Goal: Feedback & Contribution: Submit feedback/report problem

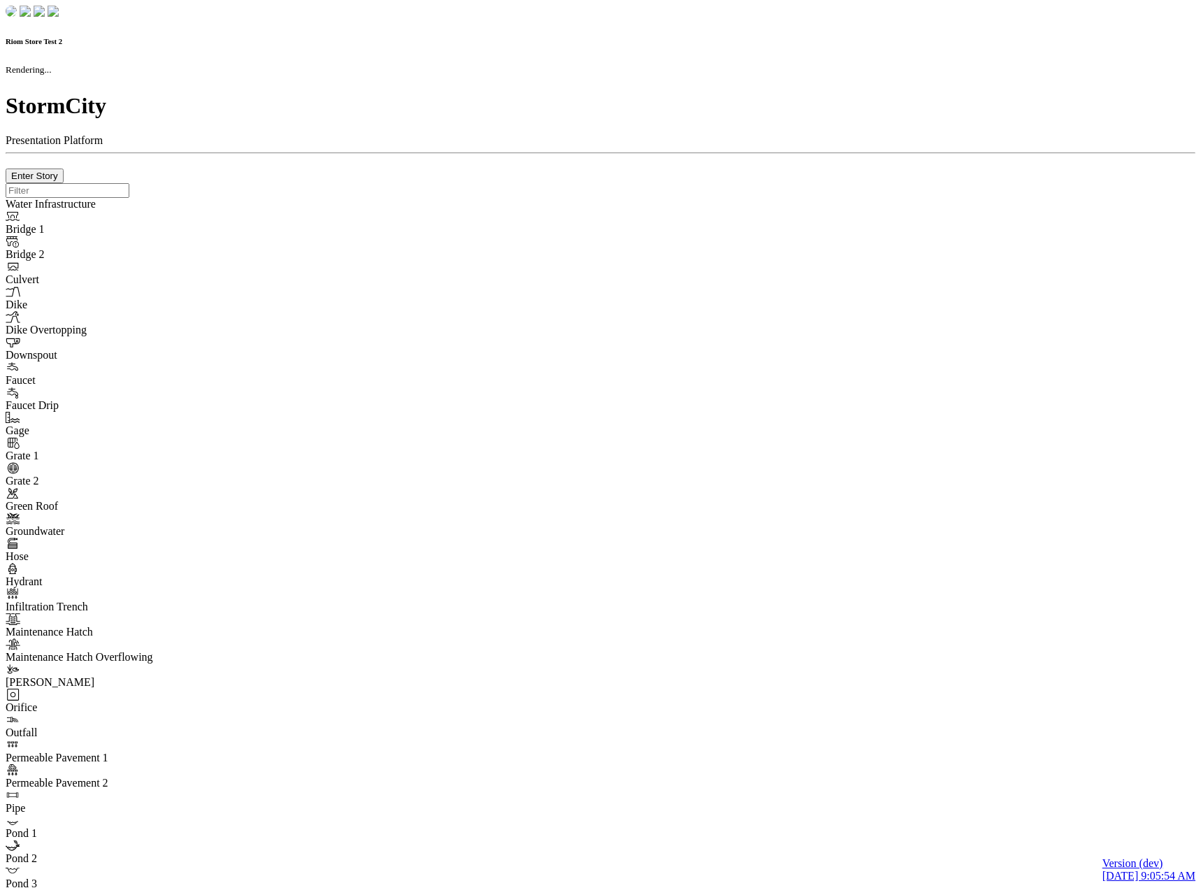
checkbox input "true"
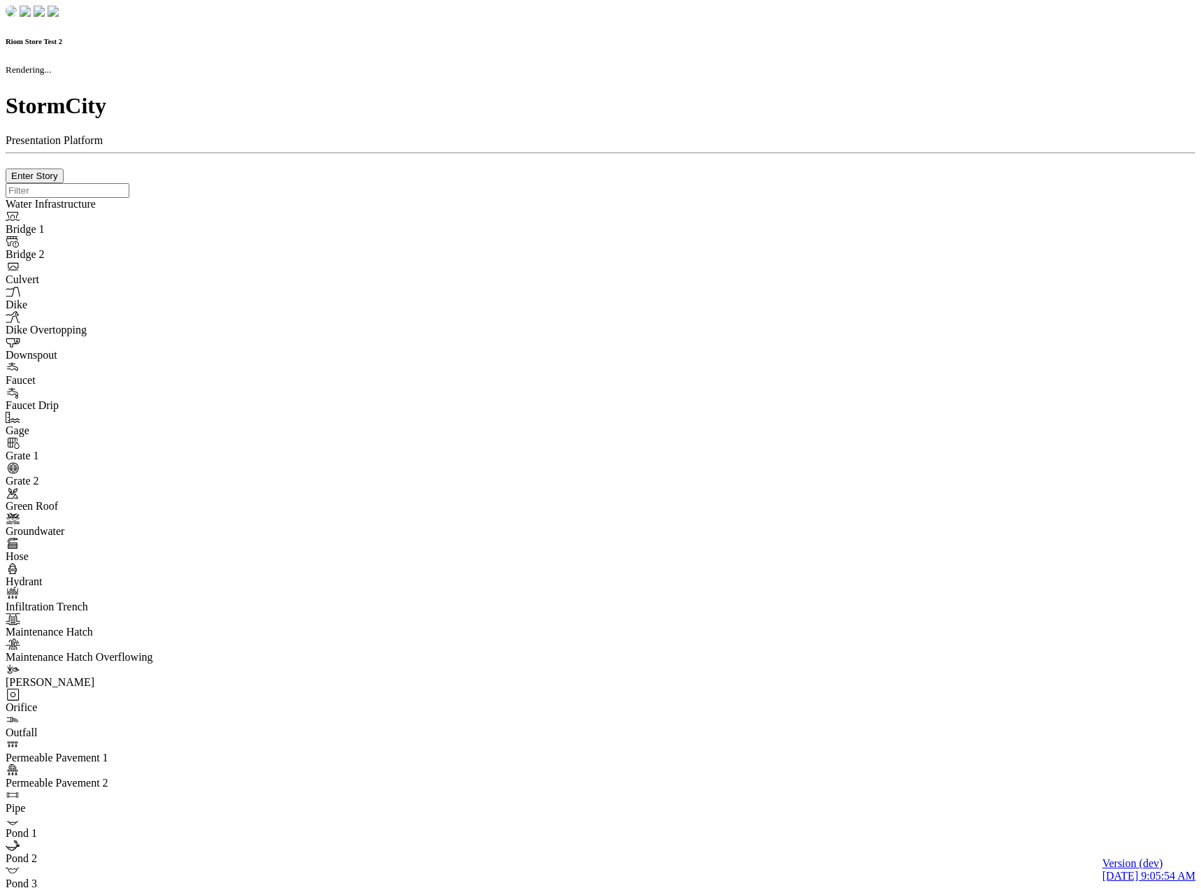
type input "0m"
type textarea "Depth = 0"
checkbox input "true"
select select "CIRCLE"
type input "7"
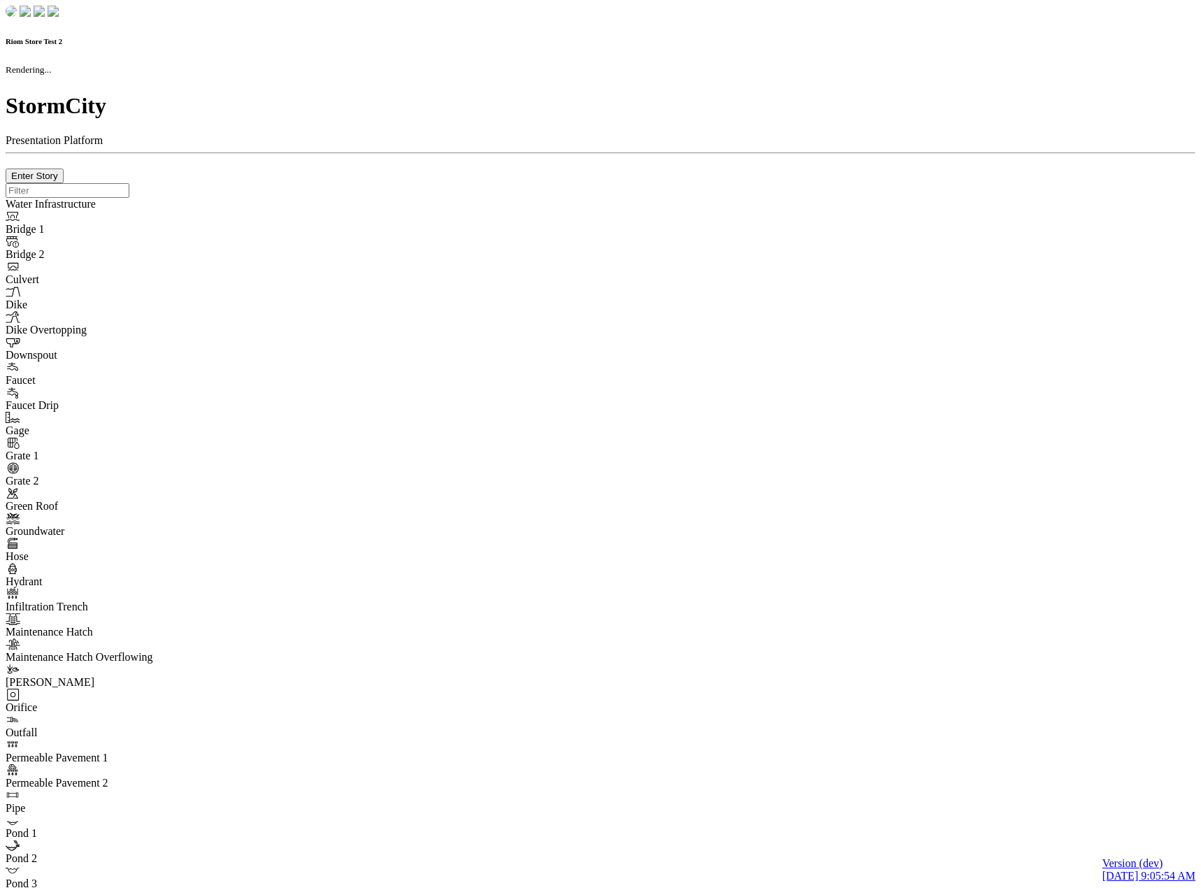
checkbox input "true"
type input "0"
select select "None"
type textarea "<i class="far fa-building"></i>"
type input "7"
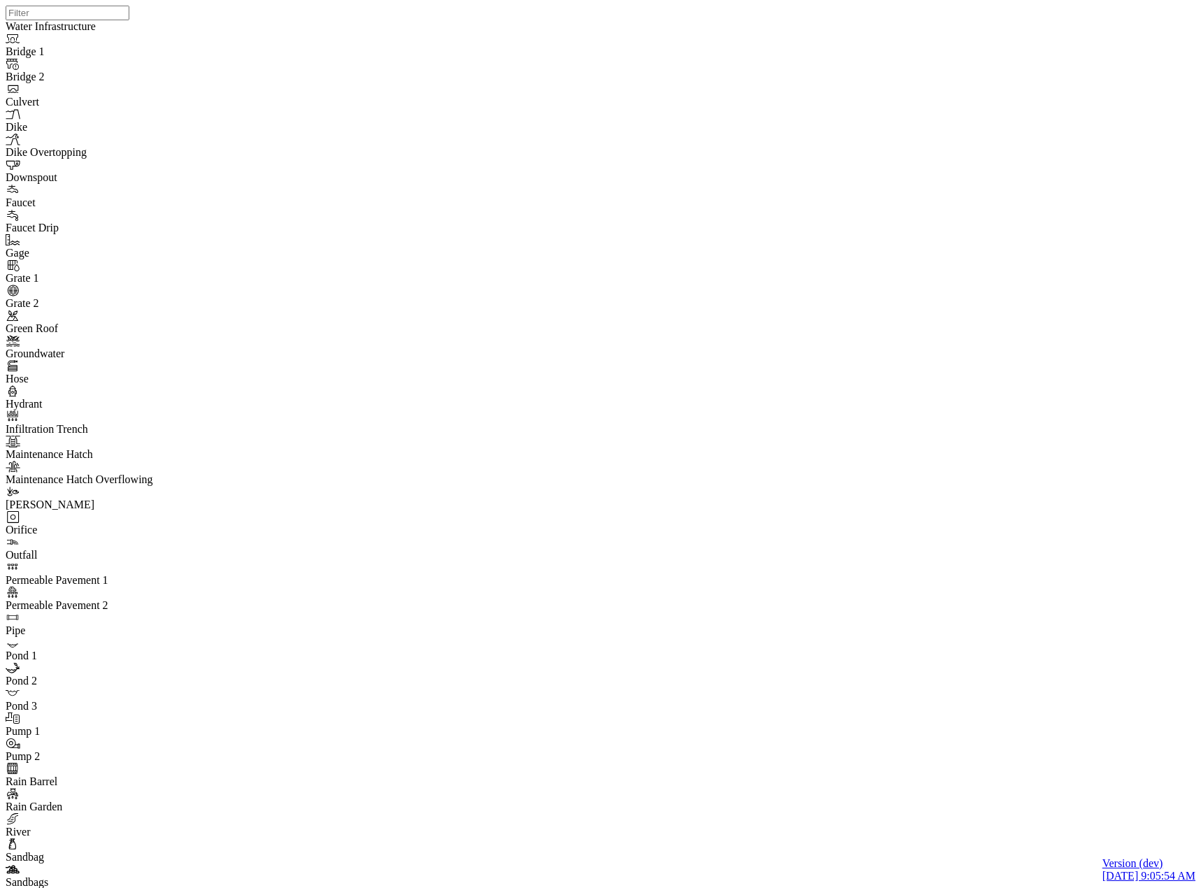
click at [270, 180] on div at bounding box center [606, 426] width 1201 height 852
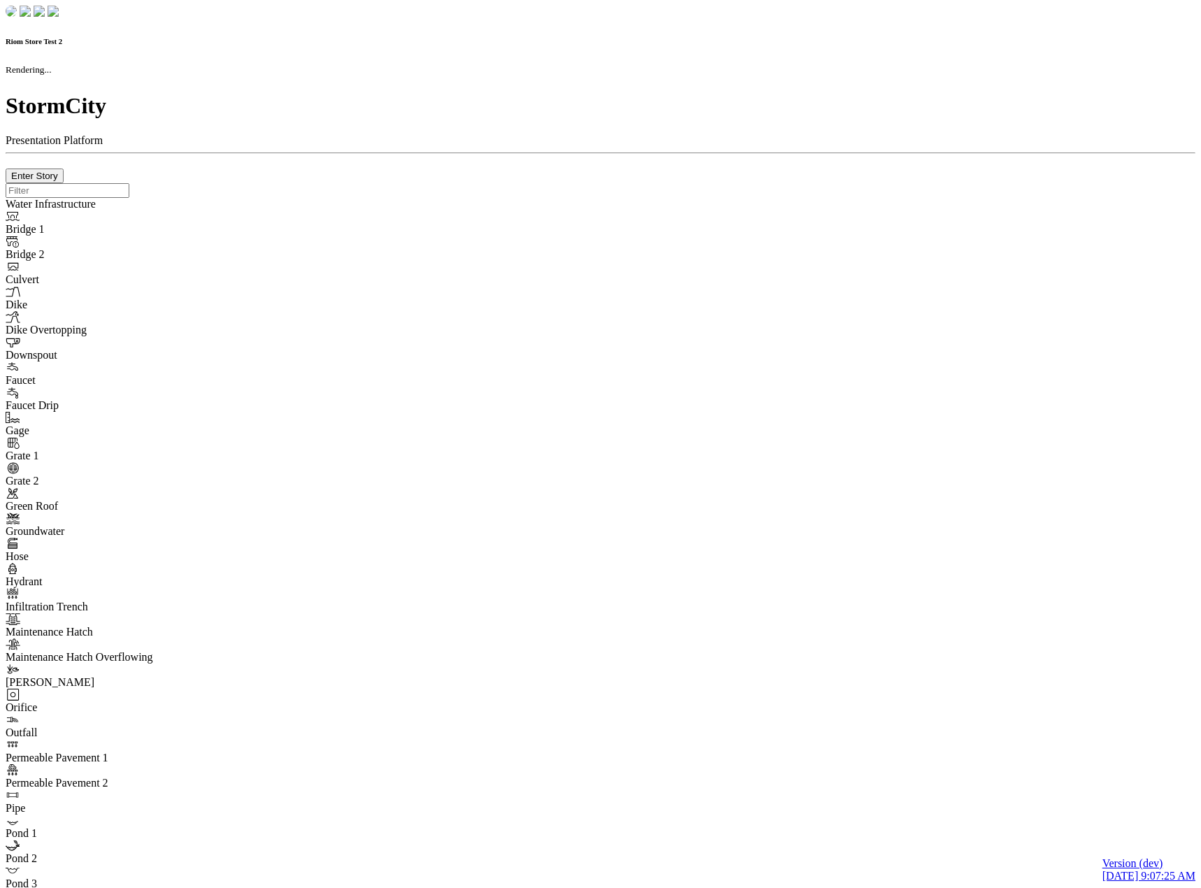
checkbox input "true"
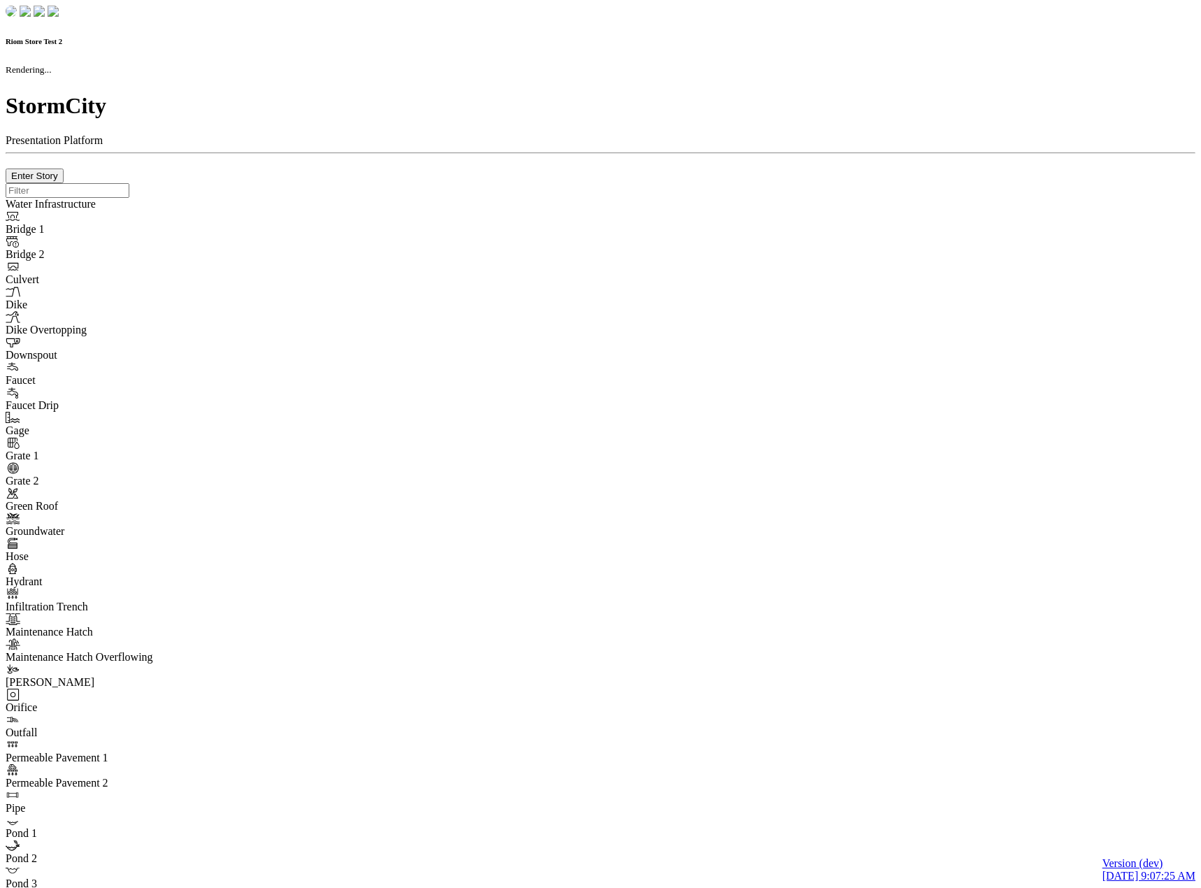
type input "0m"
type textarea "Depth = 0"
checkbox input "true"
select select "CIRCLE"
type input "7"
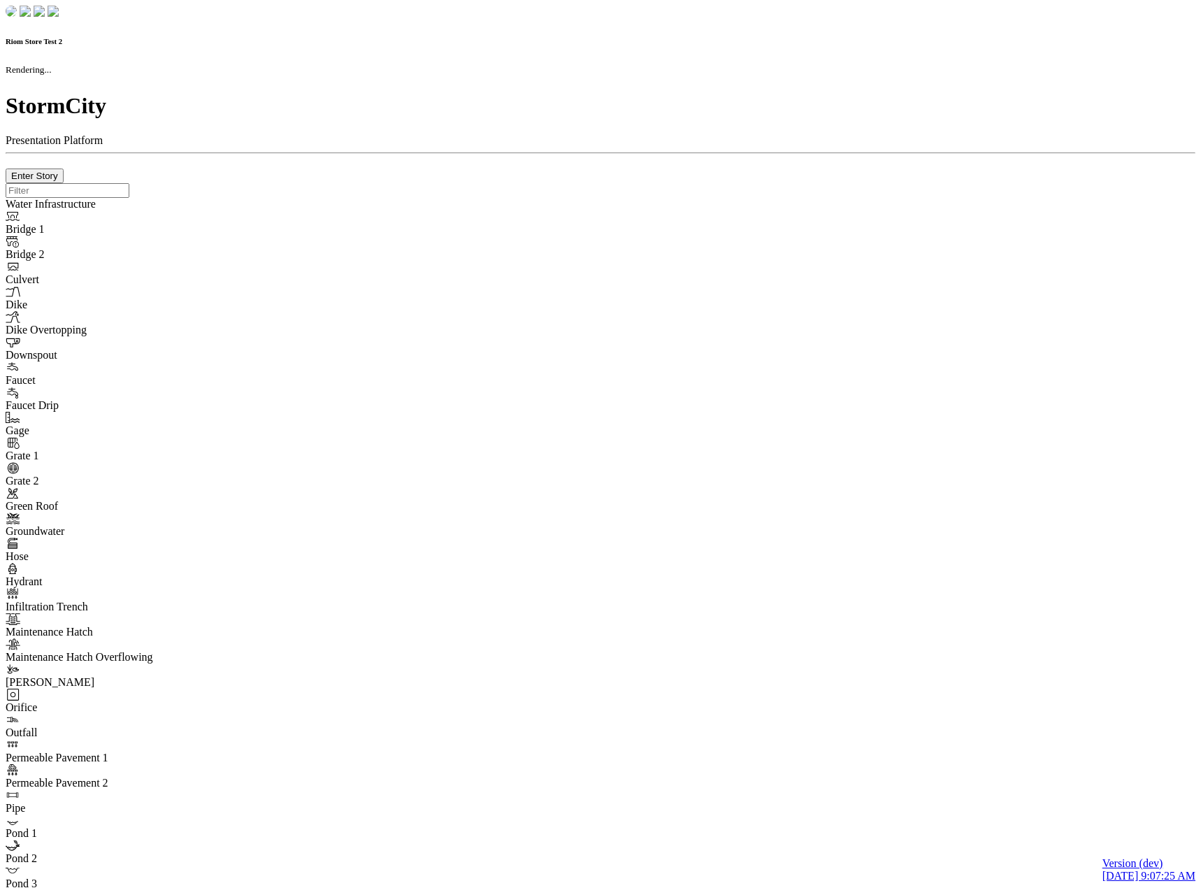
checkbox input "true"
type input "0"
select select "None"
type textarea "<i class="far fa-building"></i>"
type input "7"
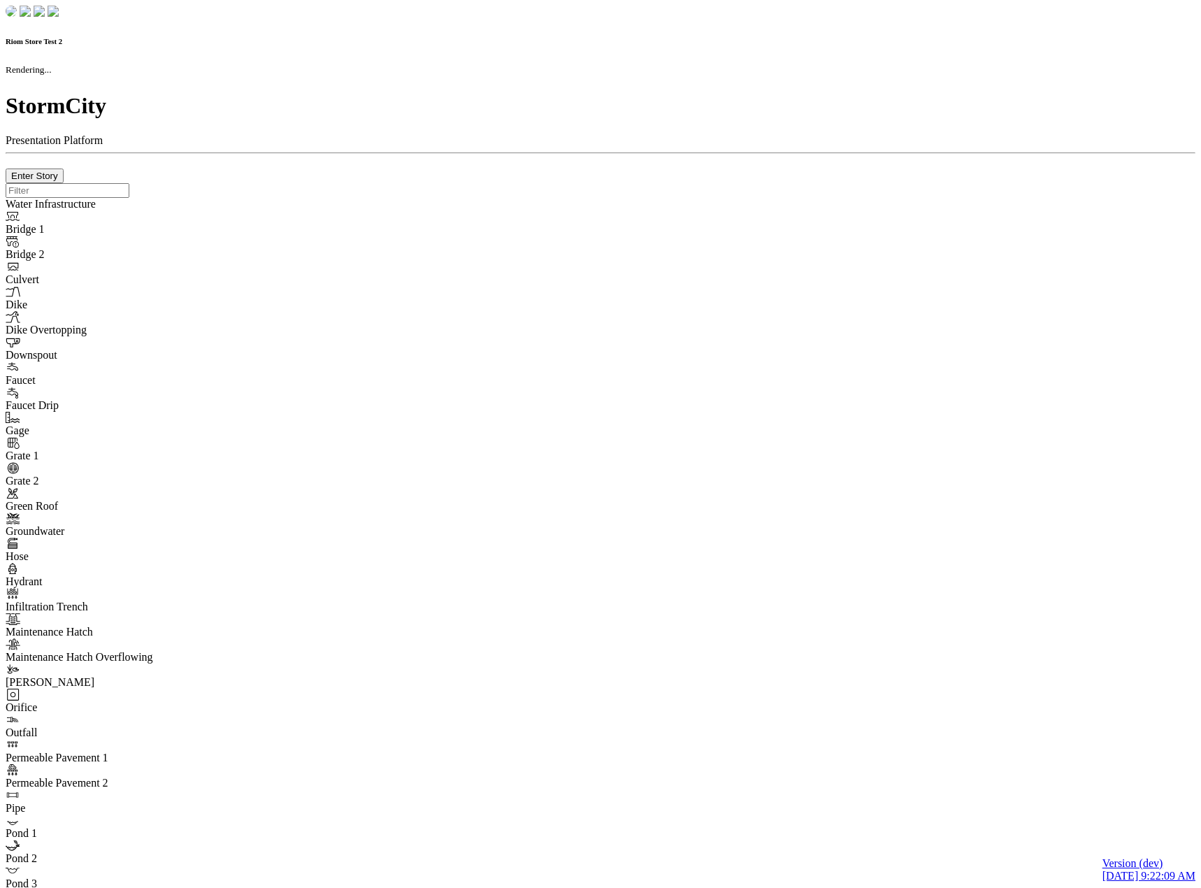
checkbox input "true"
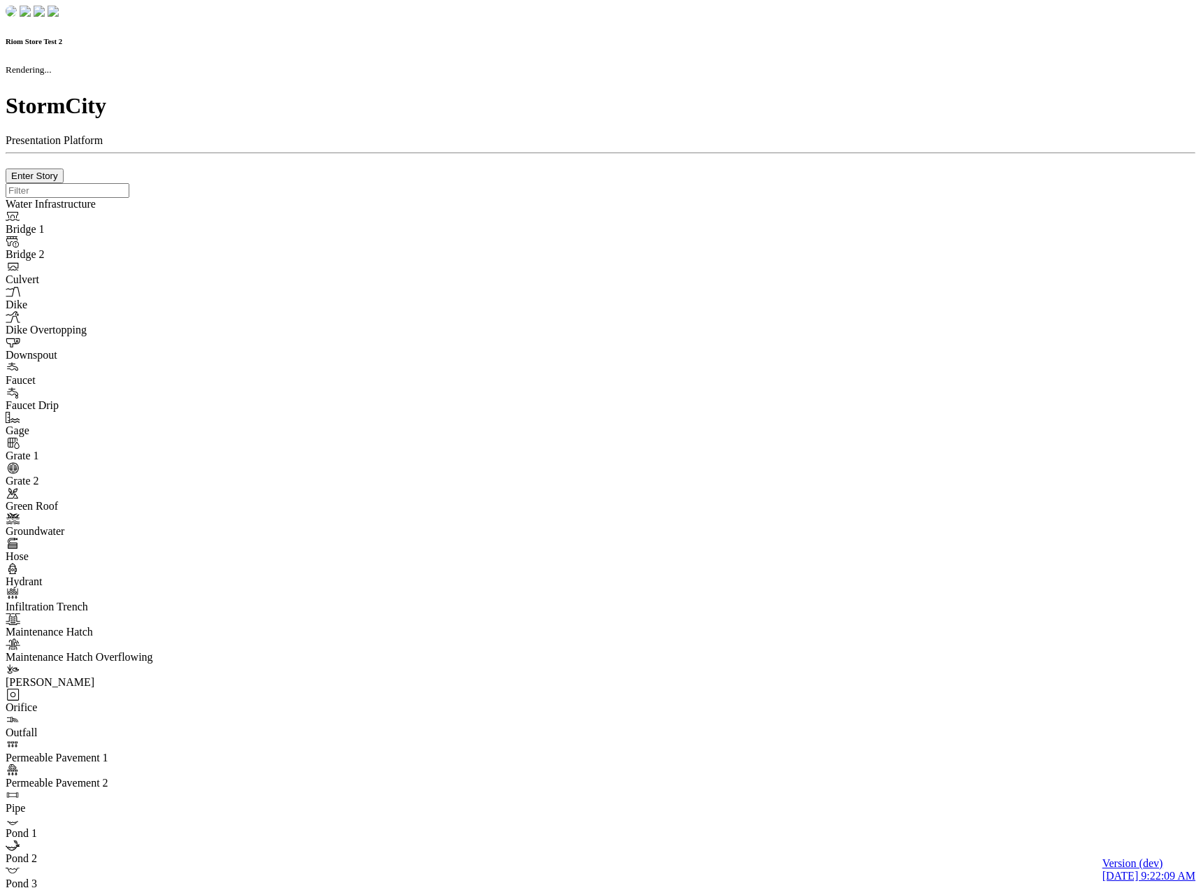
type input "0m"
type textarea "Depth = 0"
checkbox input "true"
select select "CIRCLE"
type input "7"
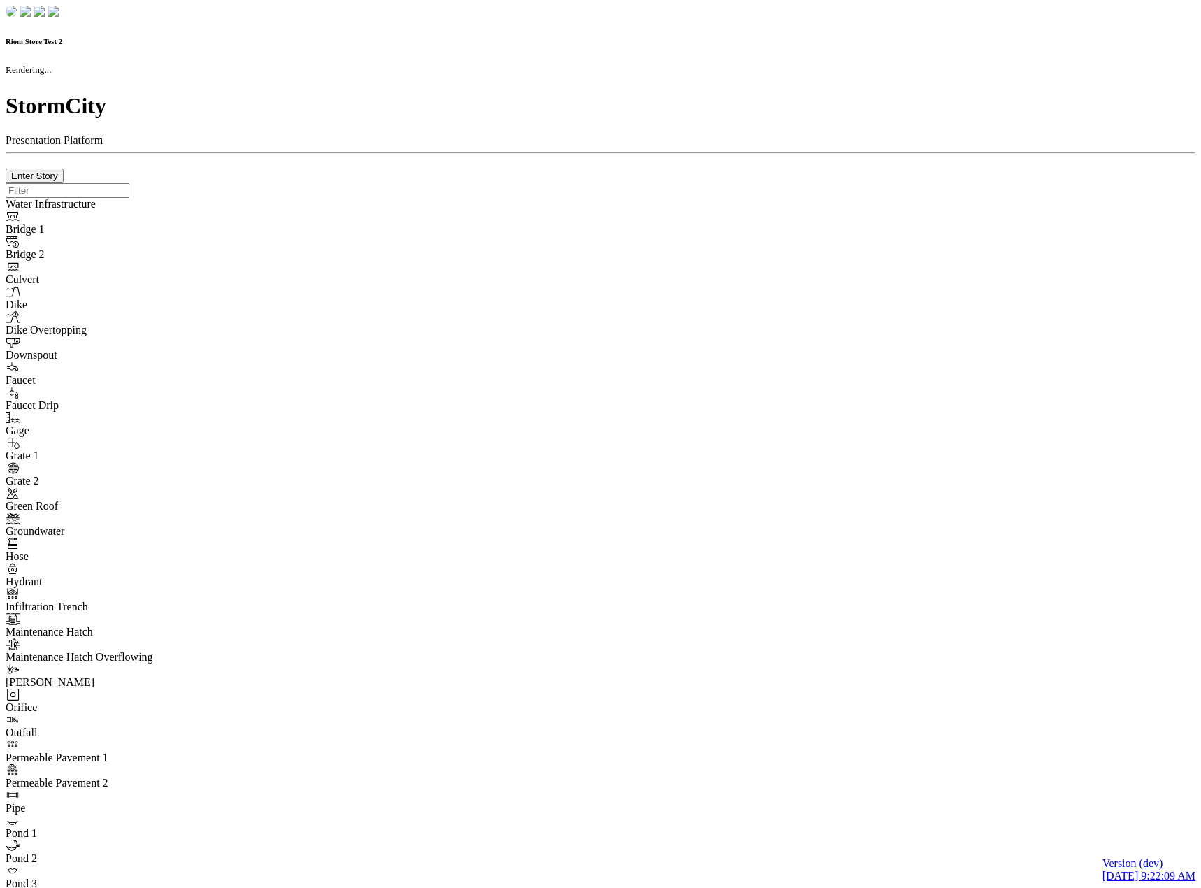
checkbox input "true"
type input "0"
select select "None"
type textarea "<i class="far fa-building"></i>"
type input "7"
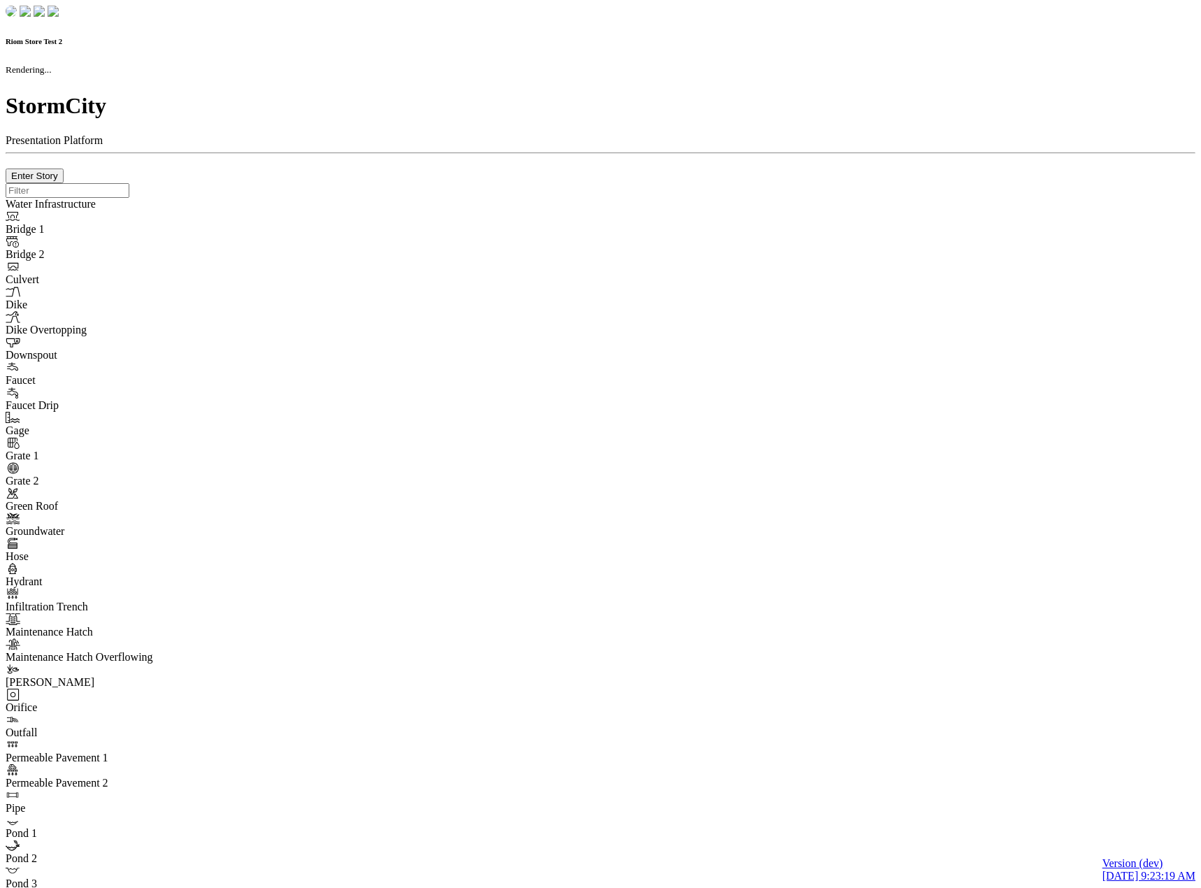
checkbox input "true"
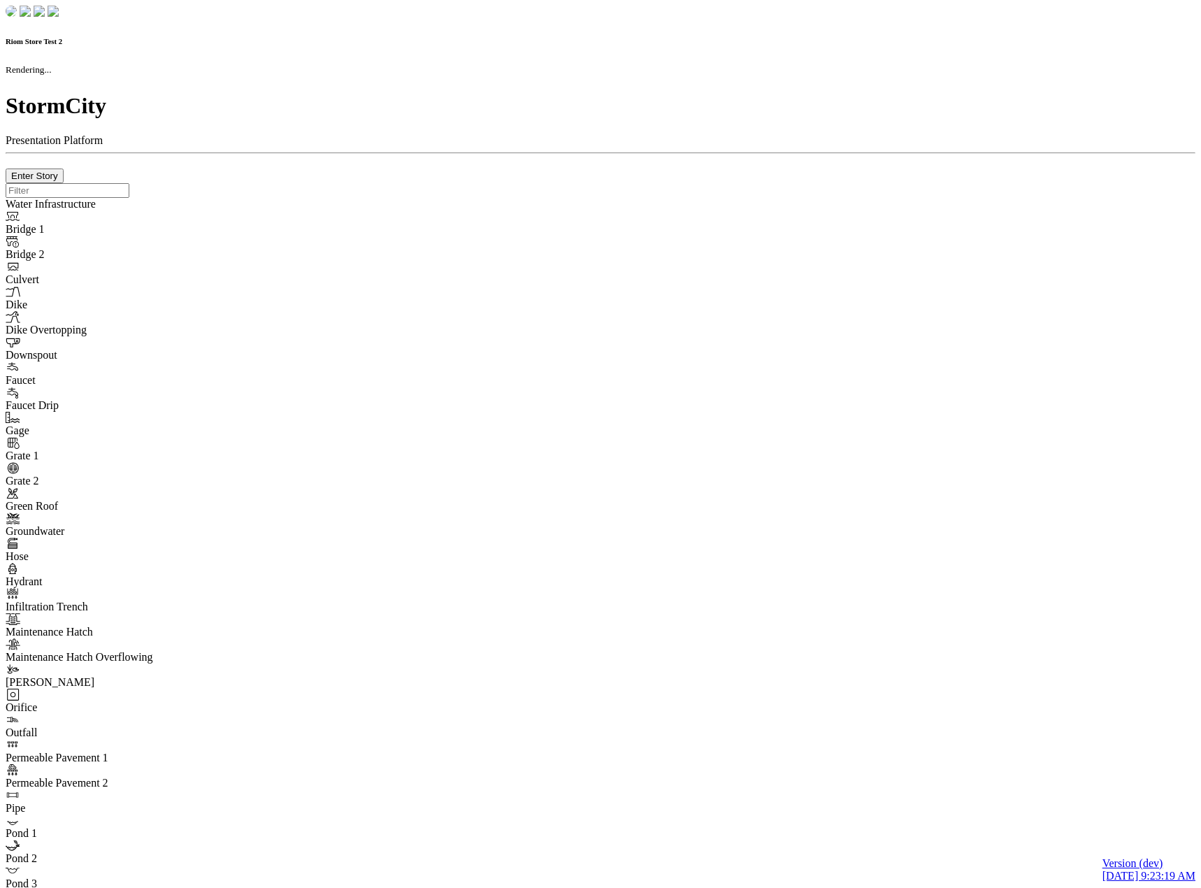
type input "0m"
type textarea "Depth = 0"
checkbox input "true"
select select "CIRCLE"
type input "7"
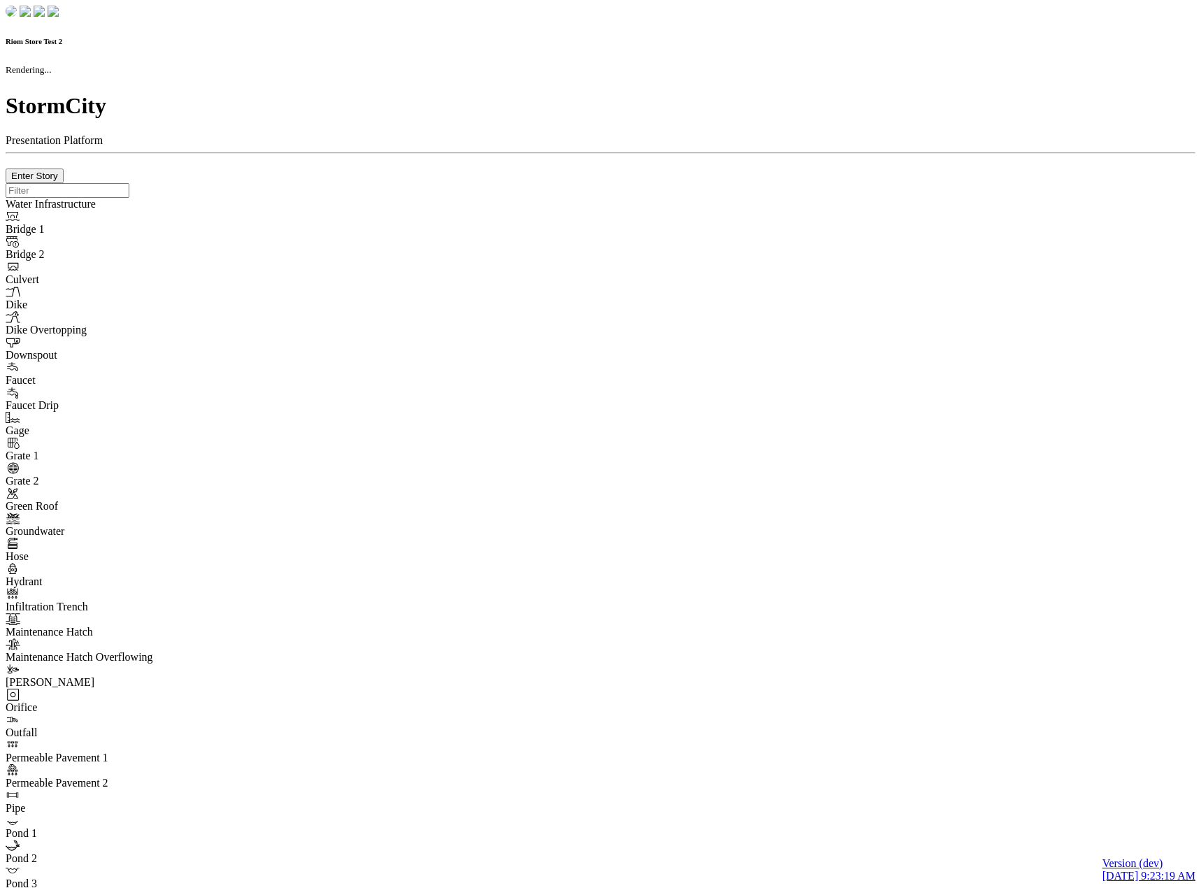
checkbox input "true"
type input "0"
type textarea "<i class="far fa-building"></i>"
type input "7"
select select "None"
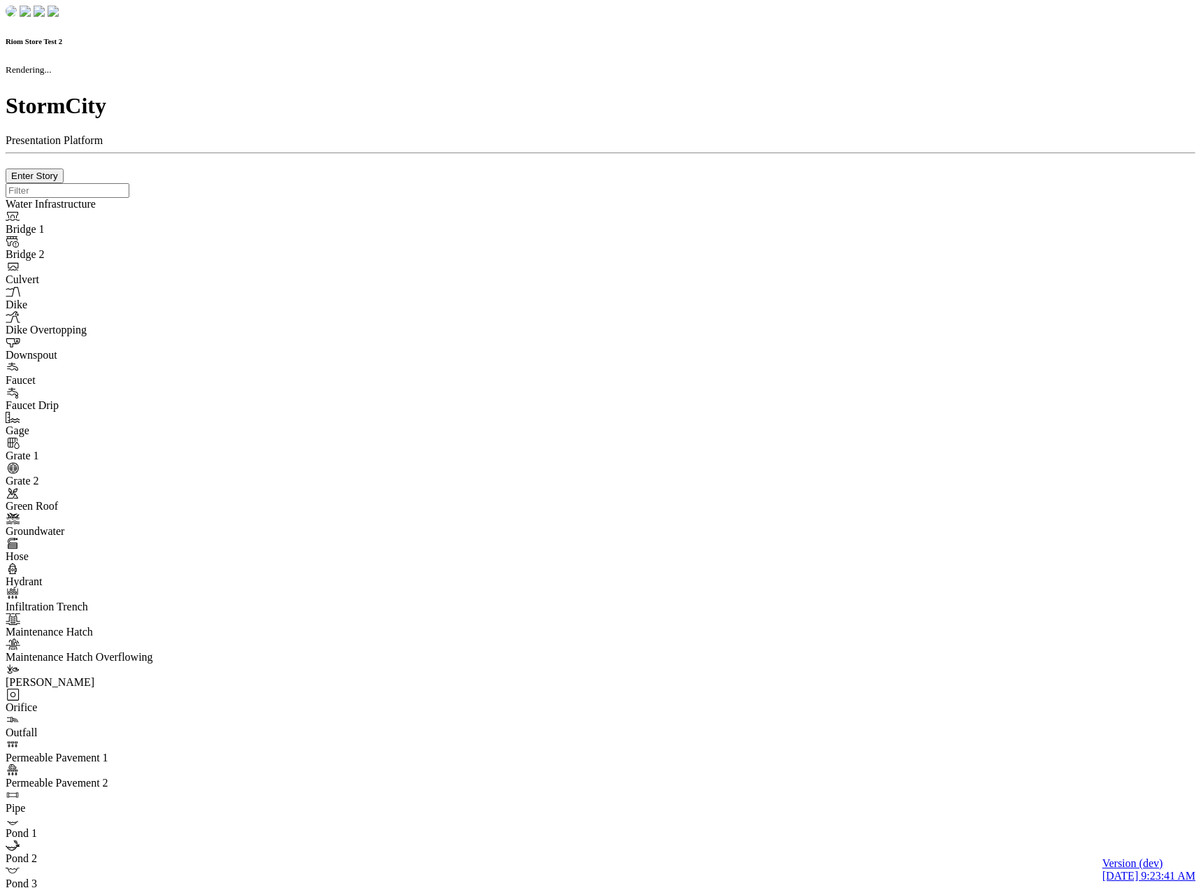
checkbox input "true"
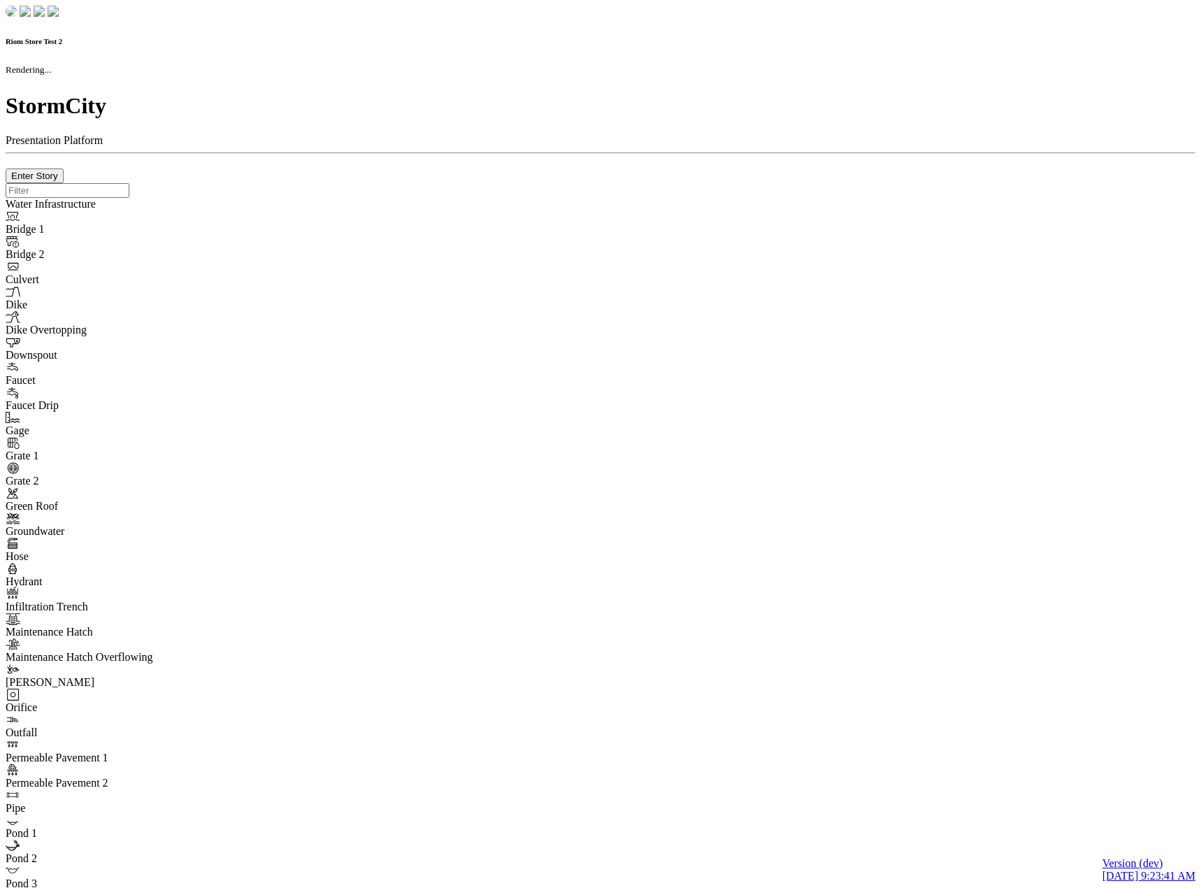
type input "0m"
type textarea "Depth = 0"
checkbox input "true"
select select "CIRCLE"
type input "7"
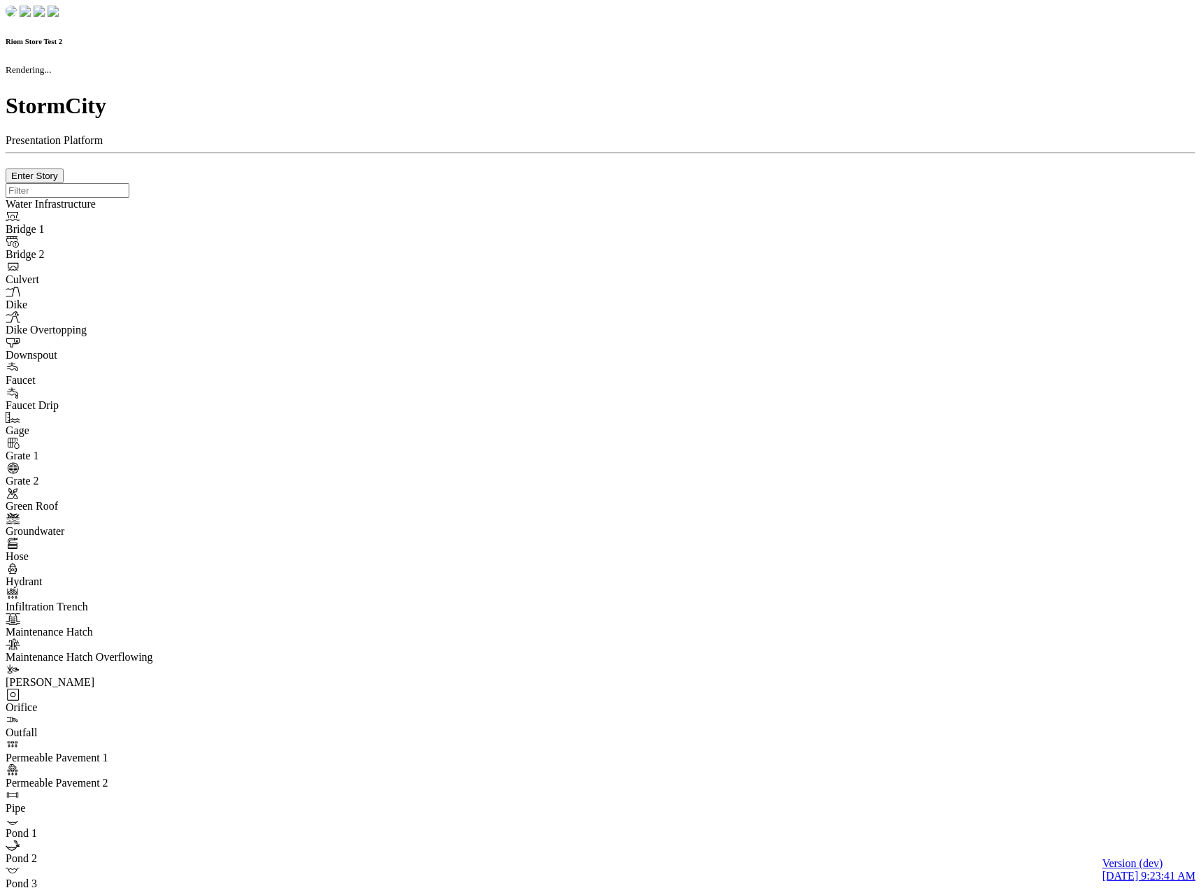
checkbox input "true"
type input "0"
select select "None"
type textarea "<i class="far fa-building"></i>"
type input "7"
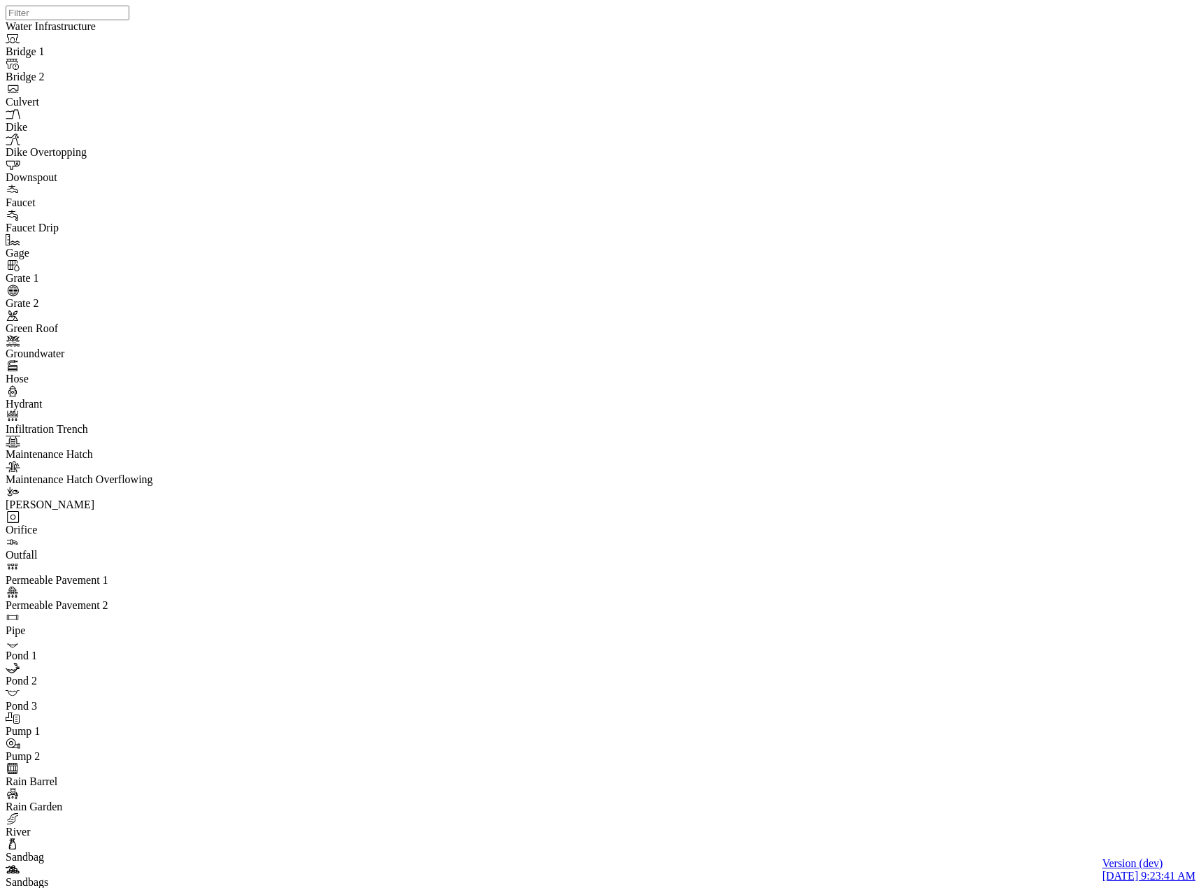
drag, startPoint x: 532, startPoint y: 180, endPoint x: 513, endPoint y: 186, distance: 19.9
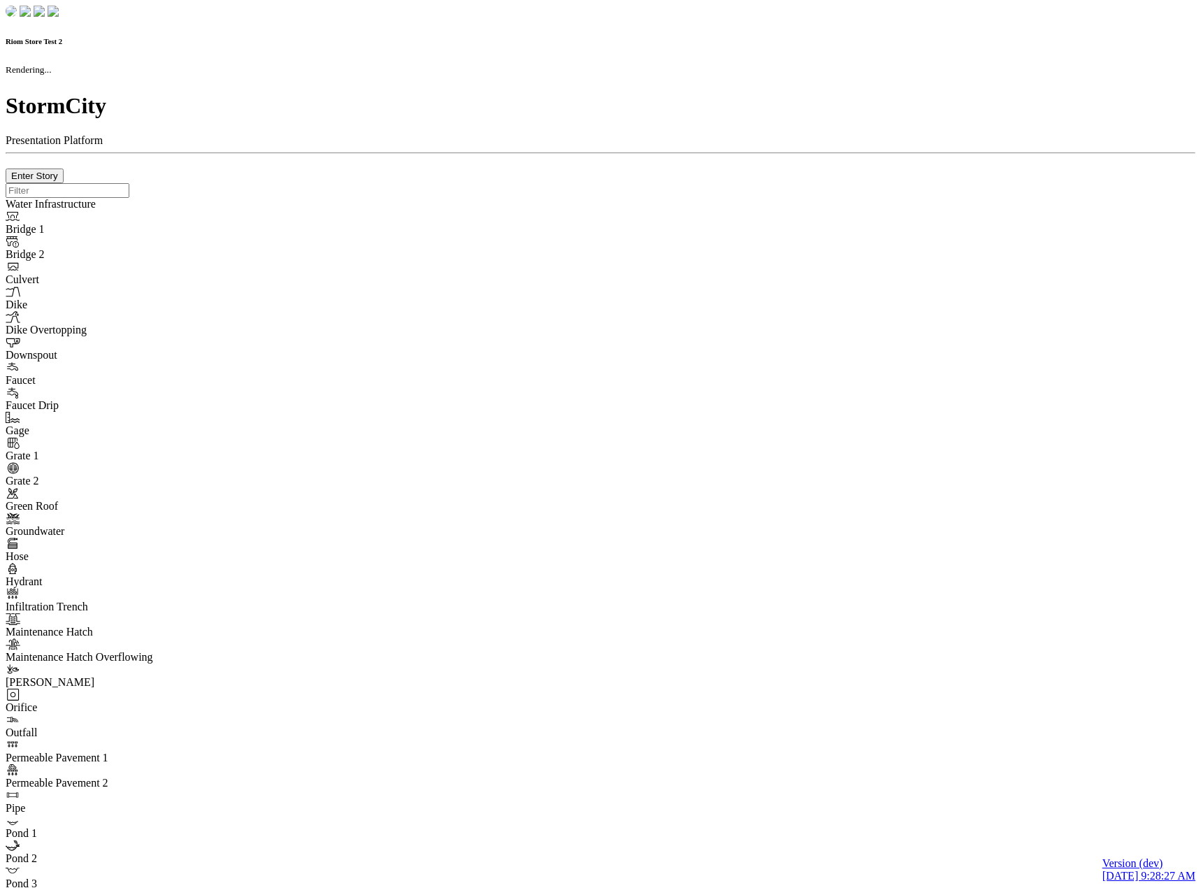
checkbox input "true"
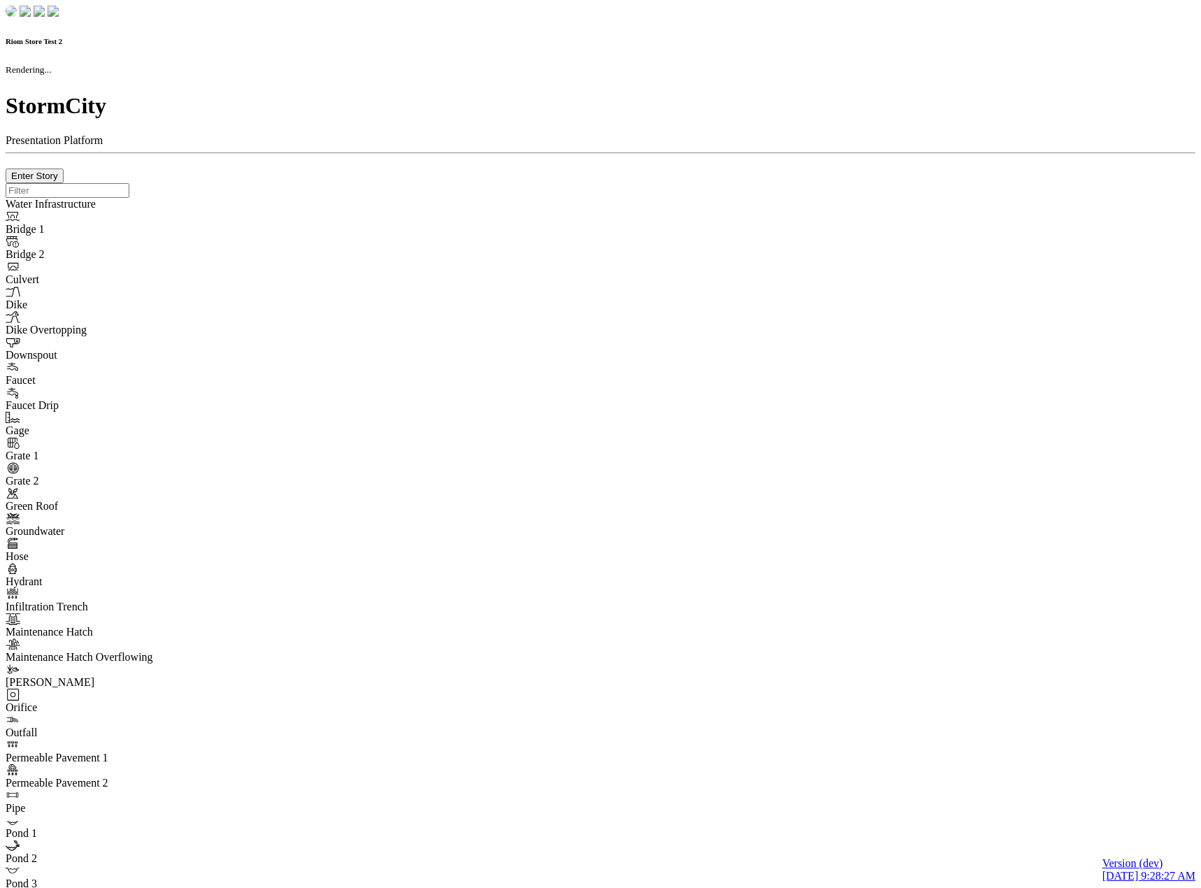
type input "0m"
type textarea "Depth = 0"
checkbox input "true"
select select "CIRCLE"
type input "7"
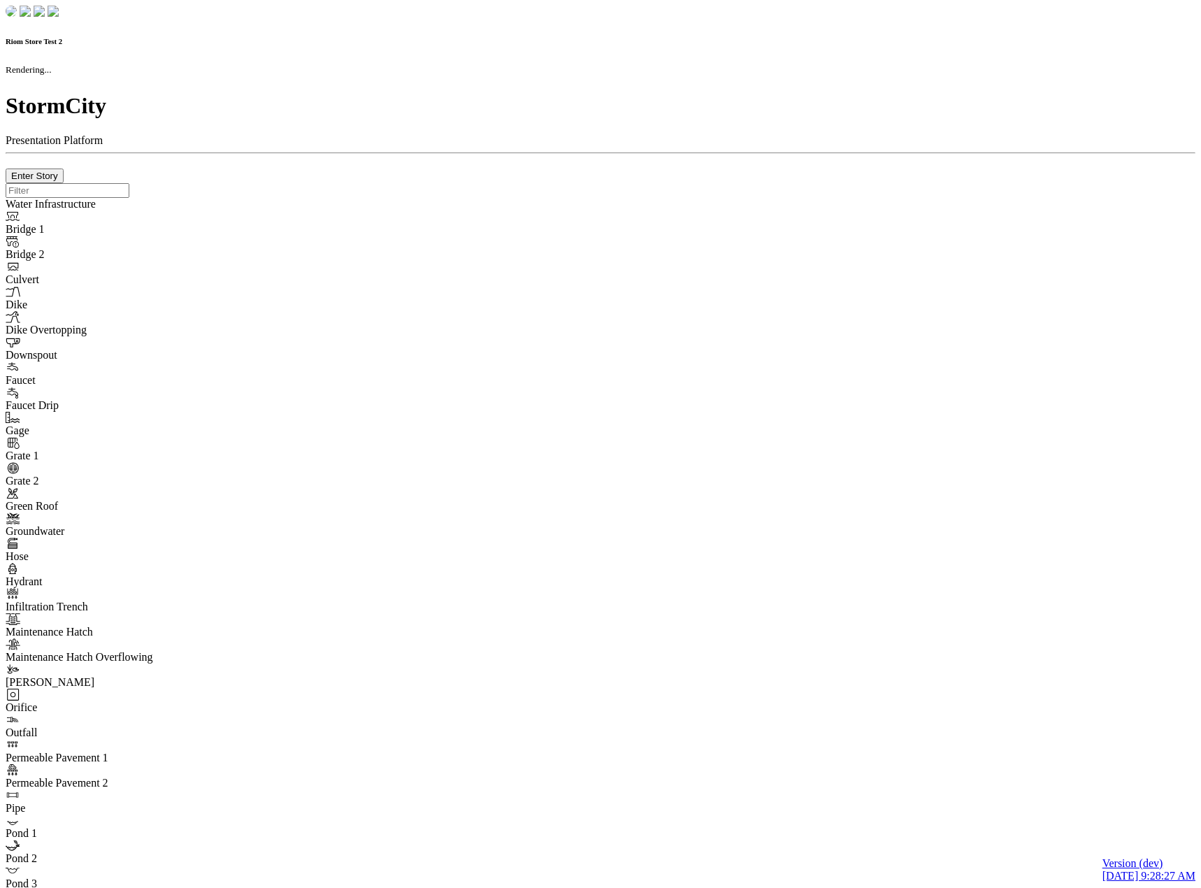
checkbox input "true"
type input "0"
type textarea "<i class="far fa-building"></i>"
type input "7"
select select "None"
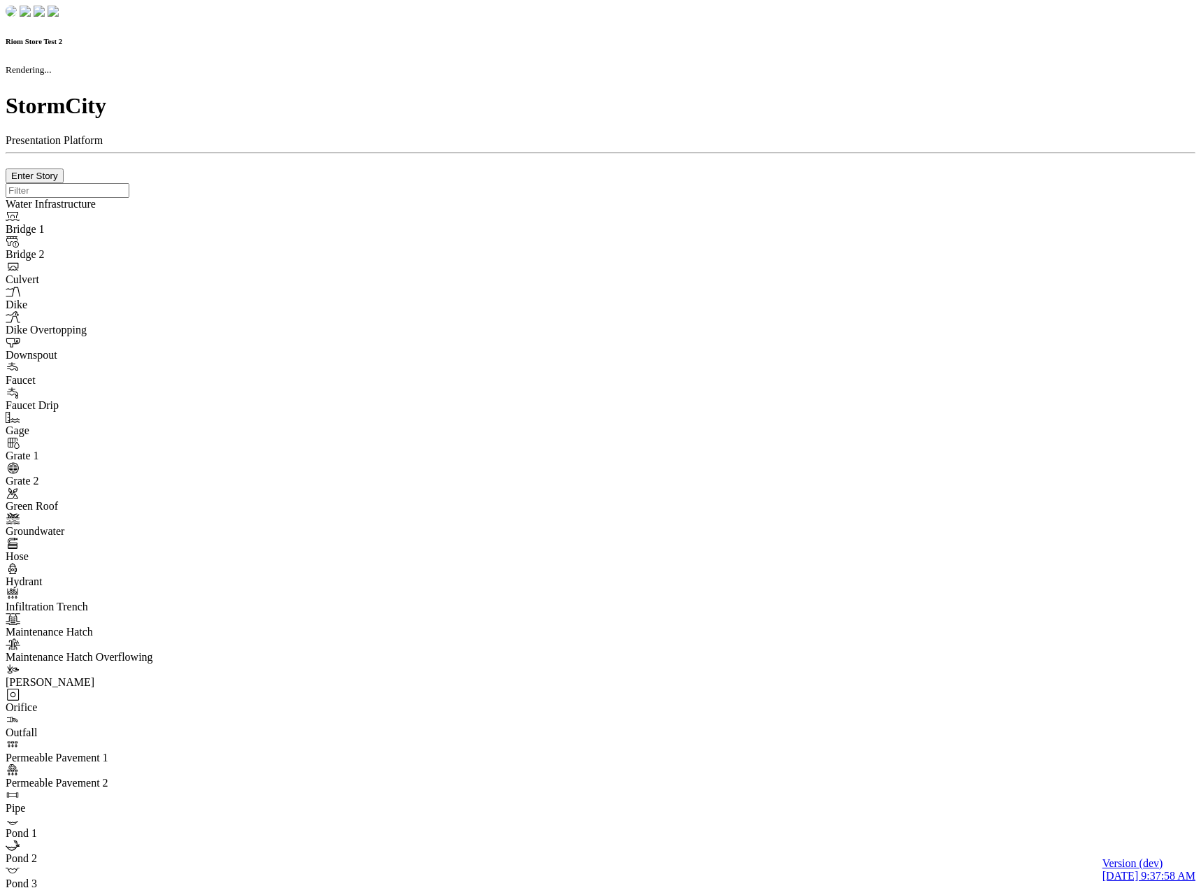
checkbox input "true"
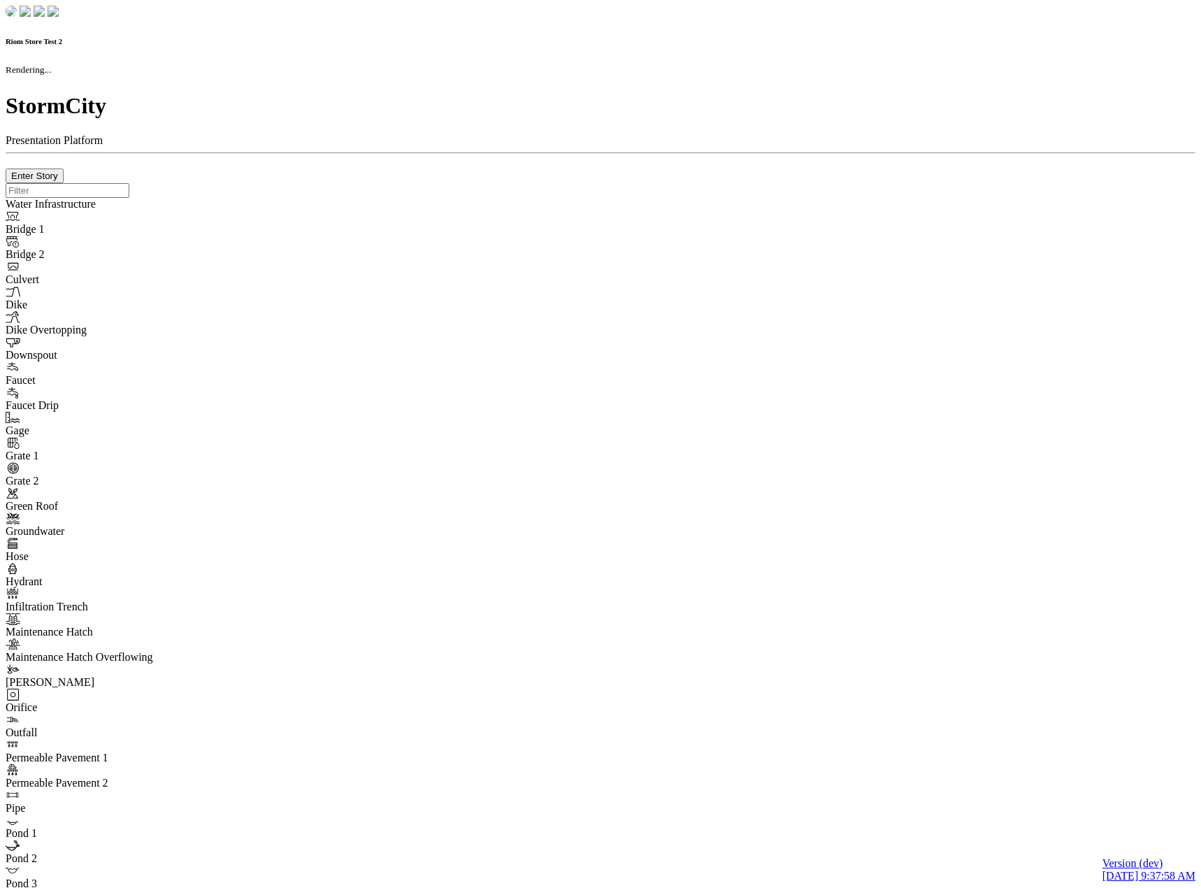
type input "0m"
type textarea "Depth = 0"
checkbox input "true"
select select "CIRCLE"
type input "7"
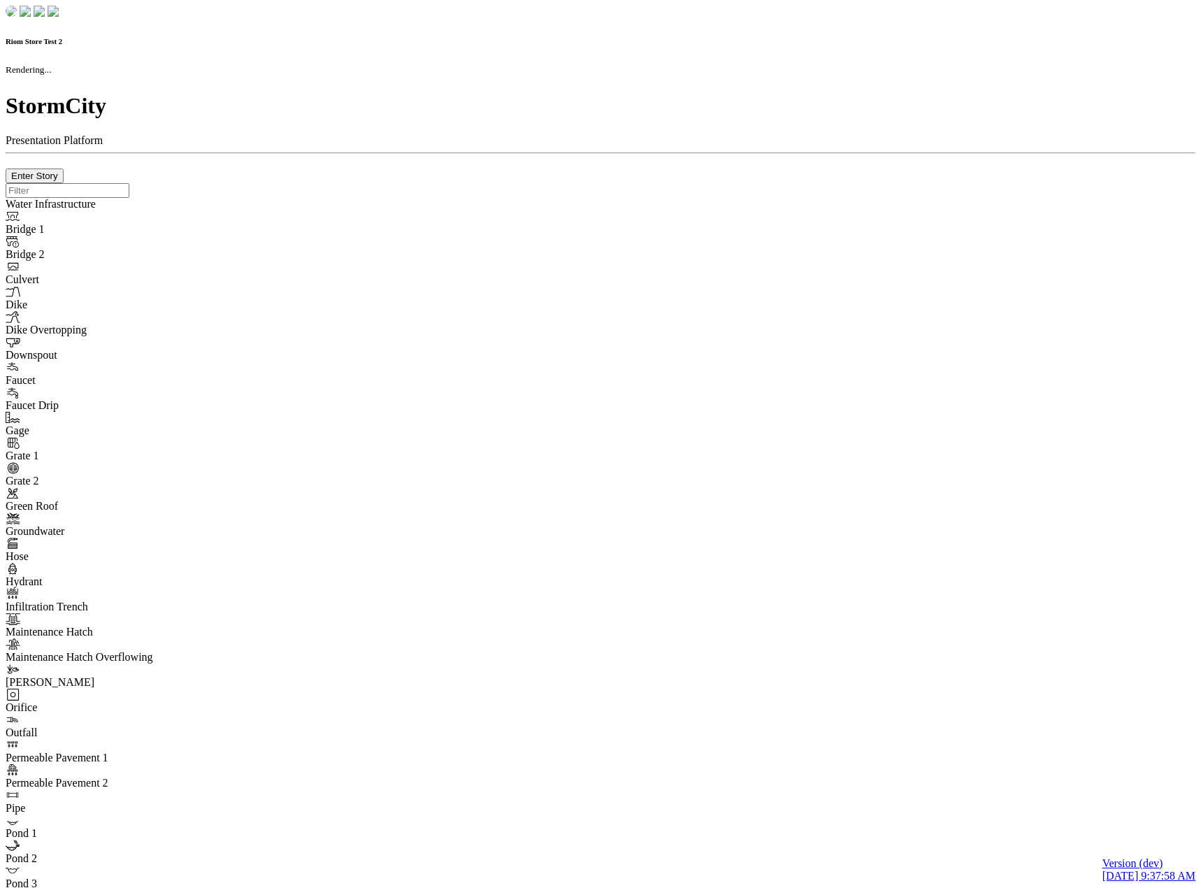
checkbox input "true"
type input "0"
type textarea "<i class="far fa-building"></i>"
type input "7"
select select "None"
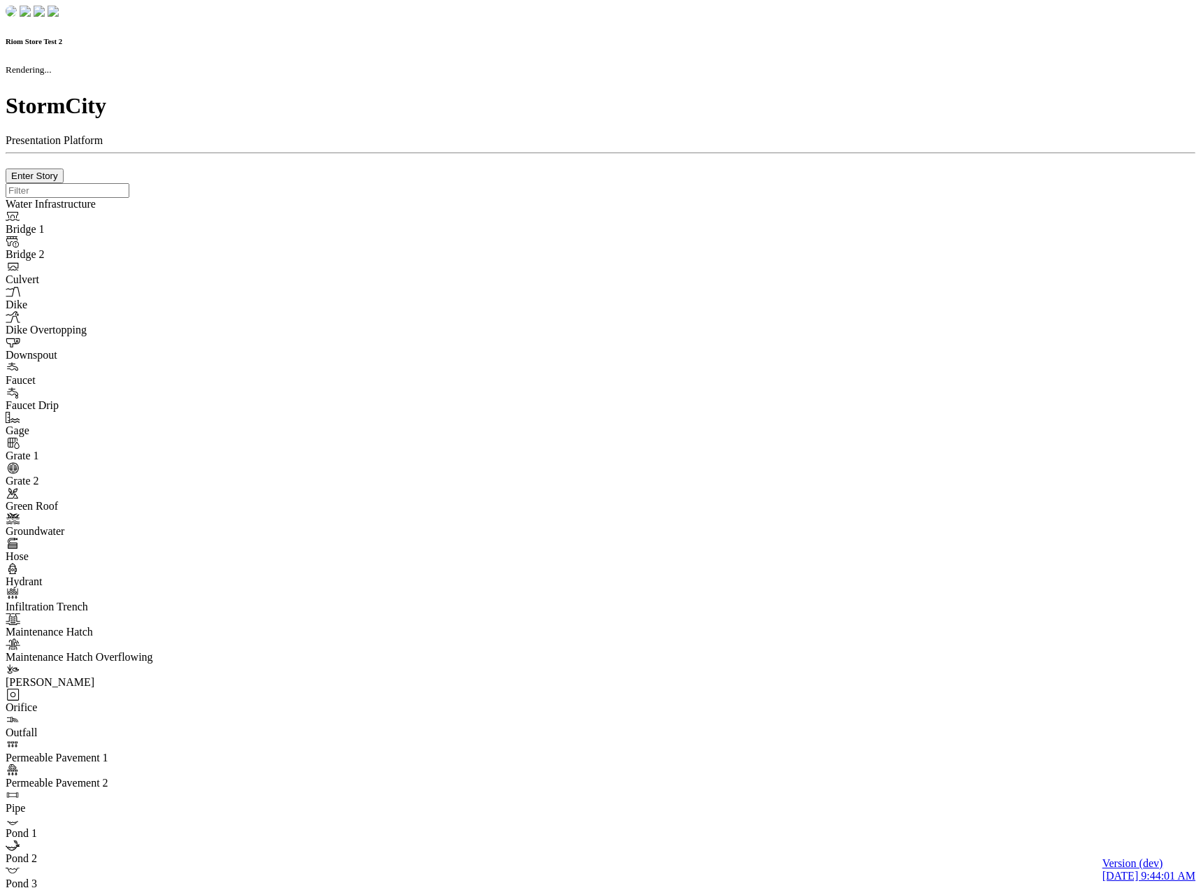
checkbox input "true"
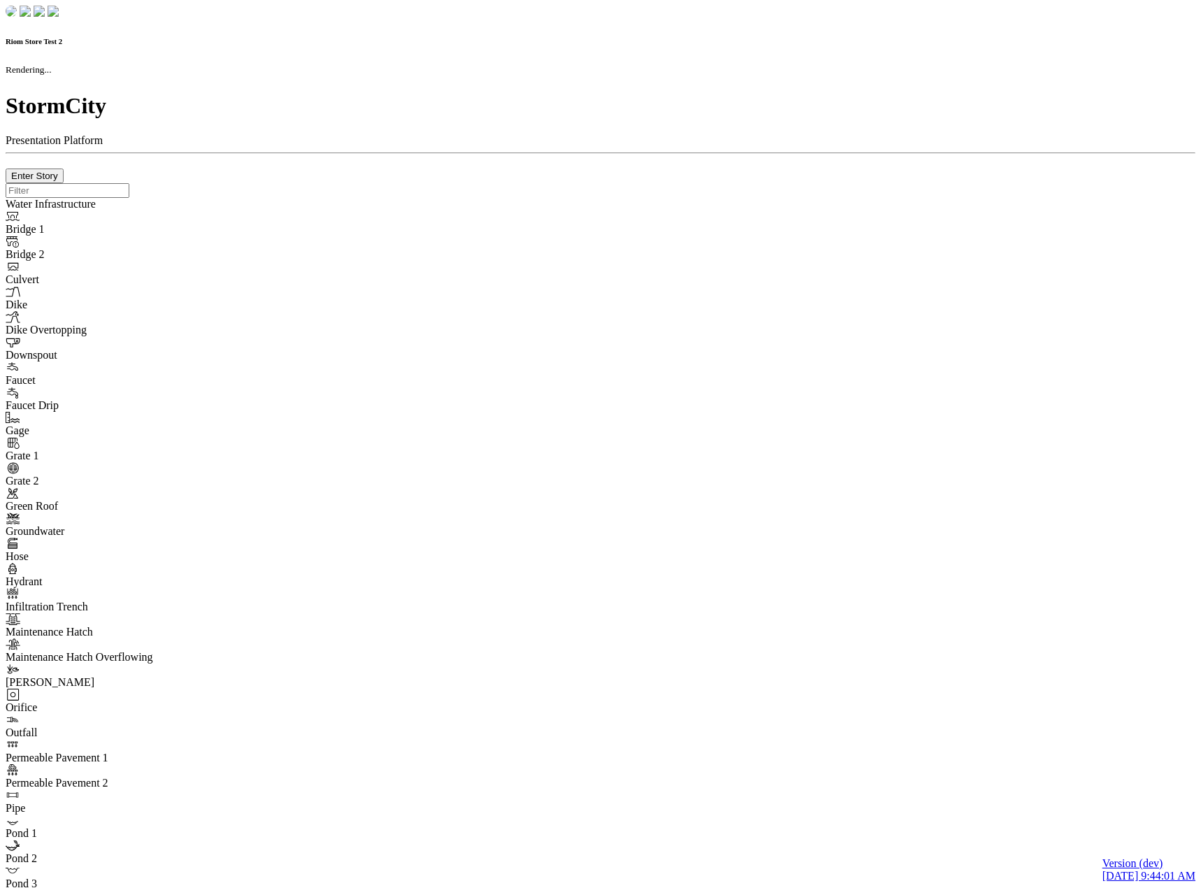
type input "0m"
type textarea "Depth = 0"
checkbox input "true"
select select "CIRCLE"
type input "7"
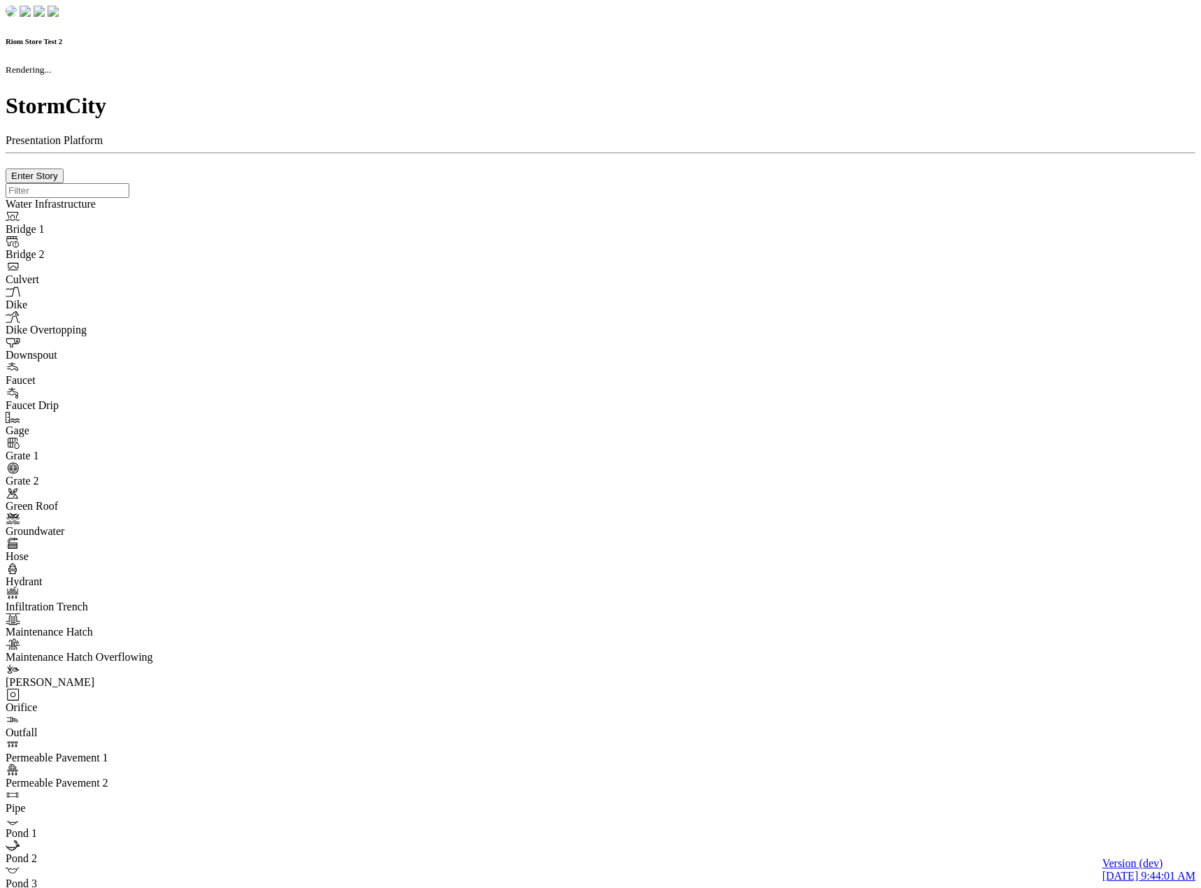
checkbox input "true"
type input "0"
type textarea "<i class="far fa-building"></i>"
select select "None"
type input "7"
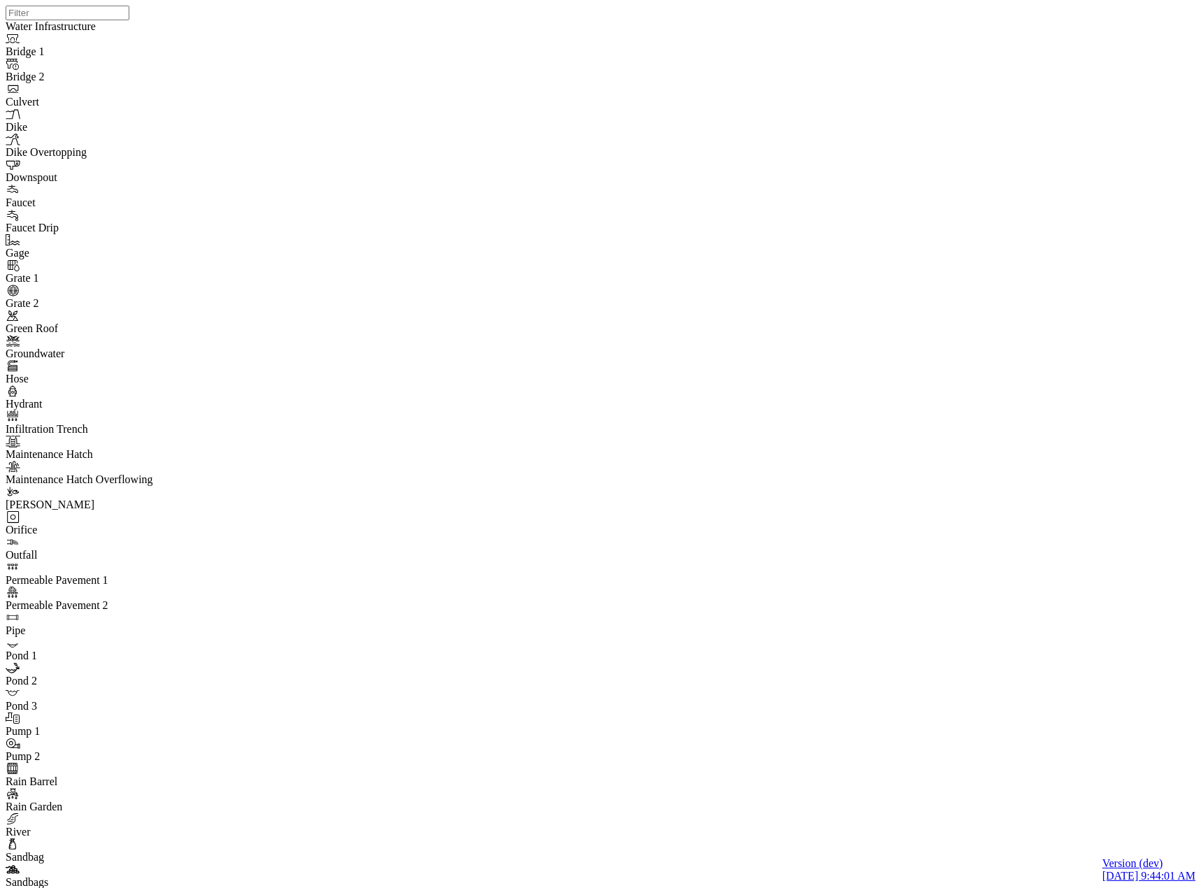
drag, startPoint x: 104, startPoint y: 729, endPoint x: 64, endPoint y: 735, distance: 41.0
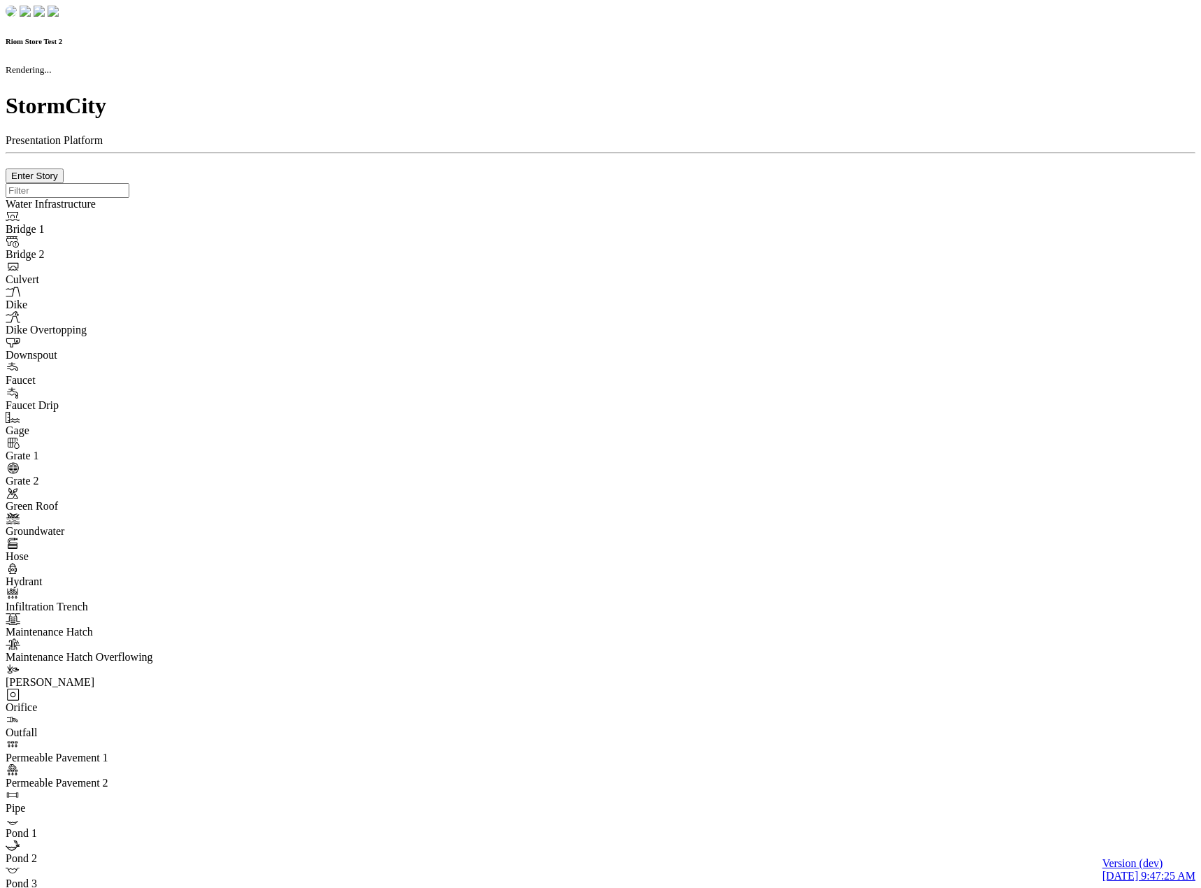
checkbox input "true"
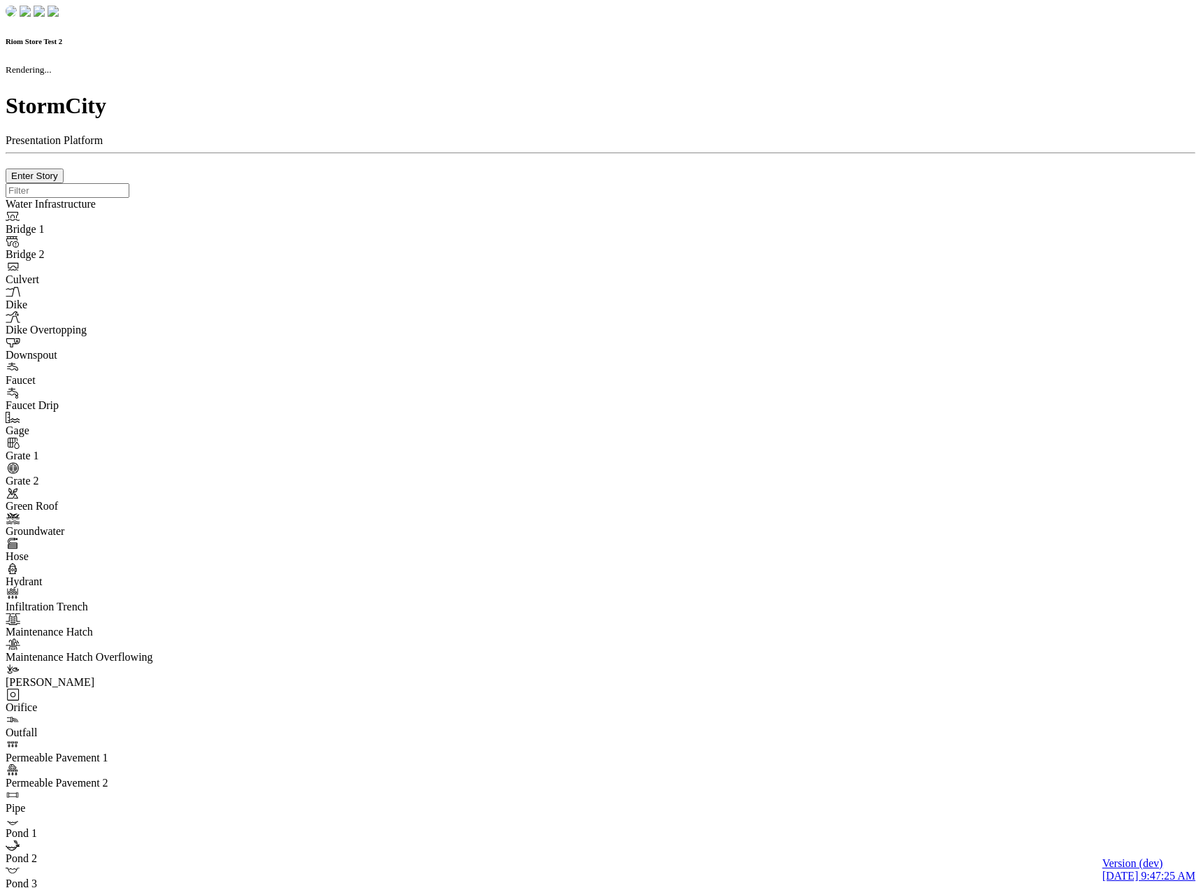
type input "0m"
type textarea "Depth = 0"
checkbox input "true"
select select "CIRCLE"
type input "7"
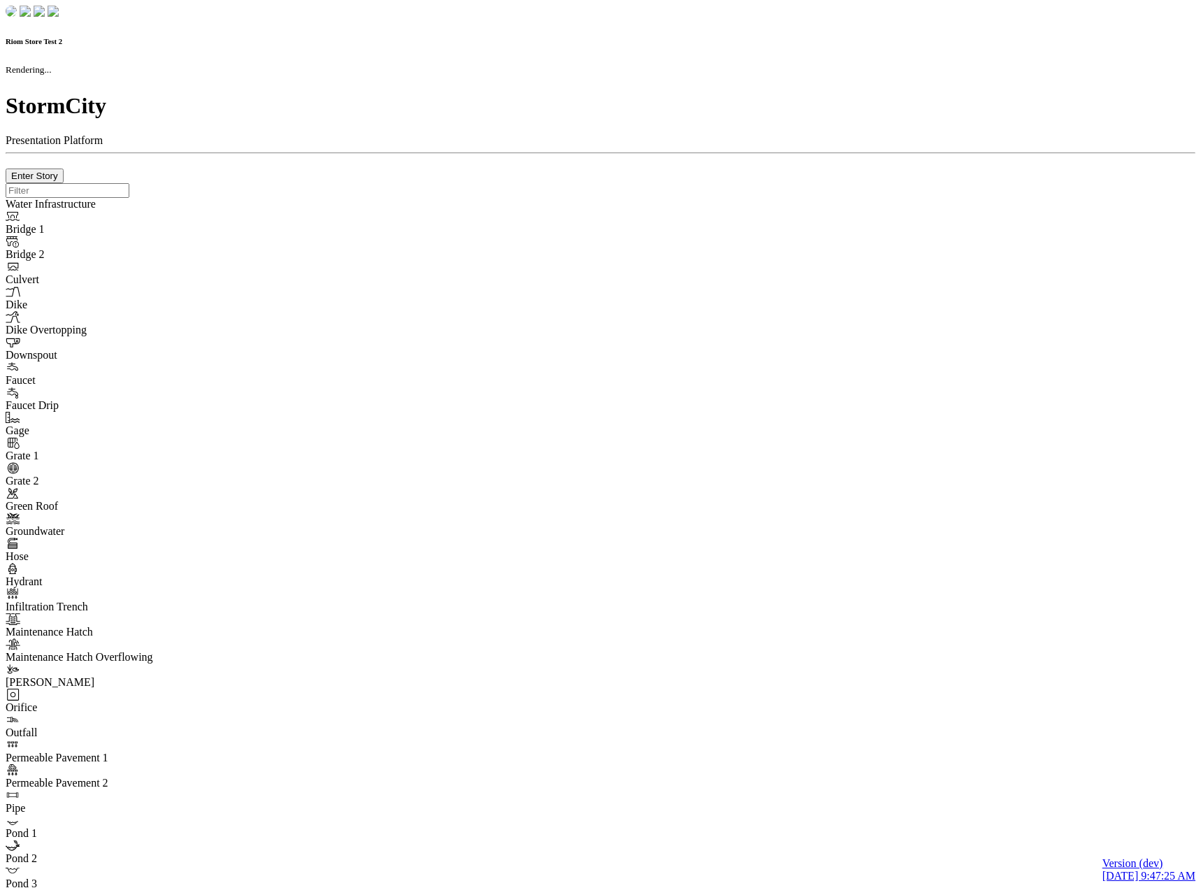
checkbox input "true"
type input "0"
type textarea "<i class="far fa-building"></i>"
type input "7"
select select "None"
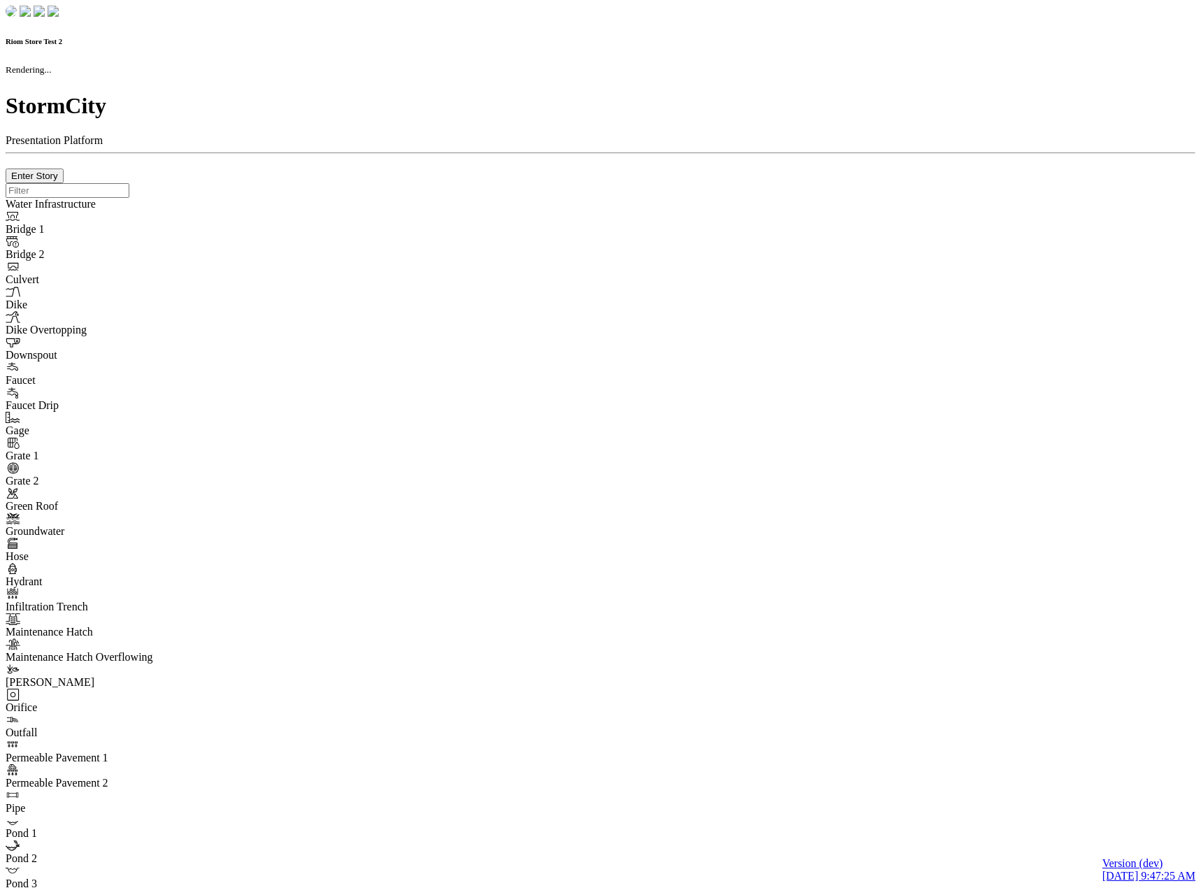
click at [382, 183] on div at bounding box center [601, 183] width 1190 height 0
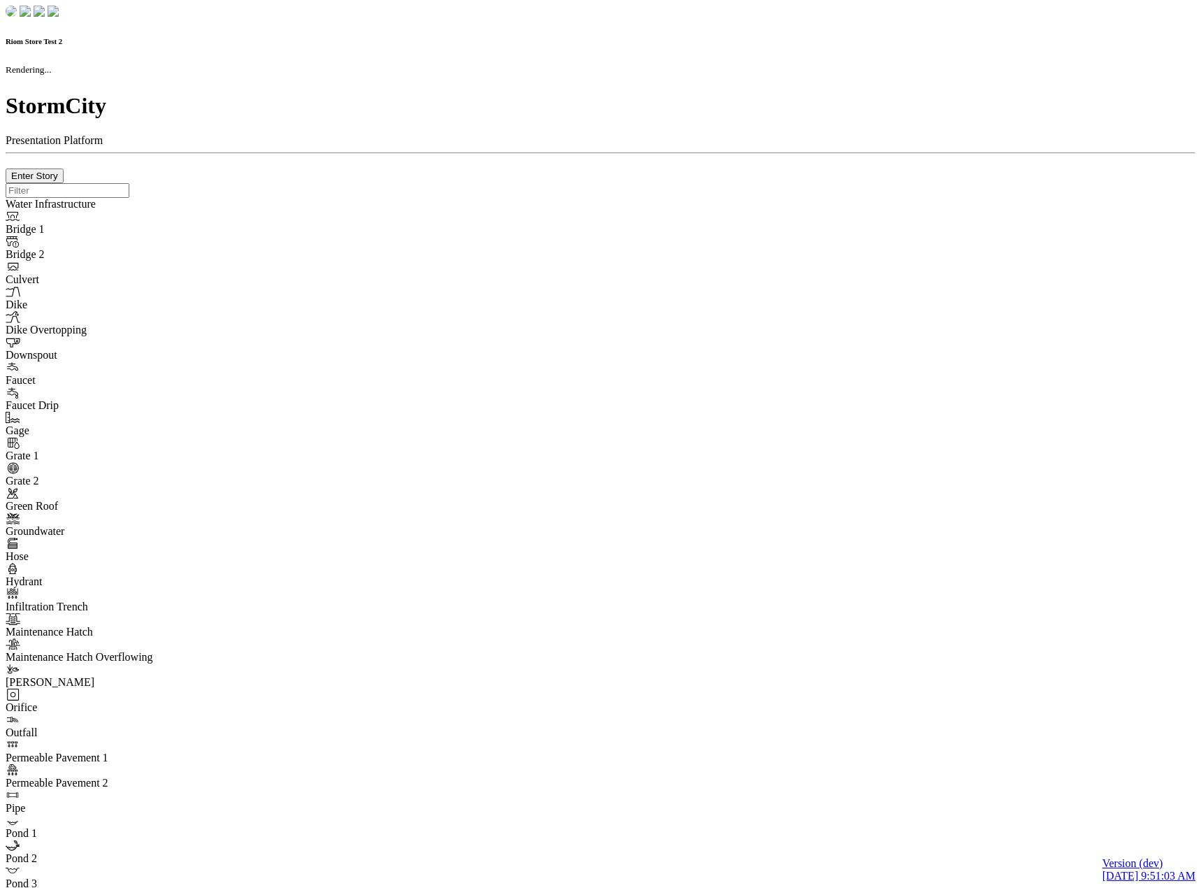
checkbox input "true"
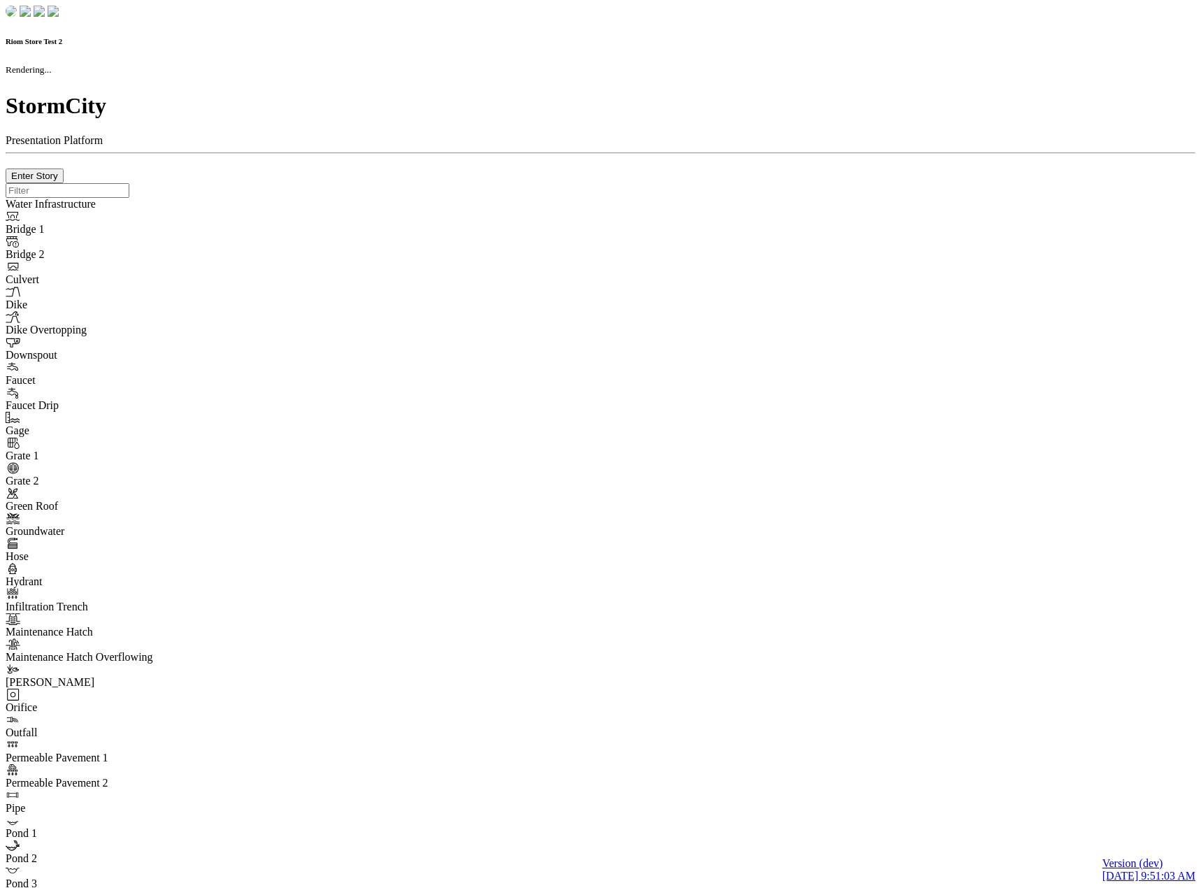
type input "0m"
type textarea "Depth = 0"
checkbox input "true"
select select "CIRCLE"
type input "7"
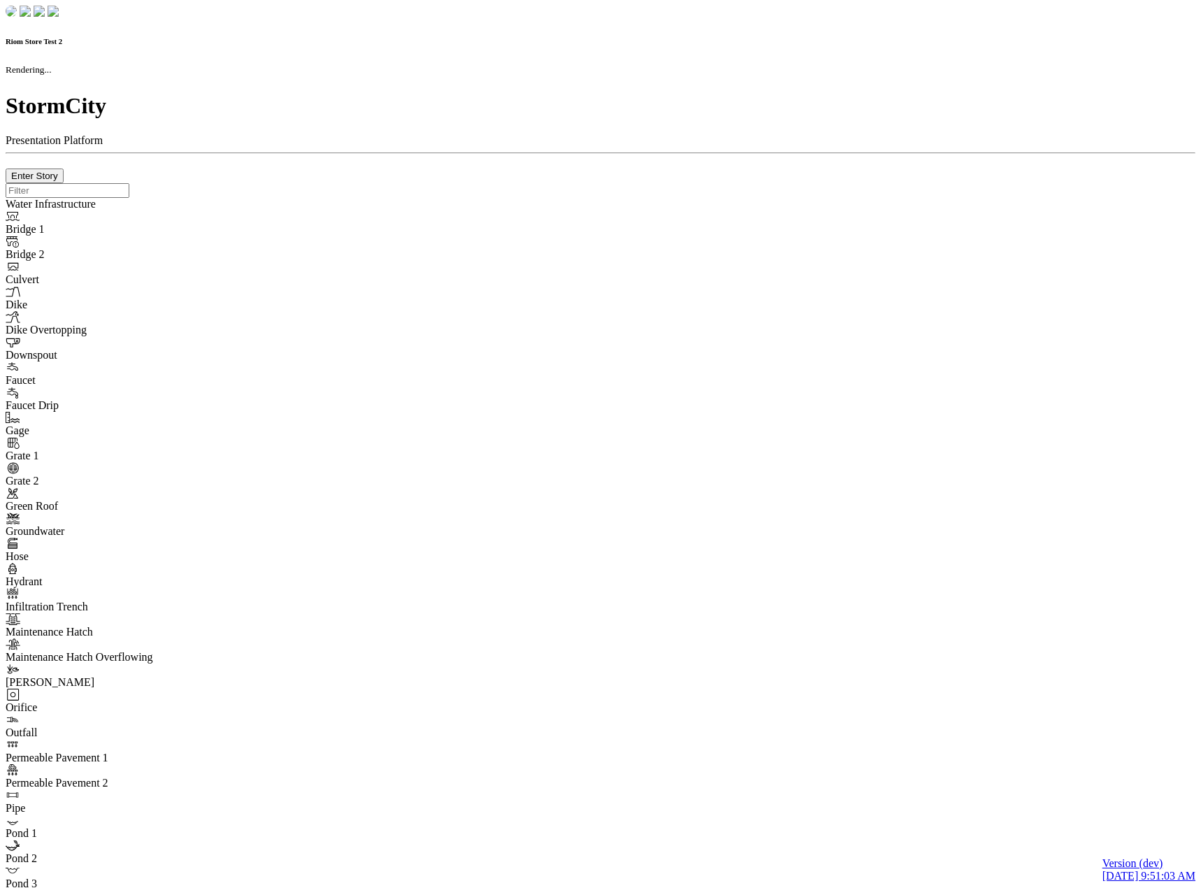
checkbox input "true"
type input "0"
type textarea "<i class="far fa-building"></i>"
select select "None"
type input "7"
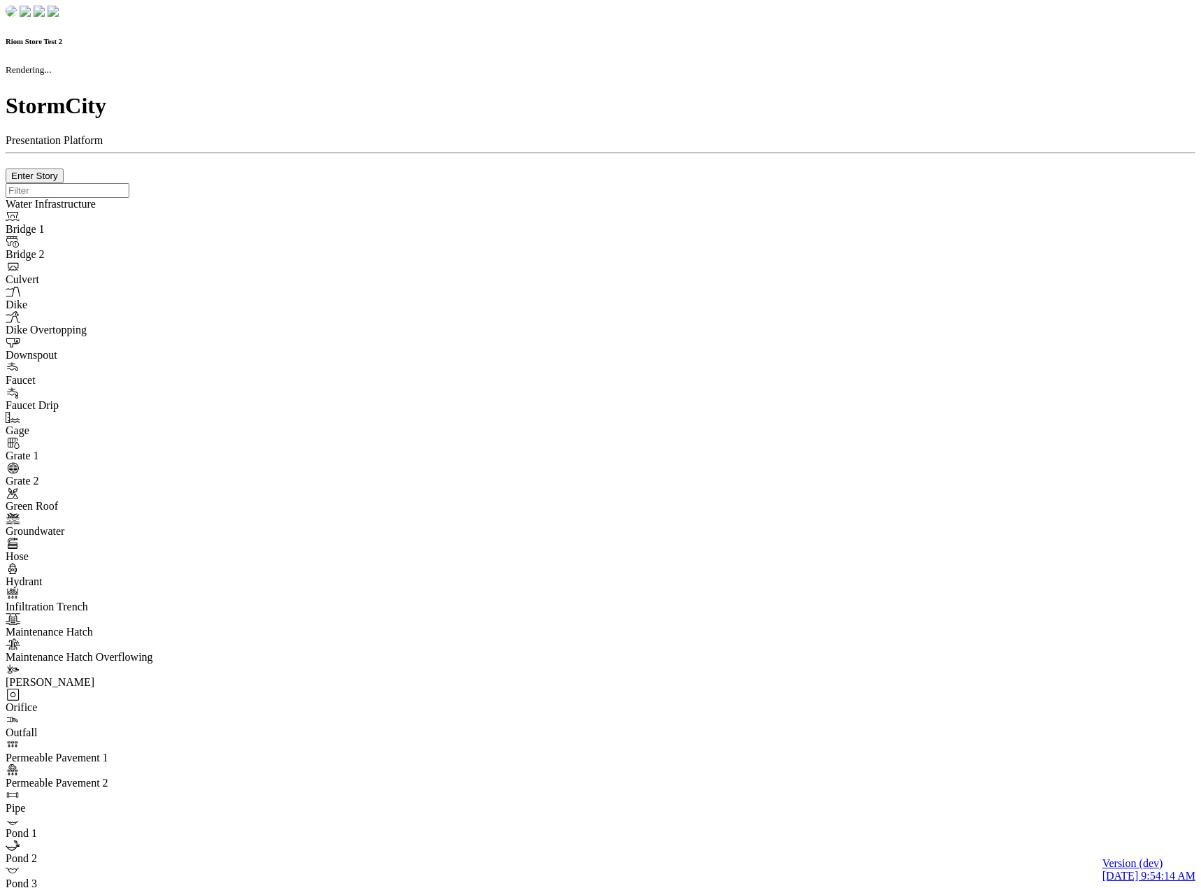
checkbox input "true"
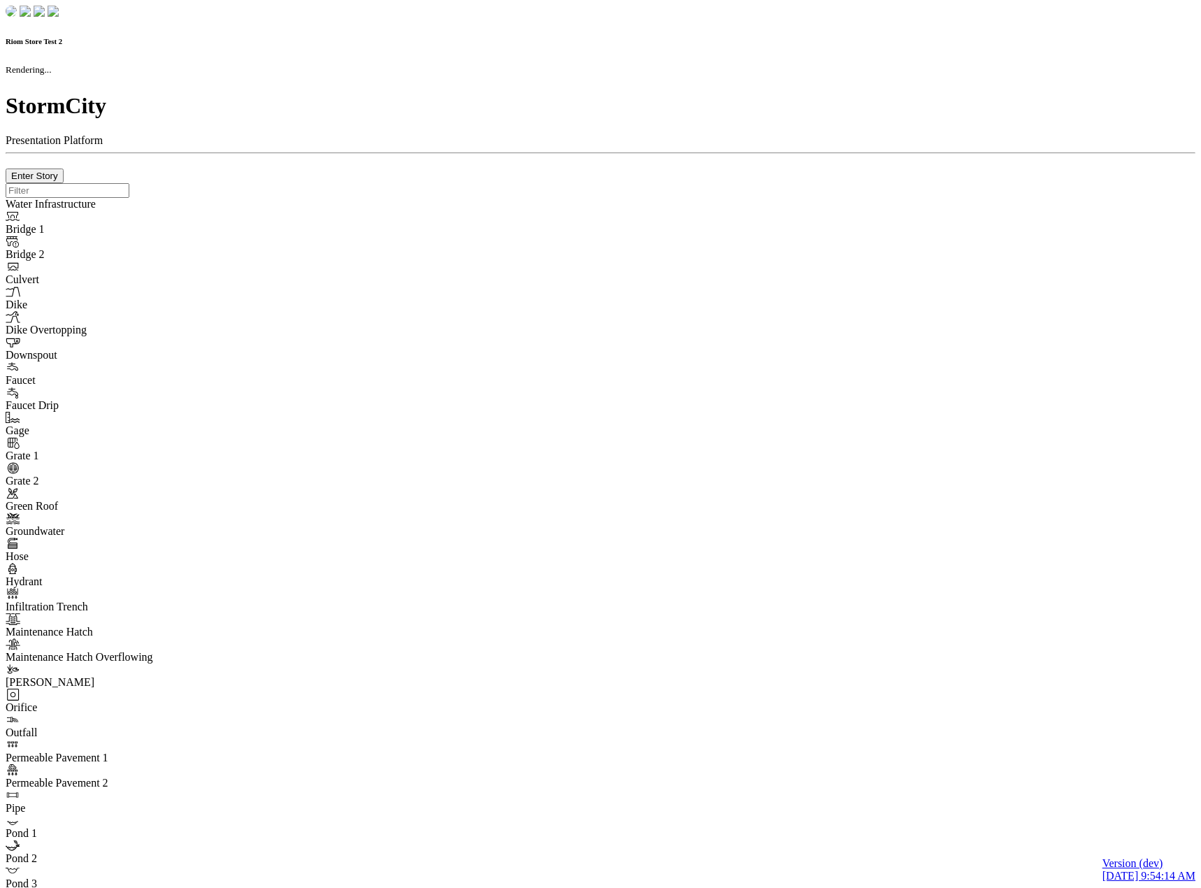
type input "0m"
type textarea "Depth = 0"
checkbox input "true"
select select "CIRCLE"
type input "7"
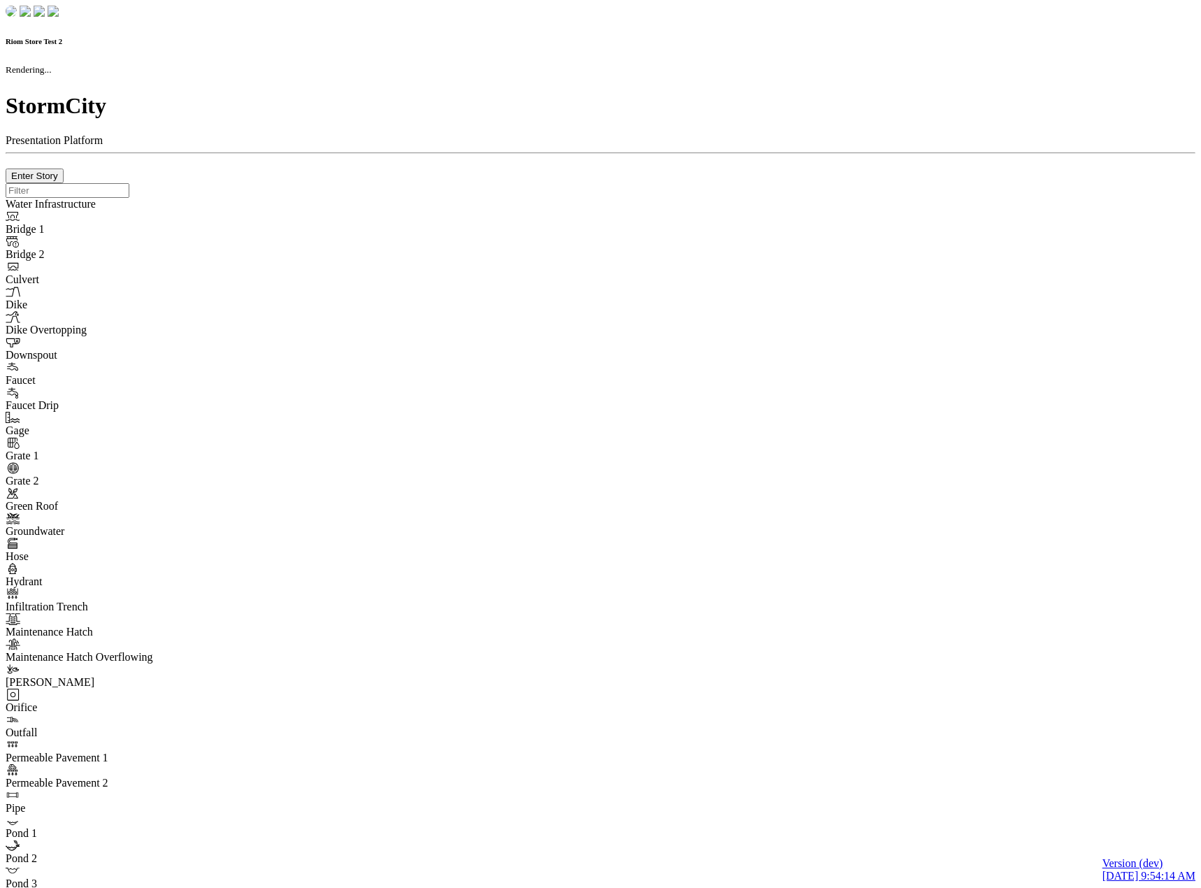
checkbox input "true"
type input "0"
select select "None"
type textarea "<i class="far fa-building"></i>"
type input "7"
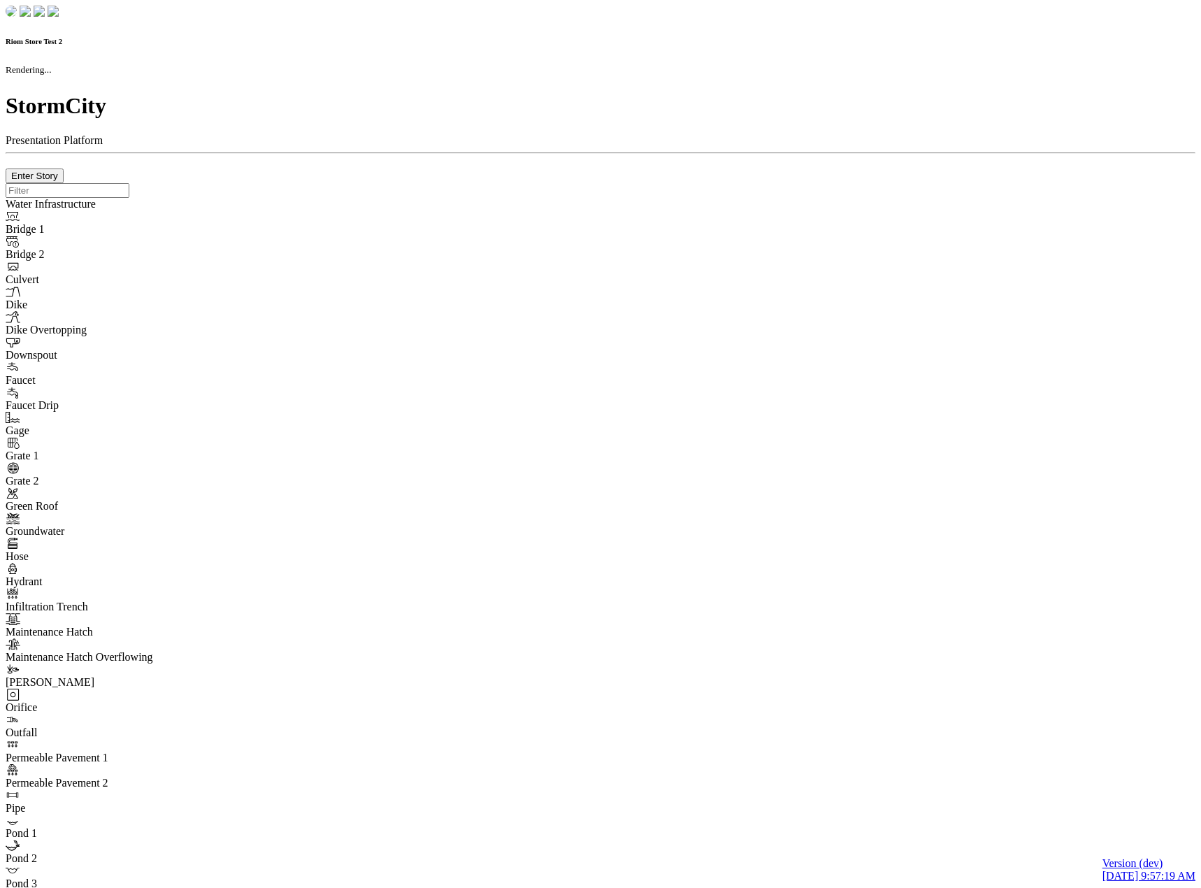
checkbox input "true"
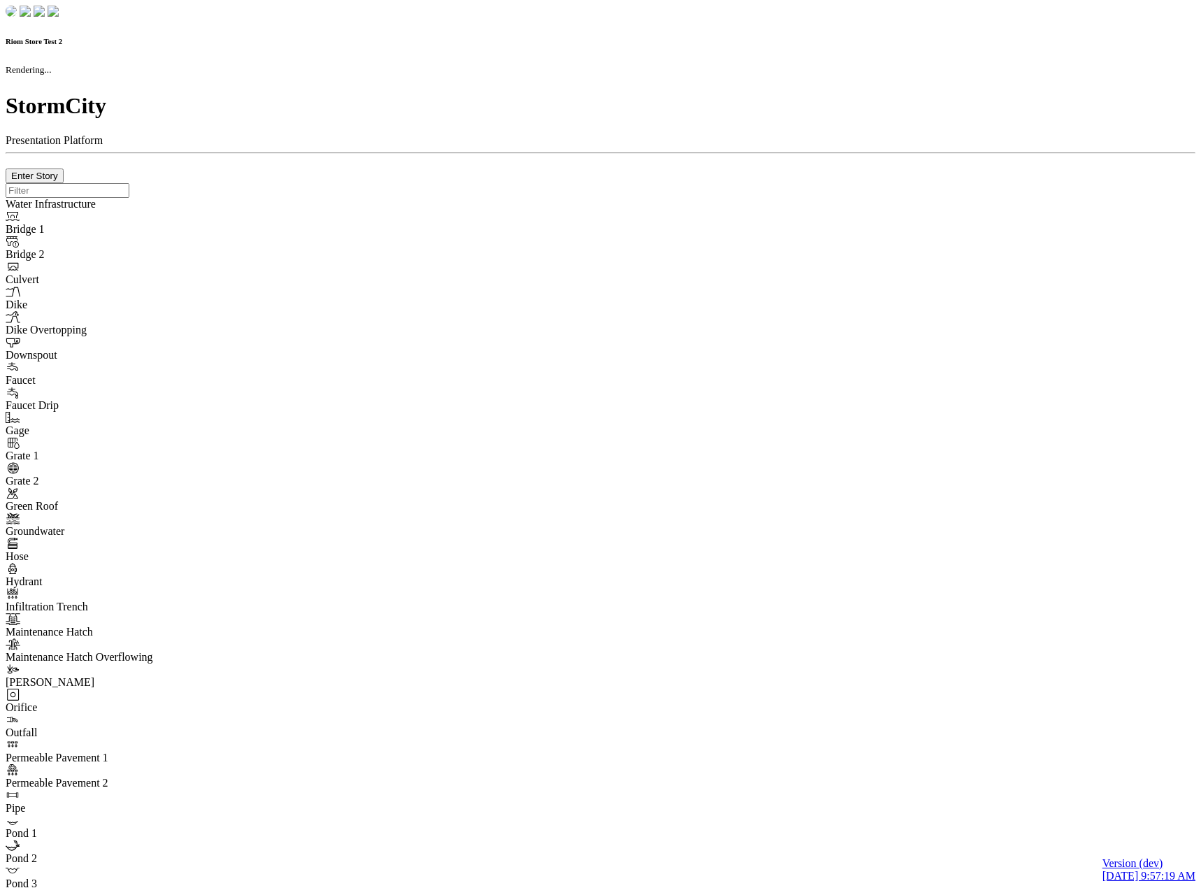
type input "0m"
type textarea "Depth = 0"
checkbox input "true"
select select "CIRCLE"
type input "7"
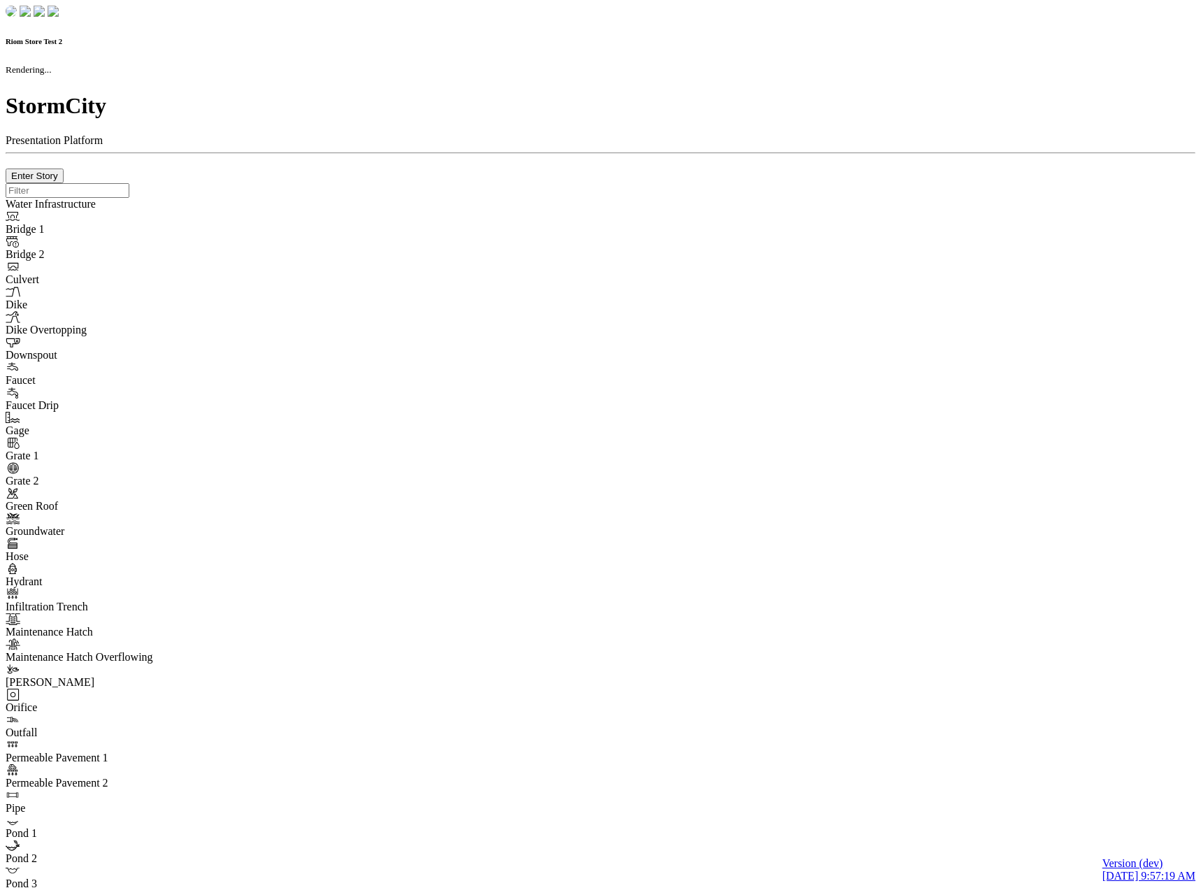
checkbox input "true"
type input "0"
select select "None"
type textarea "<i class="far fa-building"></i>"
type input "7"
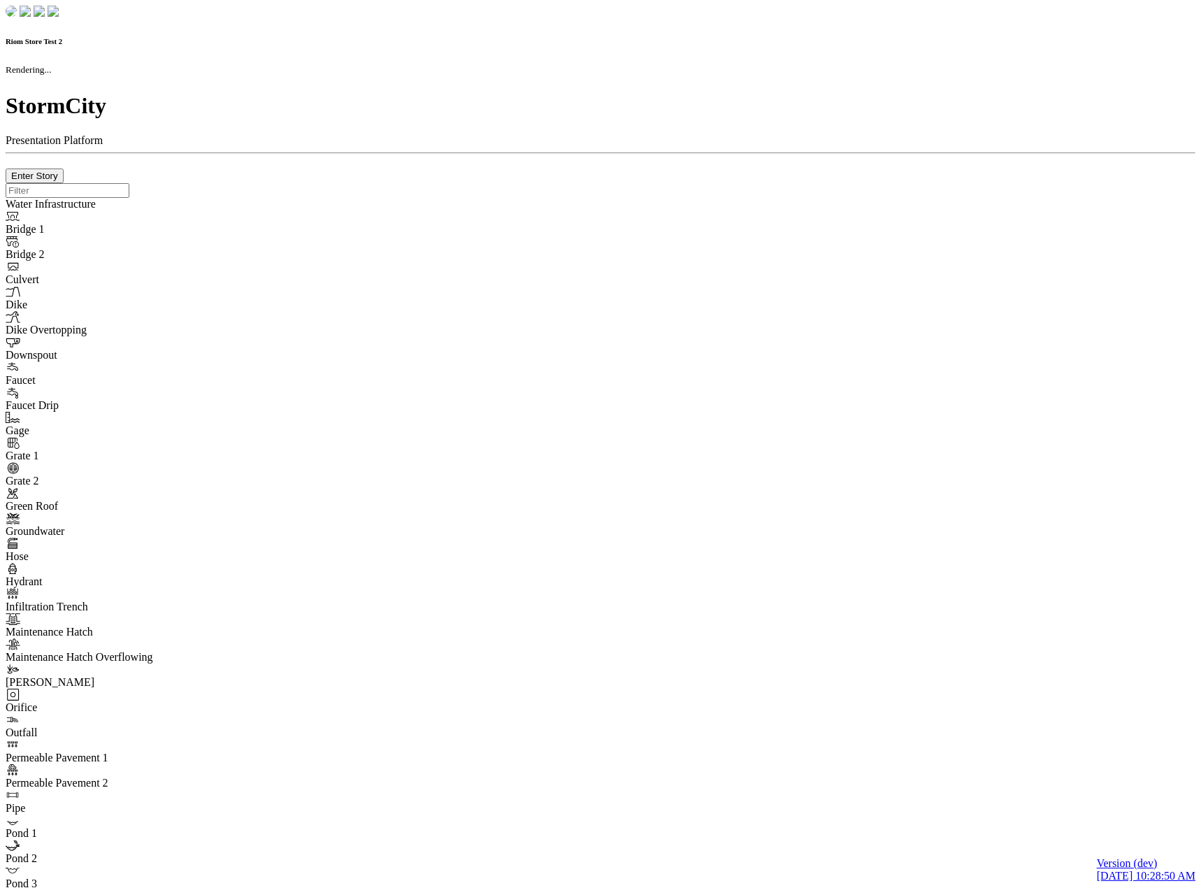
checkbox input "true"
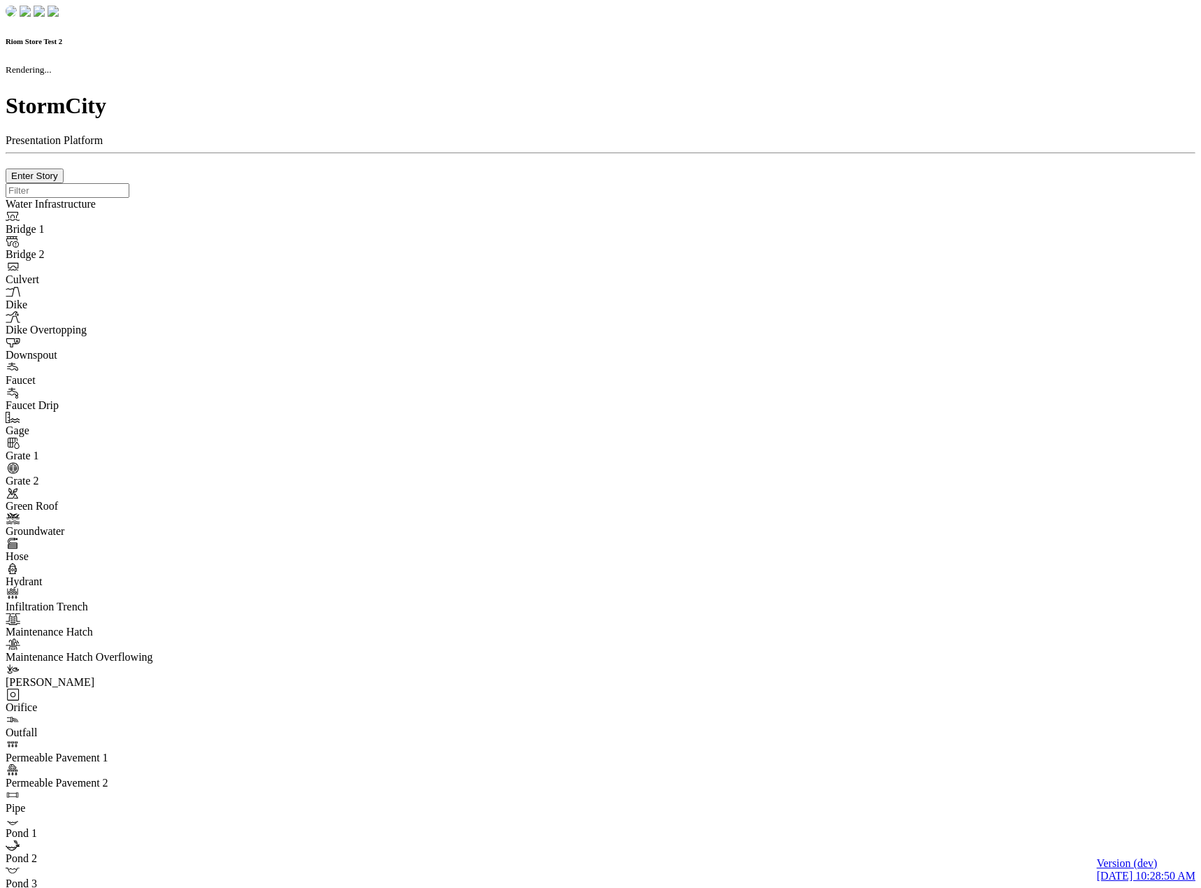
type input "0m"
type textarea "Depth = 0"
checkbox input "true"
select select "CIRCLE"
type input "7"
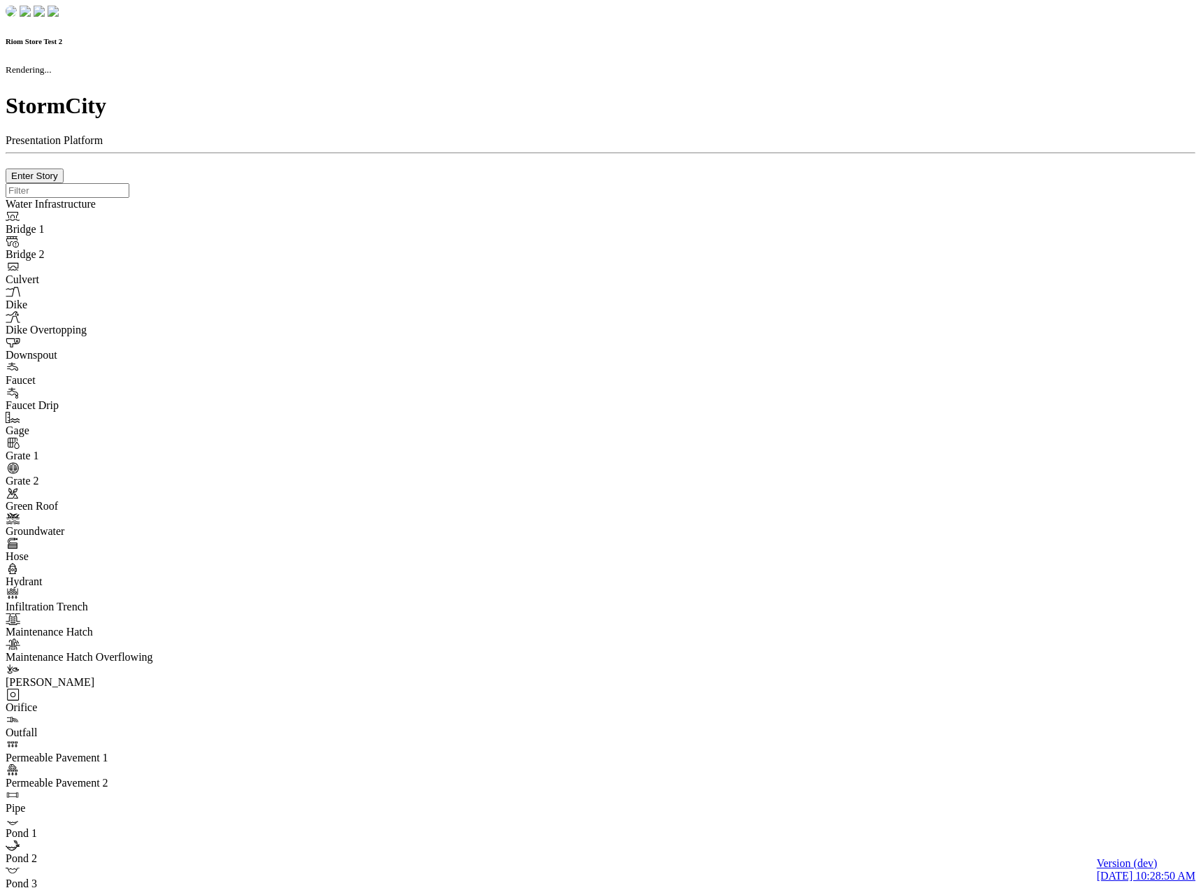
checkbox input "true"
type input "0"
type textarea "<i class="far fa-building"></i>"
select select "None"
type input "7"
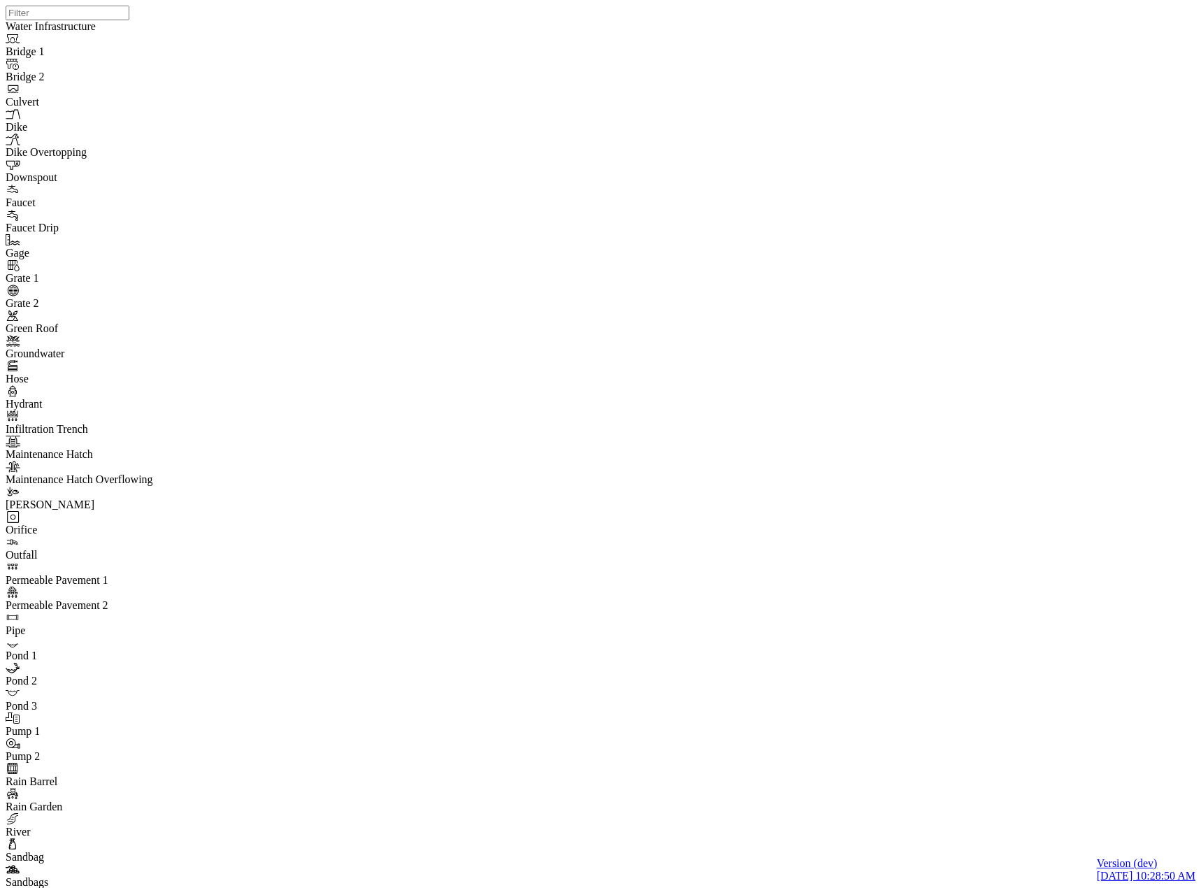
click at [252, 218] on div "JC JC JC DO JC JC JC JC JC JC JC" at bounding box center [606, 426] width 1201 height 852
drag, startPoint x: 558, startPoint y: 52, endPoint x: 532, endPoint y: 101, distance: 55.1
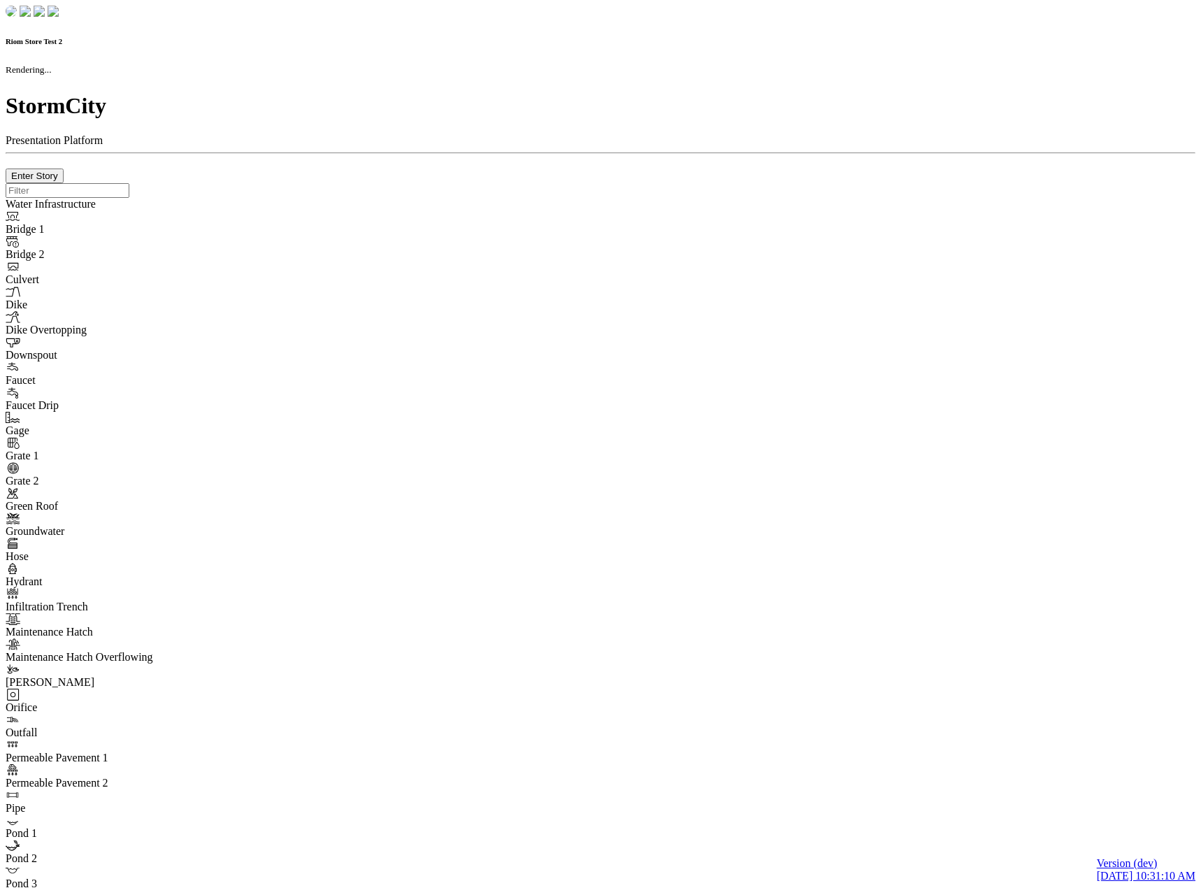
checkbox input "true"
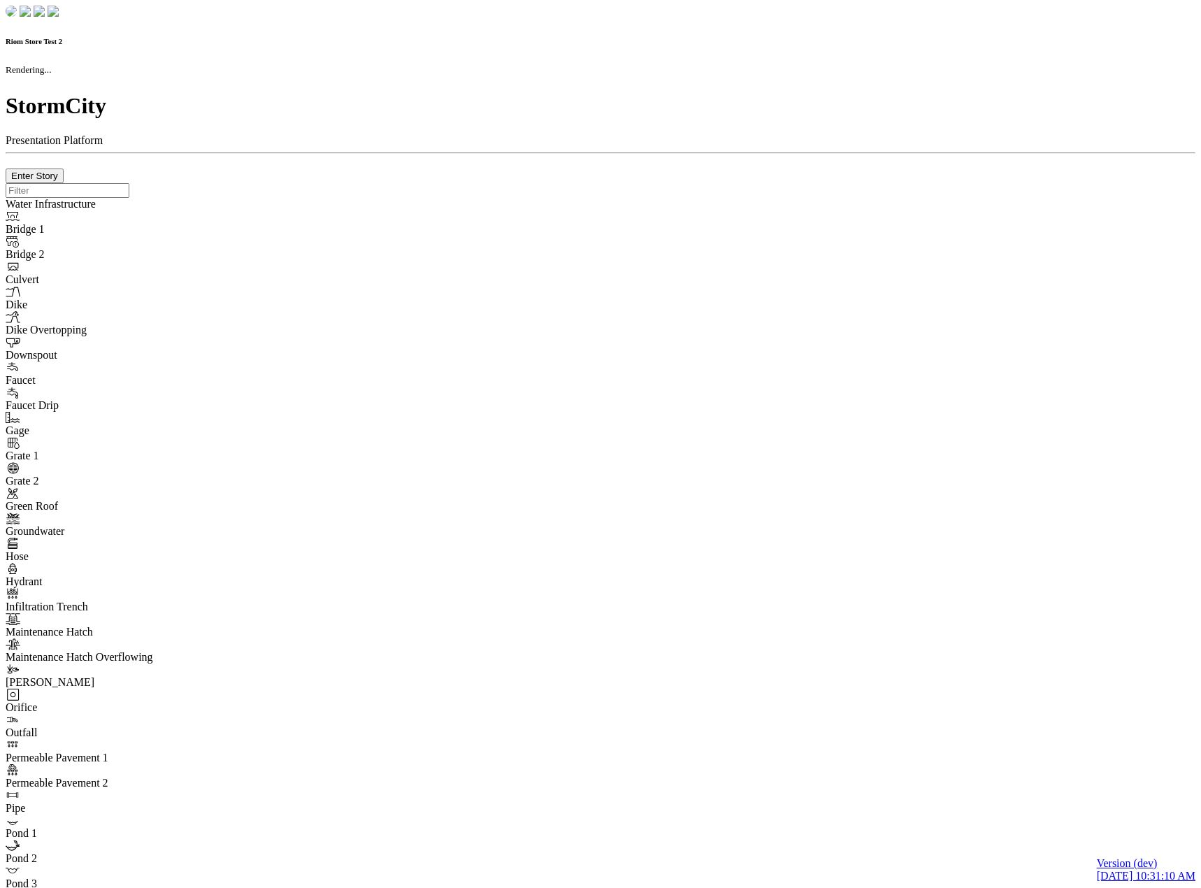
type input "0m"
type textarea "Depth = 0"
checkbox input "true"
select select "CIRCLE"
type input "7"
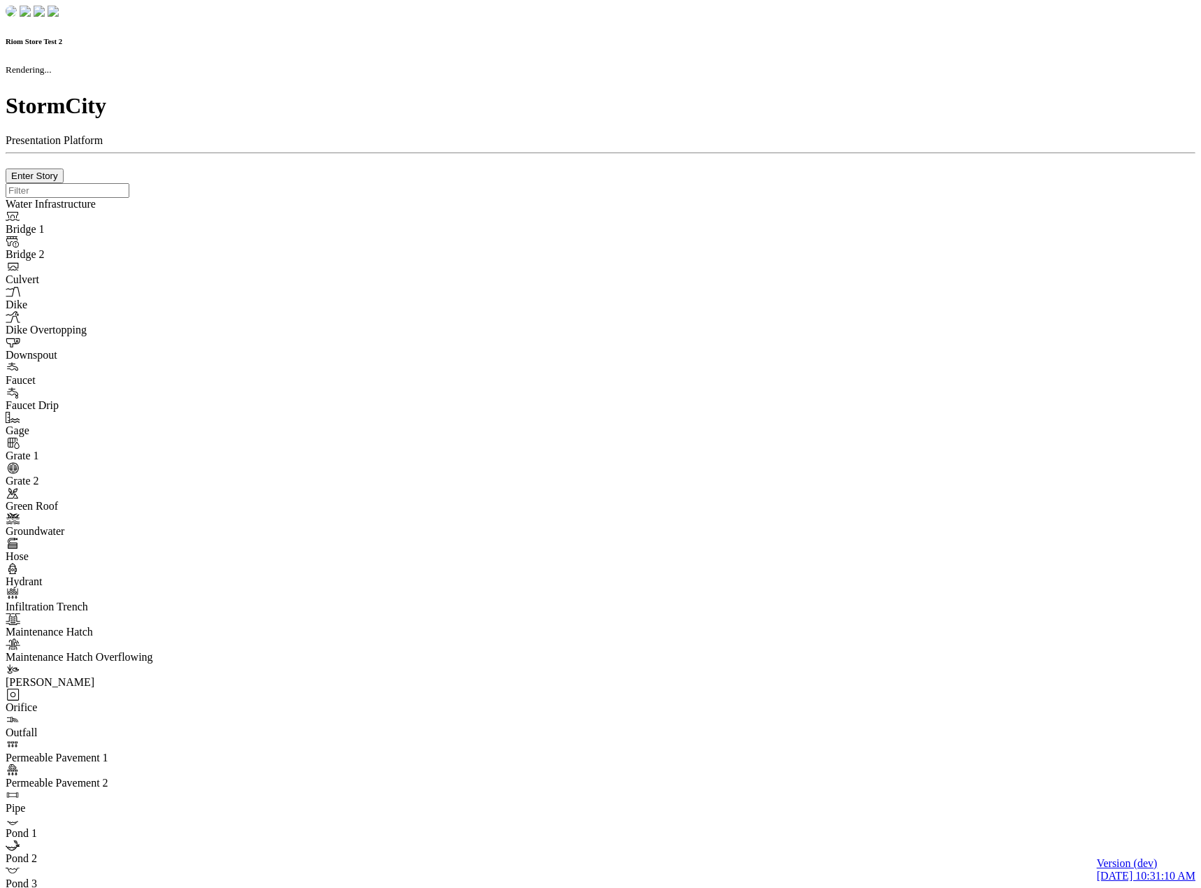
checkbox input "true"
type input "0"
type textarea "<i class="far fa-building"></i>"
type input "7"
select select "None"
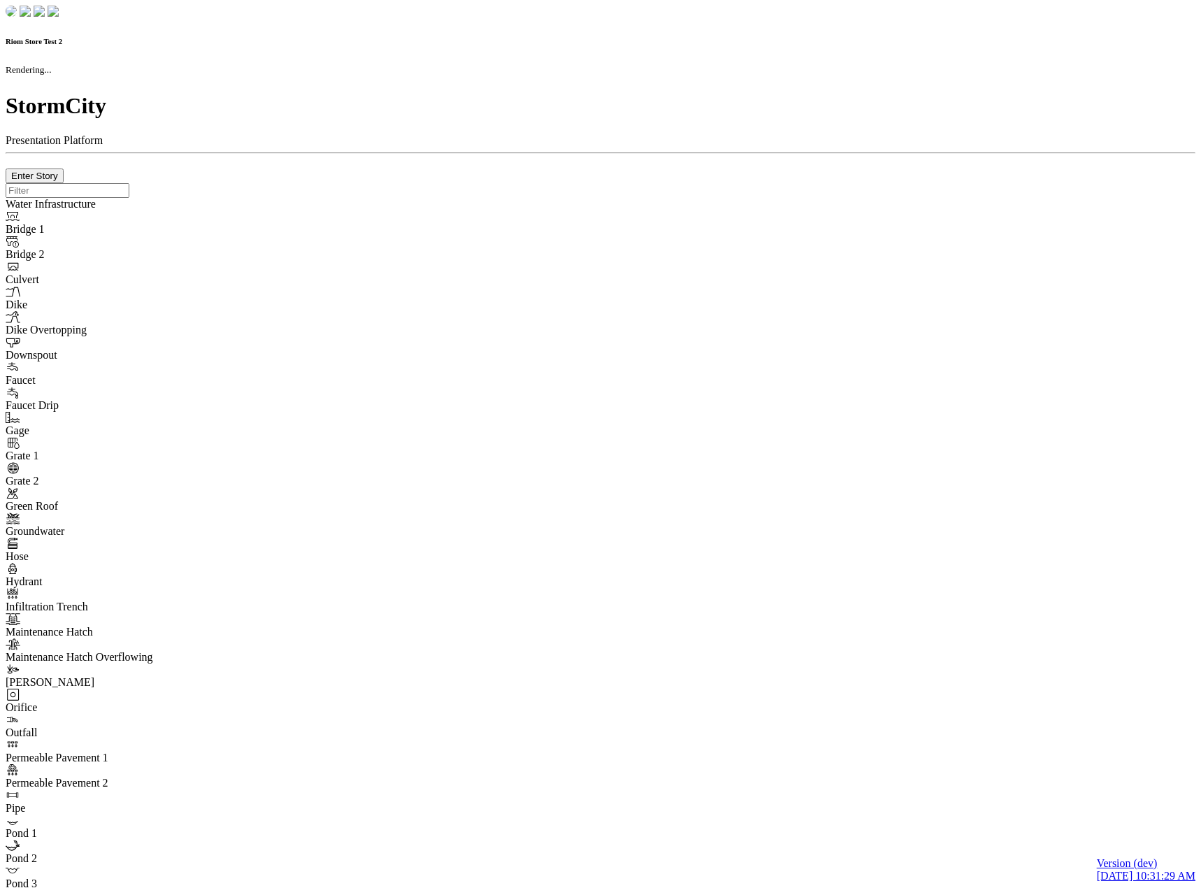
checkbox input "true"
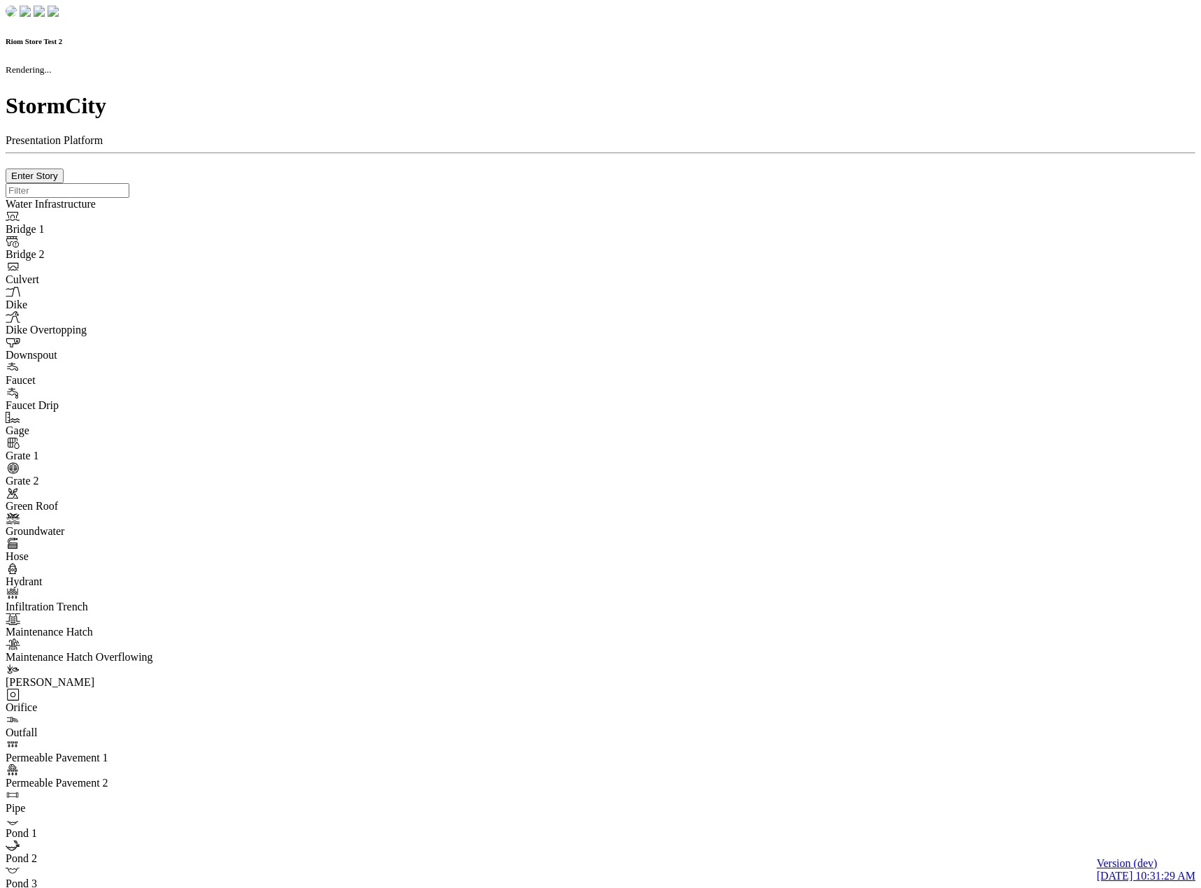
type input "0m"
type textarea "Depth = 0"
checkbox input "true"
select select "CIRCLE"
type input "7"
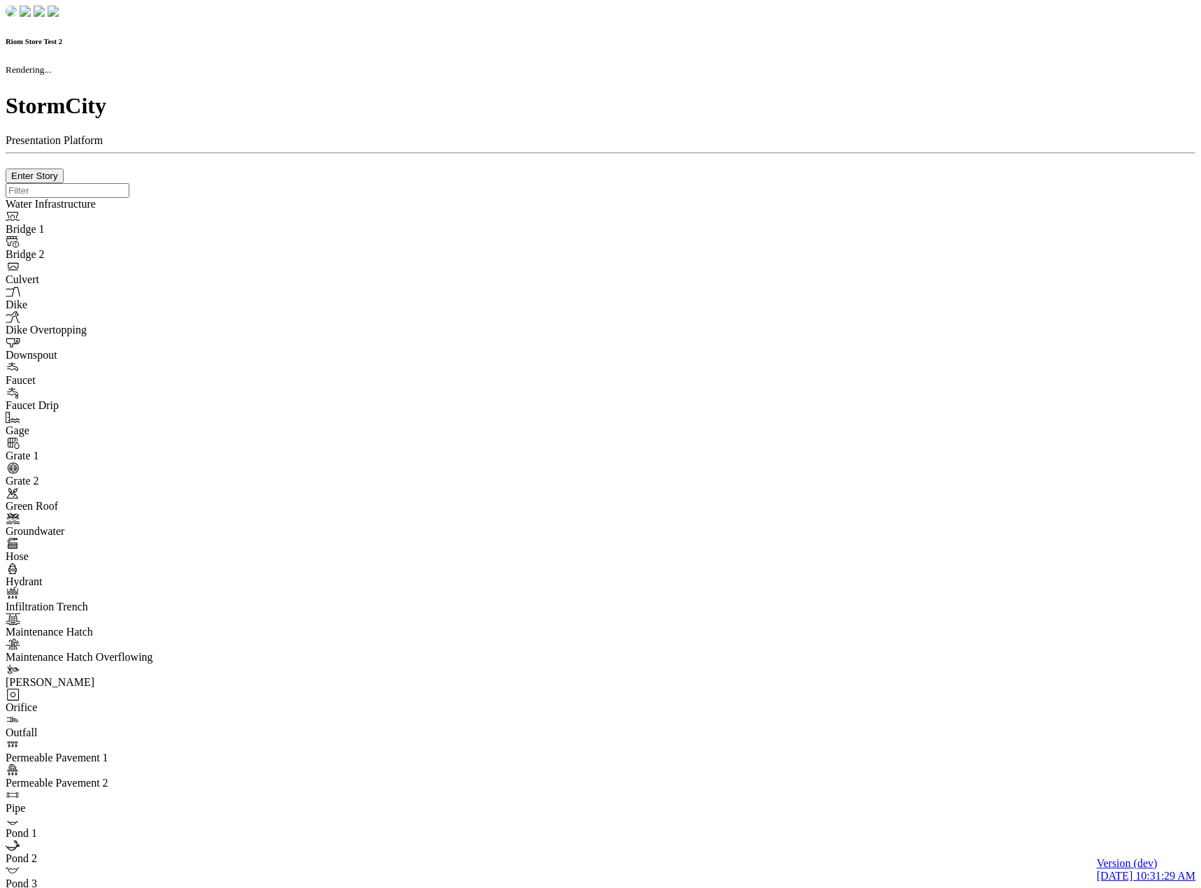
checkbox input "true"
type input "0"
type textarea "<i class="far fa-building"></i>"
type input "7"
select select "None"
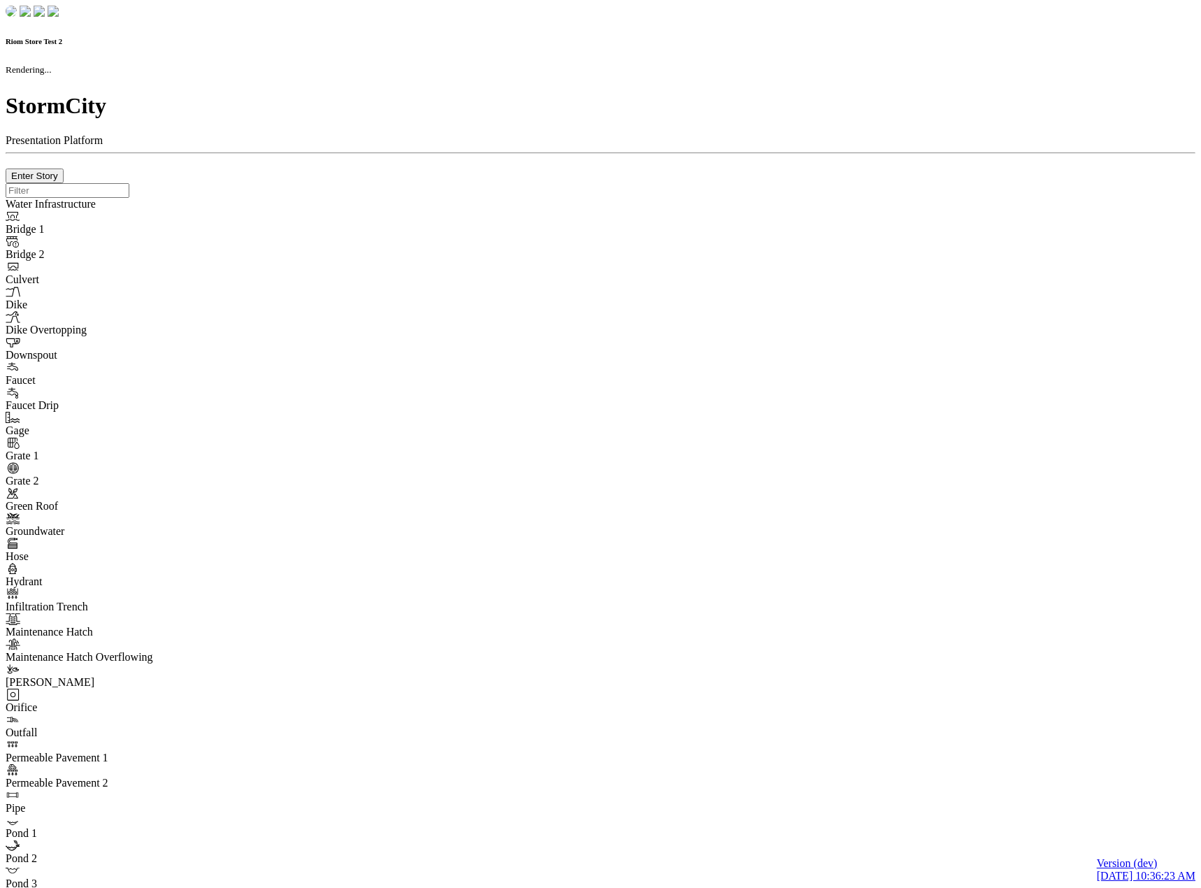
checkbox input "true"
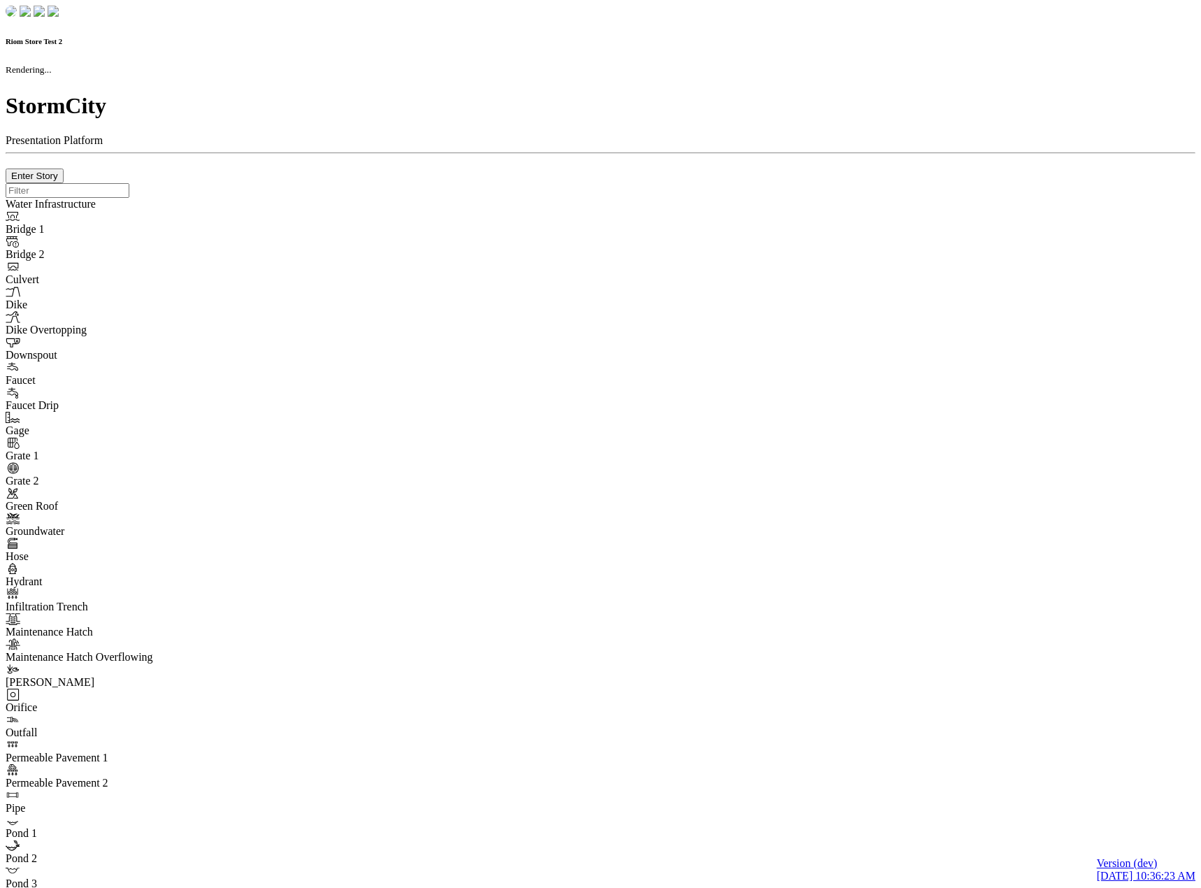
type input "0m"
type textarea "Depth = 0"
checkbox input "true"
select select "CIRCLE"
type input "7"
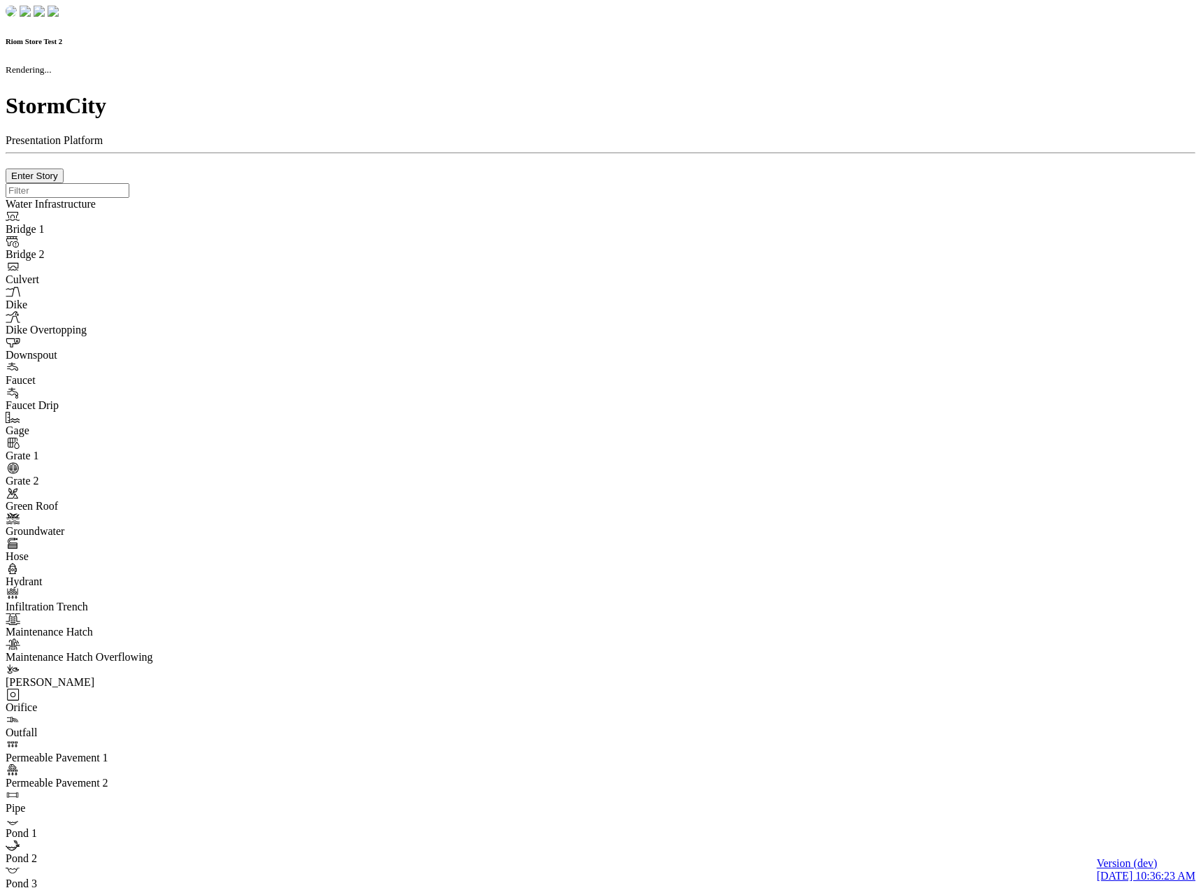
checkbox input "true"
type input "0"
select select "None"
type textarea "<i class="far fa-building"></i>"
type input "7"
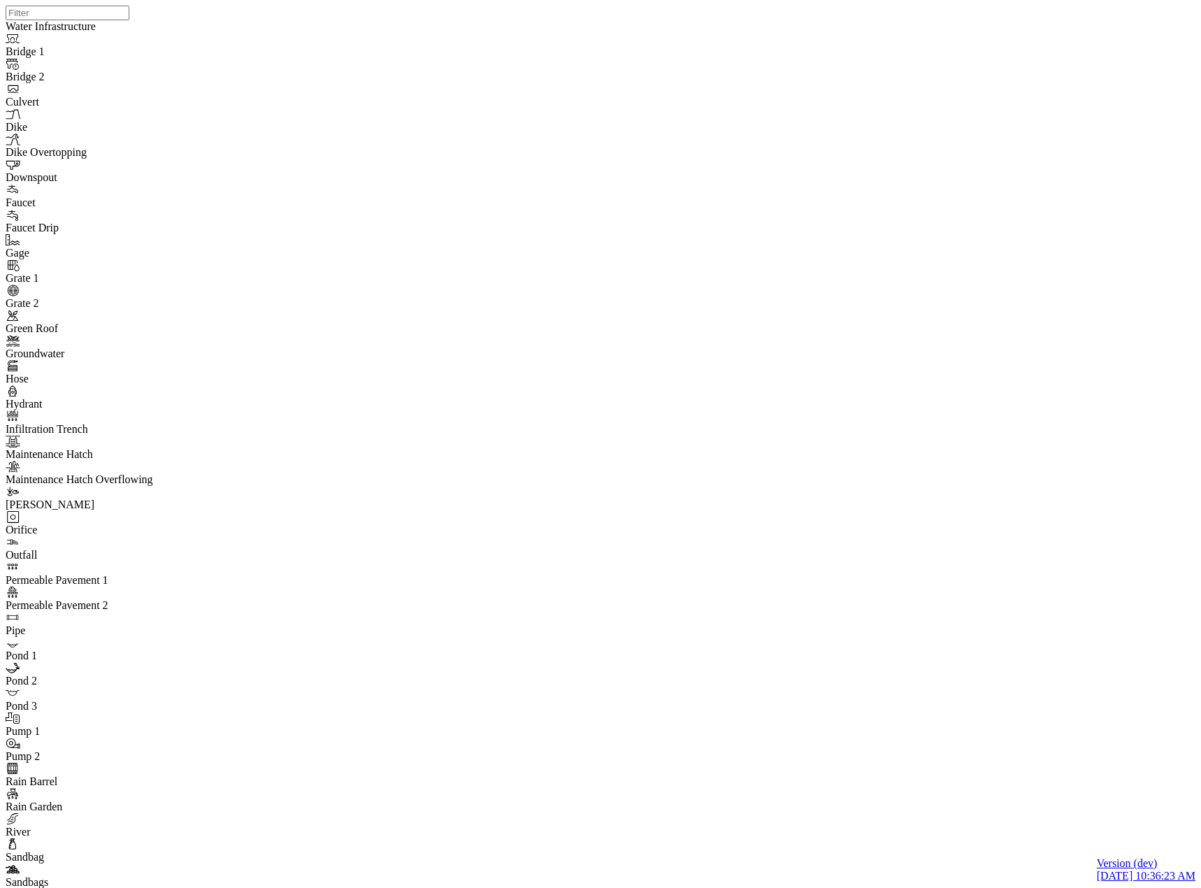
drag, startPoint x: 264, startPoint y: 166, endPoint x: 259, endPoint y: 171, distance: 7.4
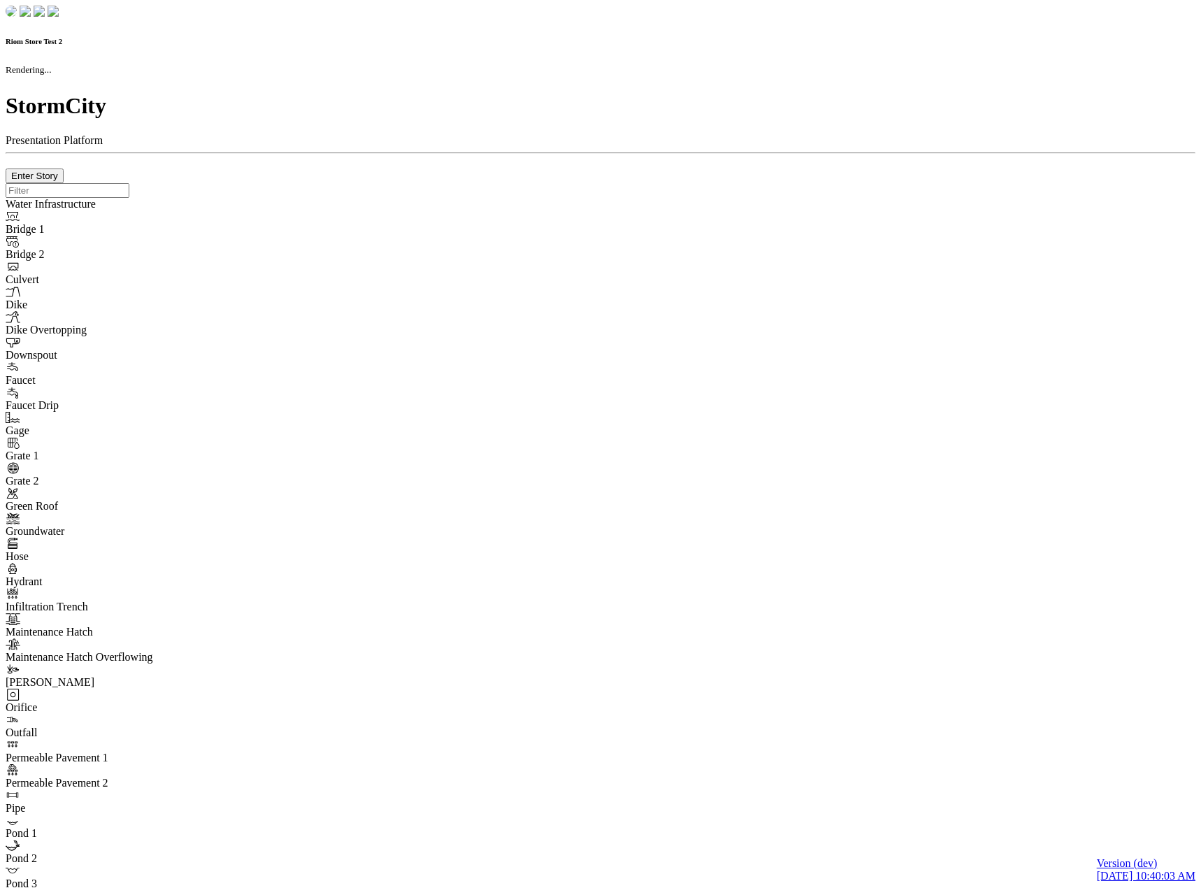
checkbox input "true"
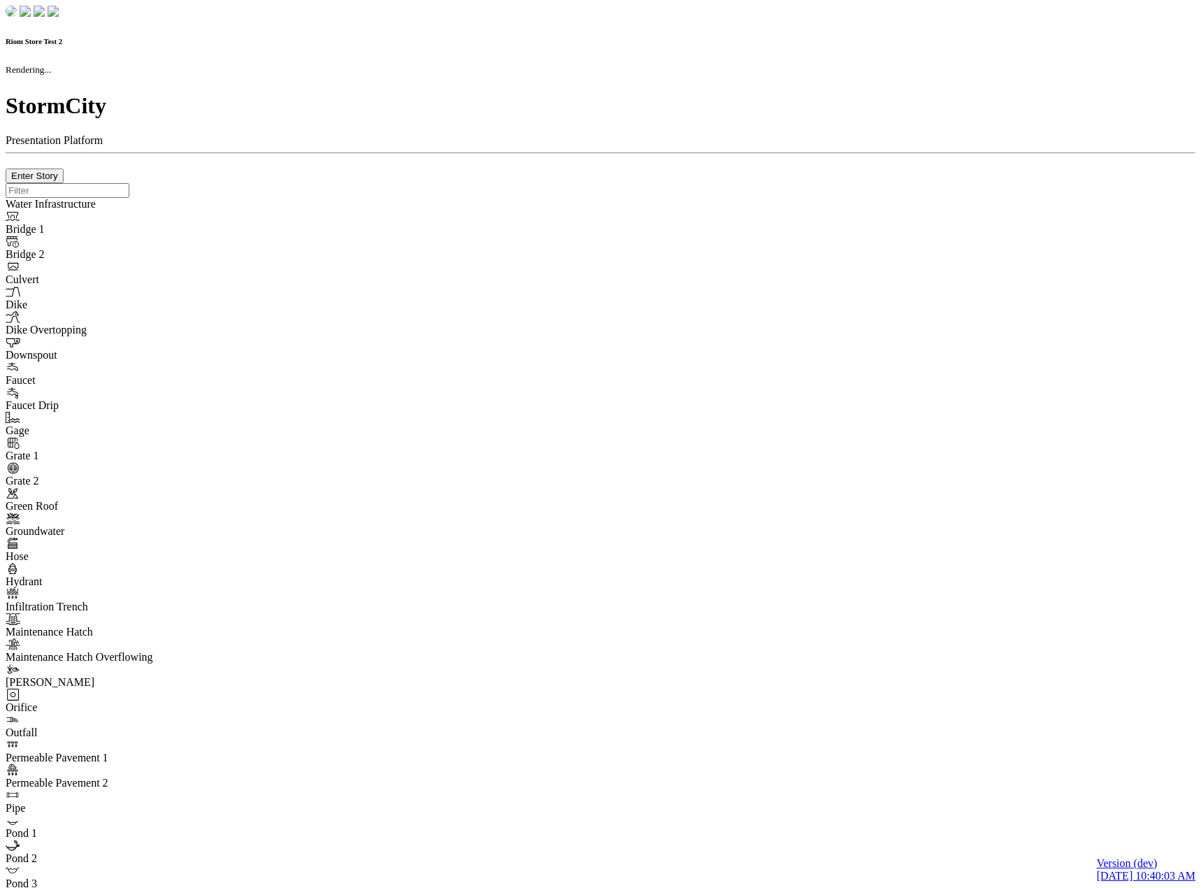
type input "0m"
type textarea "Depth = 0"
checkbox input "true"
select select "CIRCLE"
type input "7"
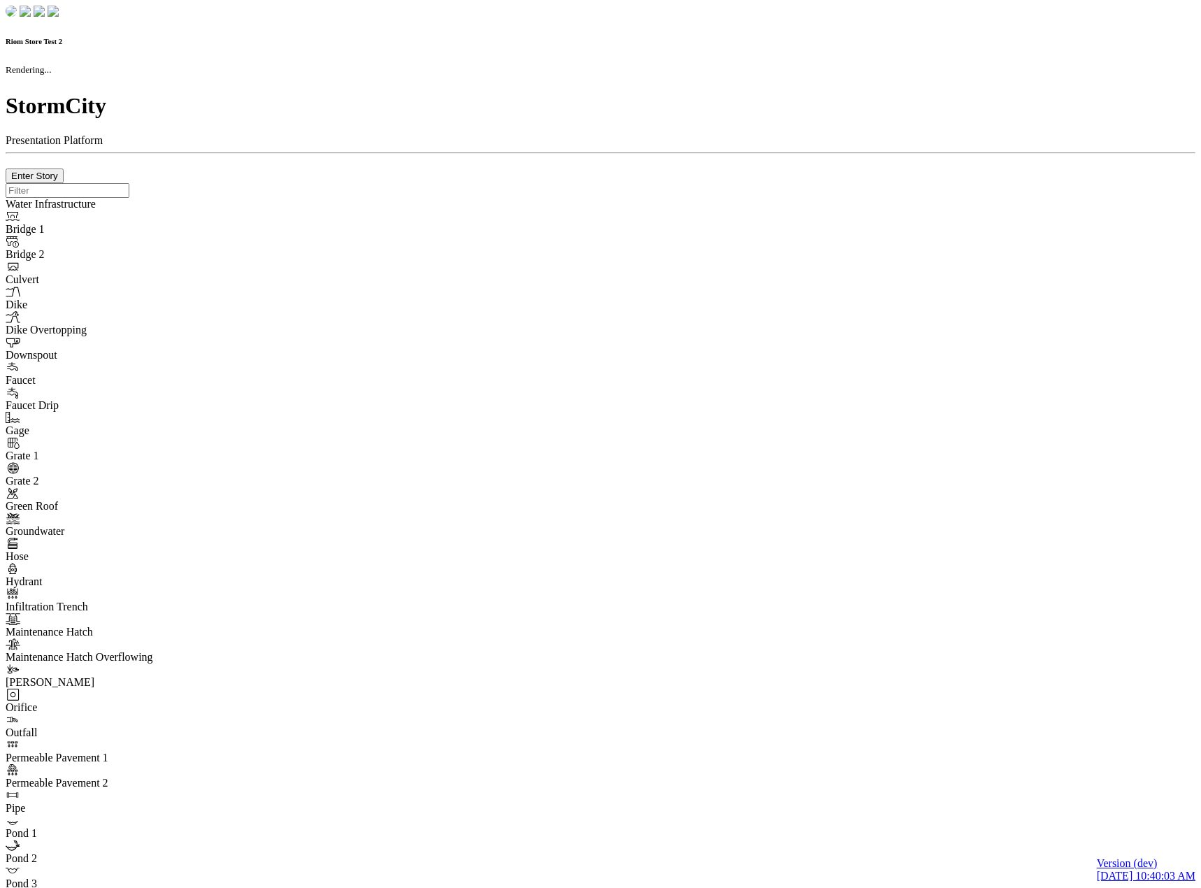
checkbox input "true"
type input "0"
type textarea "<i class="far fa-building"></i>"
type input "7"
select select "None"
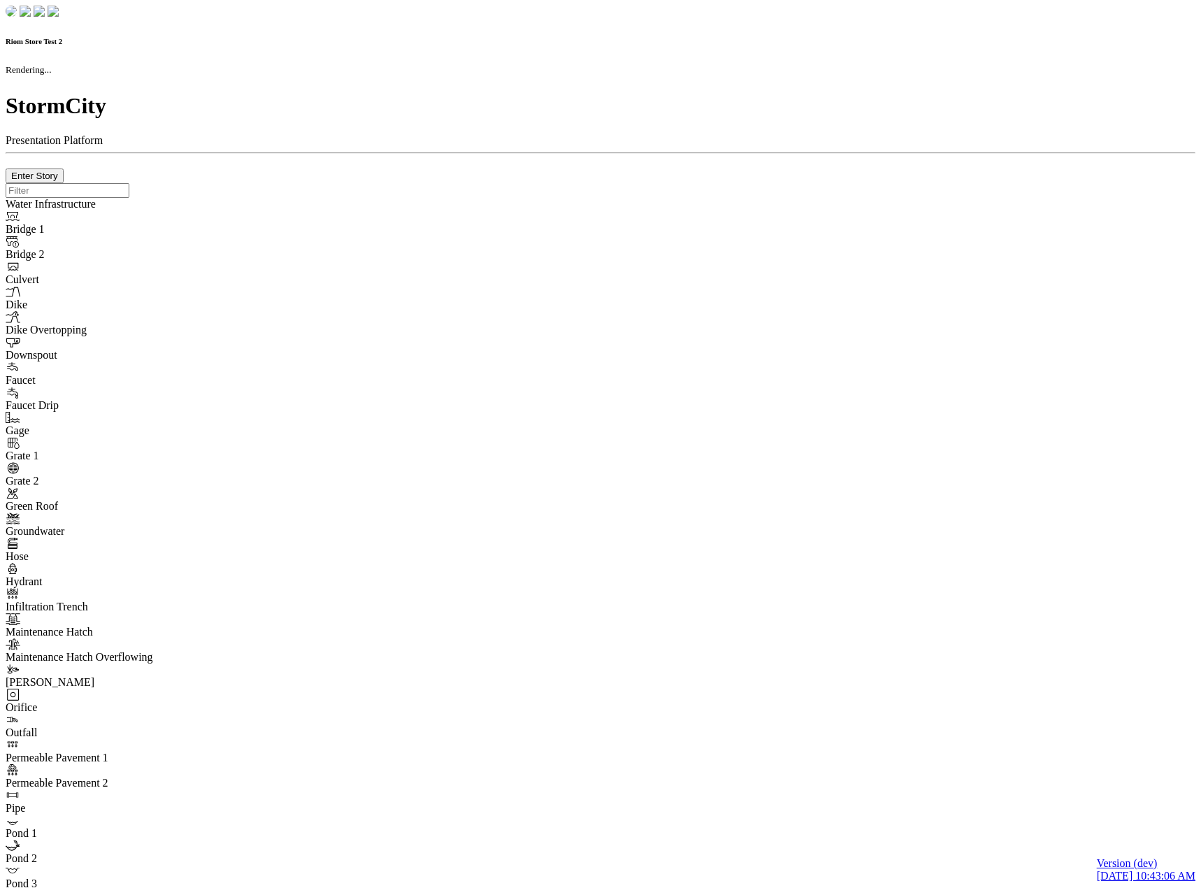
checkbox input "true"
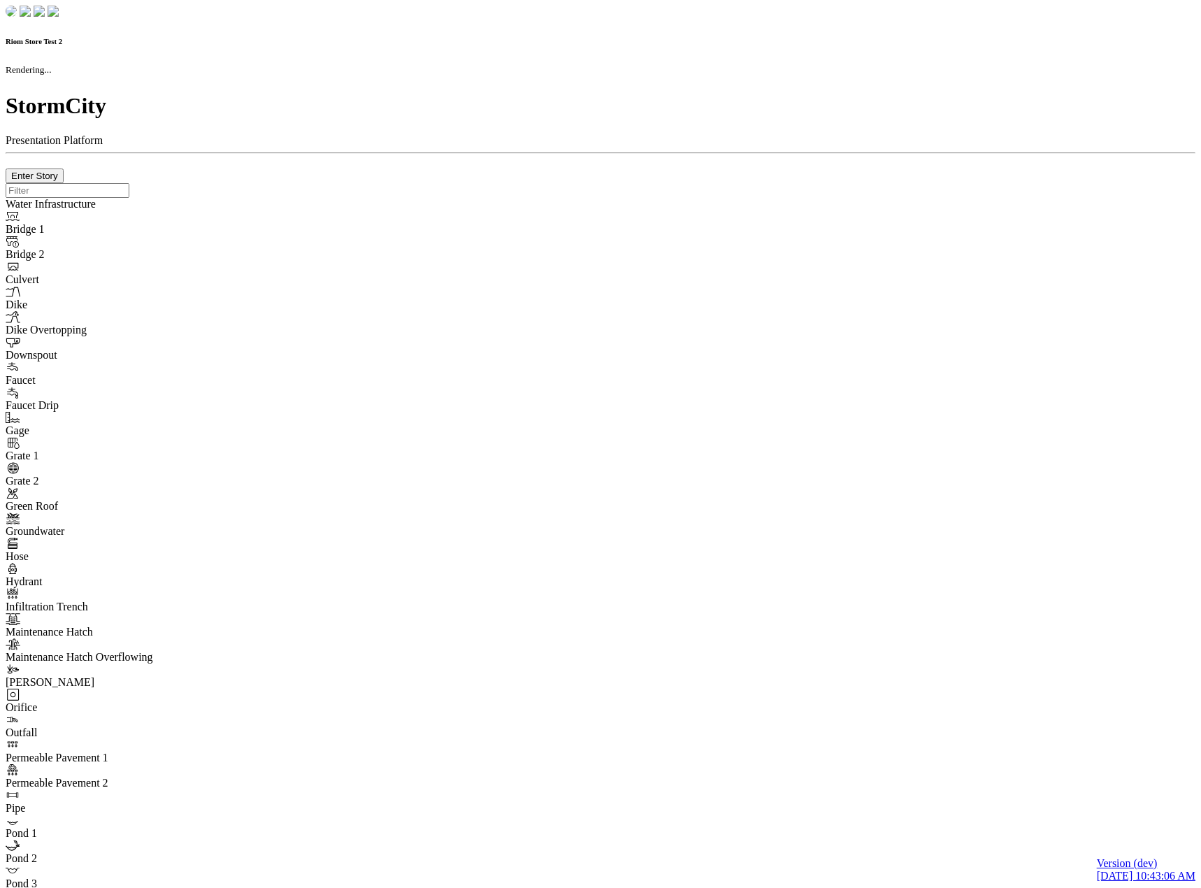
type input "0m"
type textarea "Depth = 0"
checkbox input "true"
select select "CIRCLE"
type input "7"
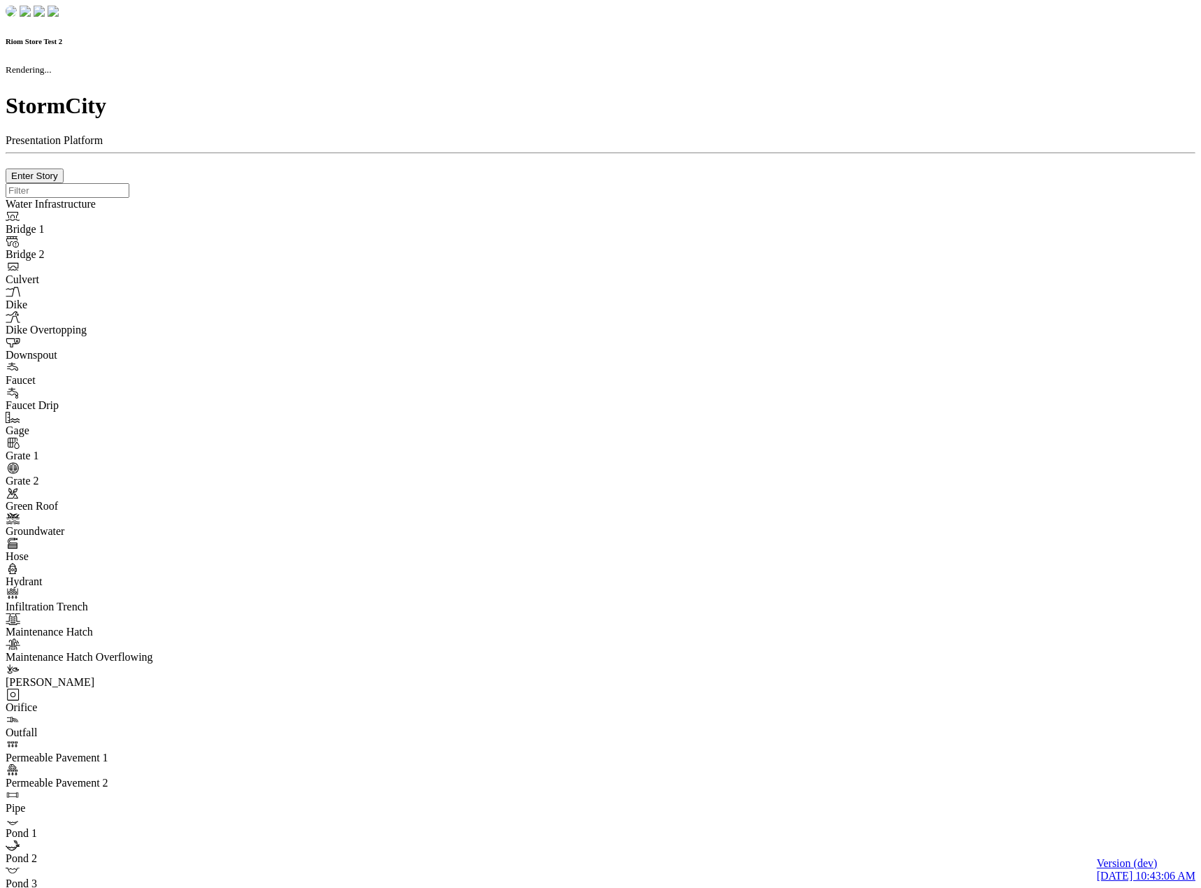
checkbox input "true"
type input "0"
type textarea "<i class="far fa-building"></i>"
type input "7"
select select "None"
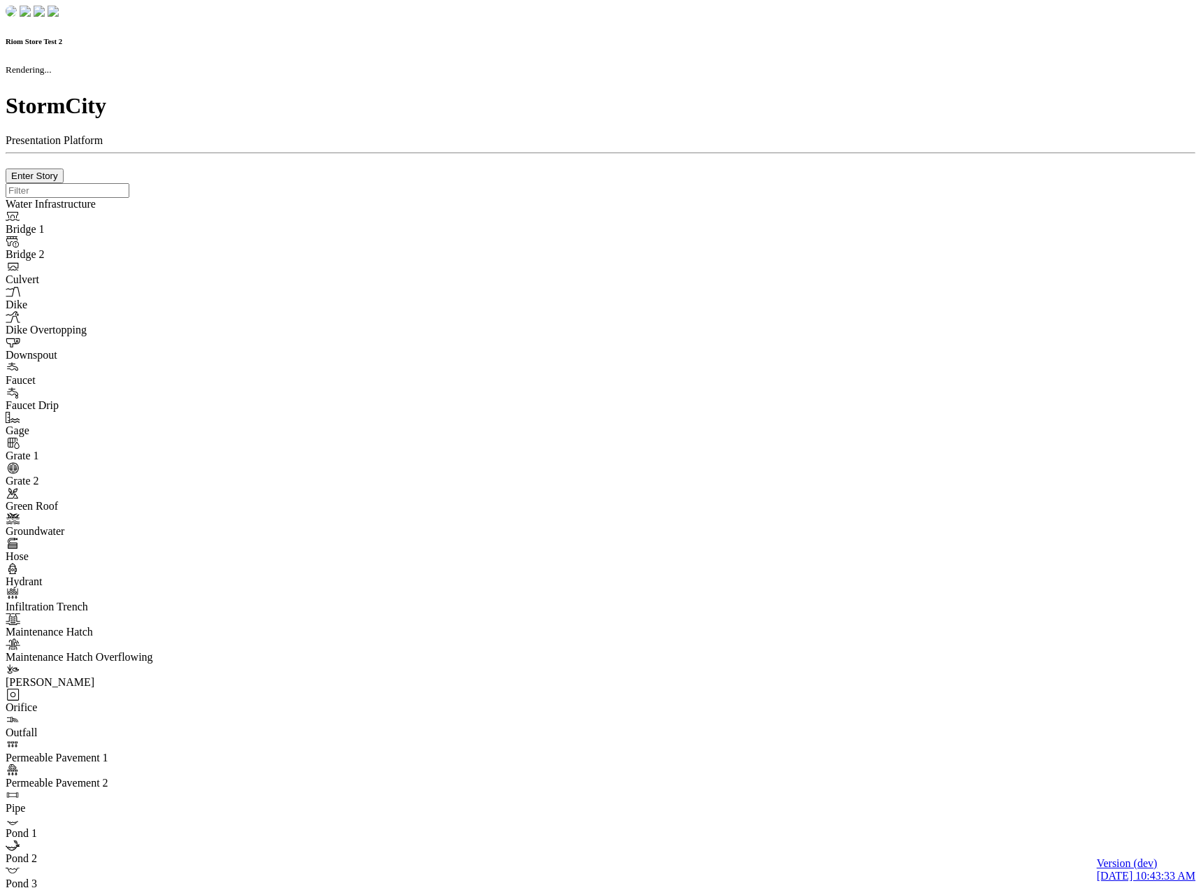
checkbox input "true"
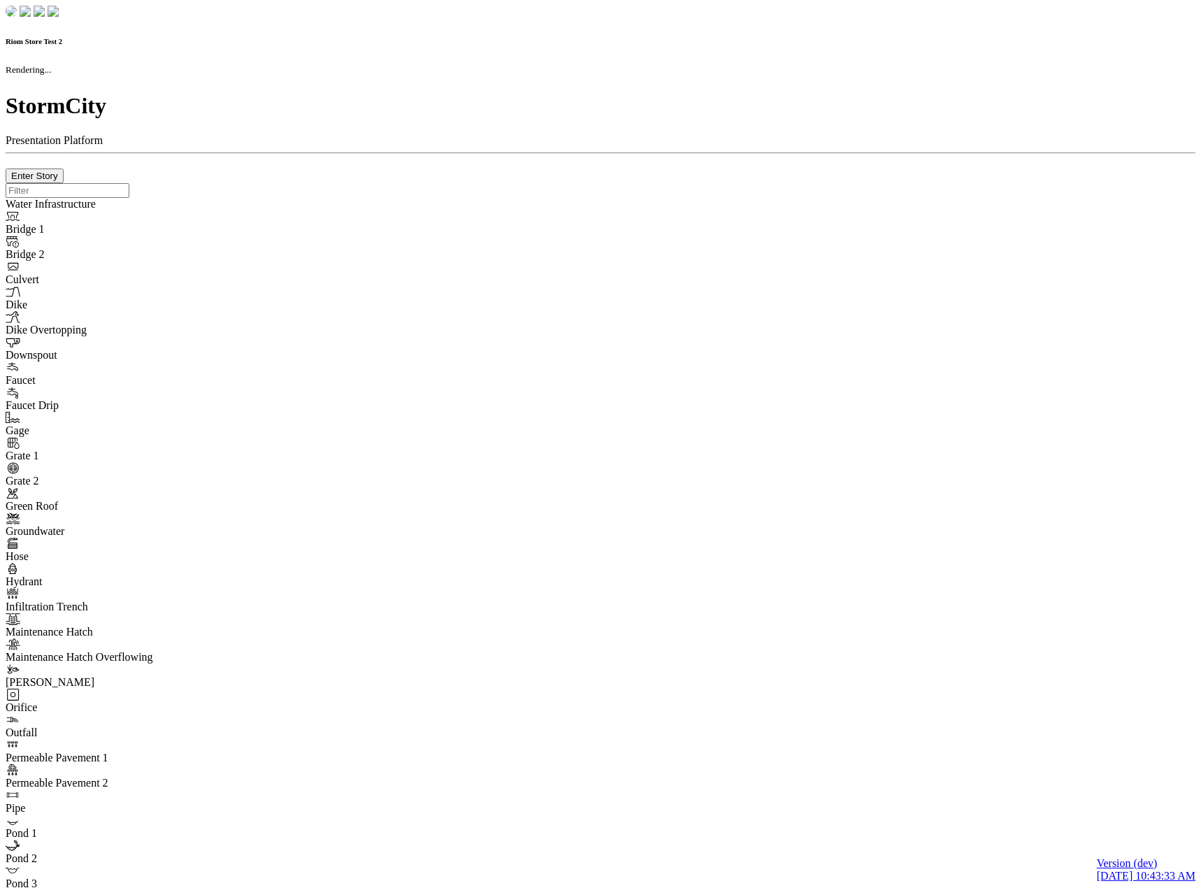
type input "0m"
type textarea "Depth = 0"
checkbox input "true"
select select "CIRCLE"
type input "7"
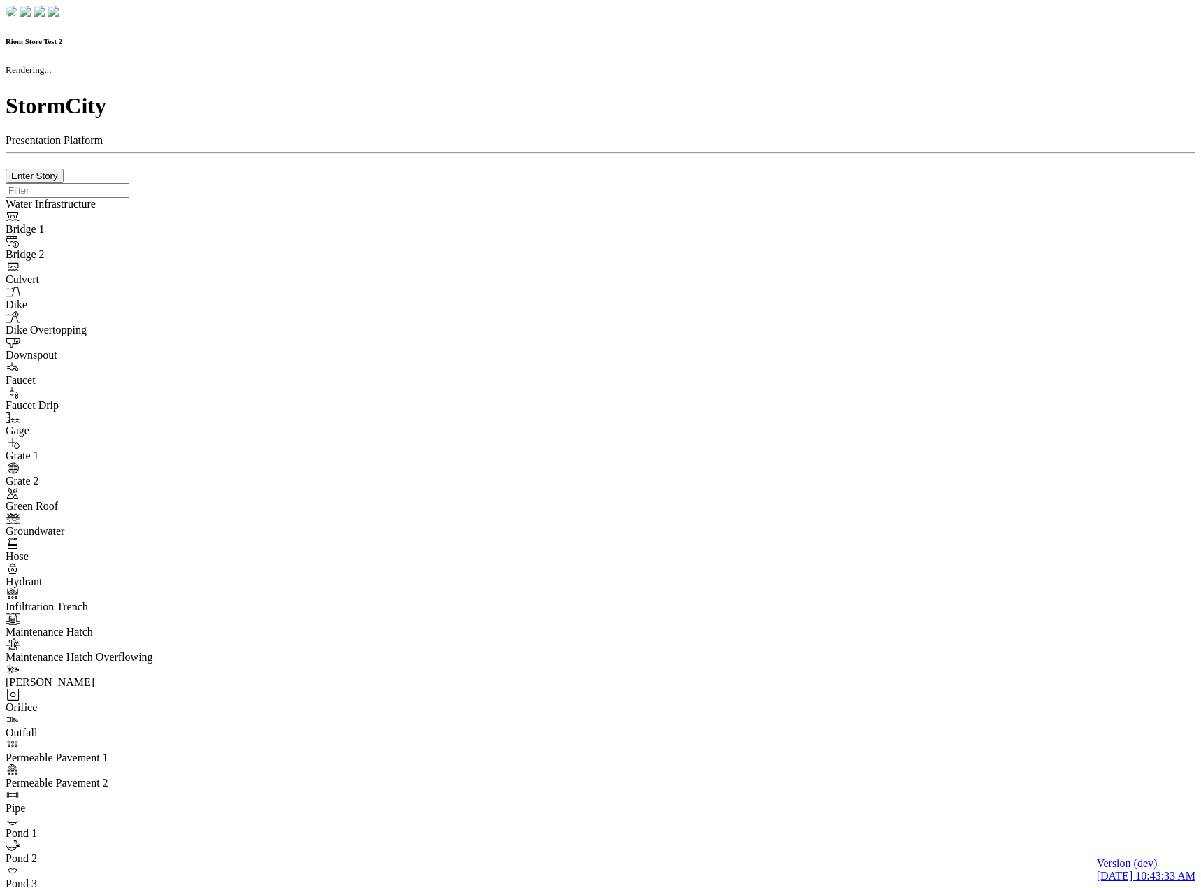
checkbox input "true"
type input "0"
select select "None"
type textarea "<i class="far fa-building"></i>"
type input "7"
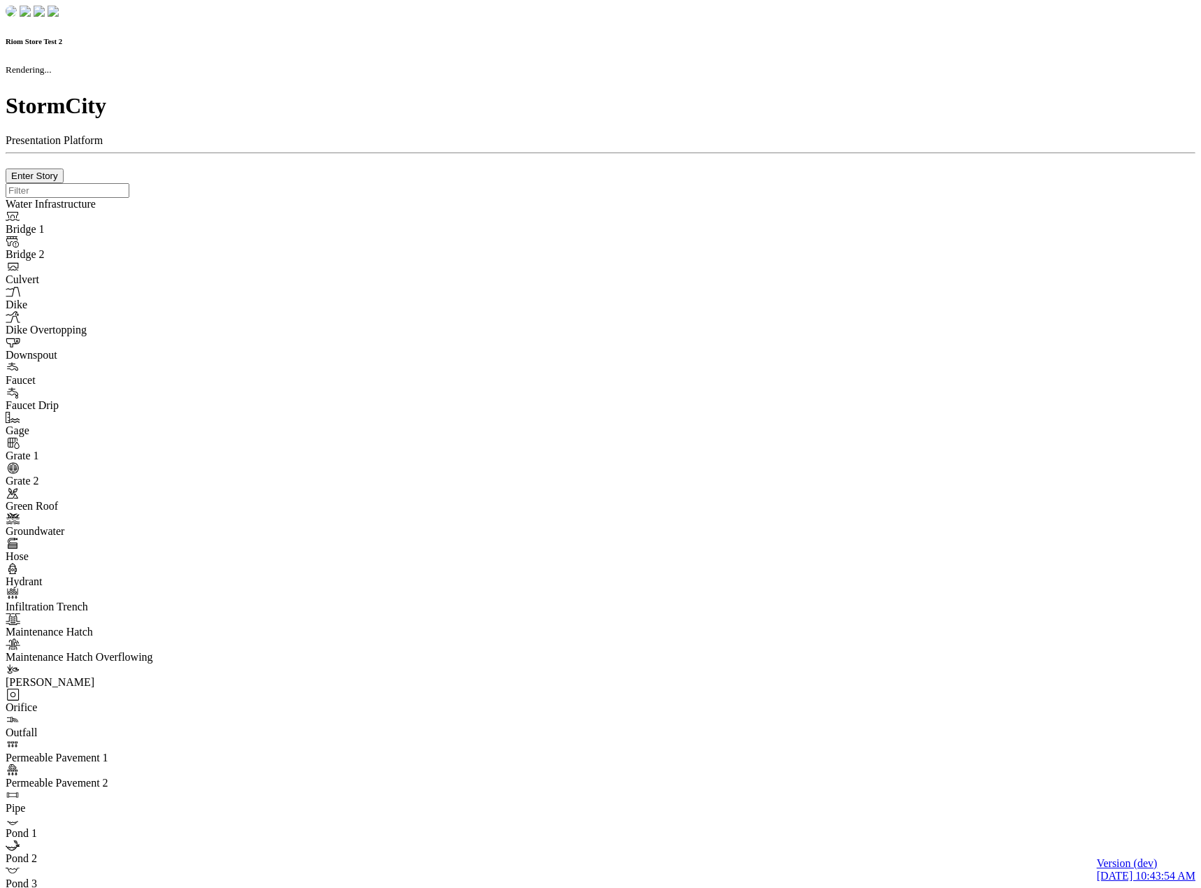
checkbox input "true"
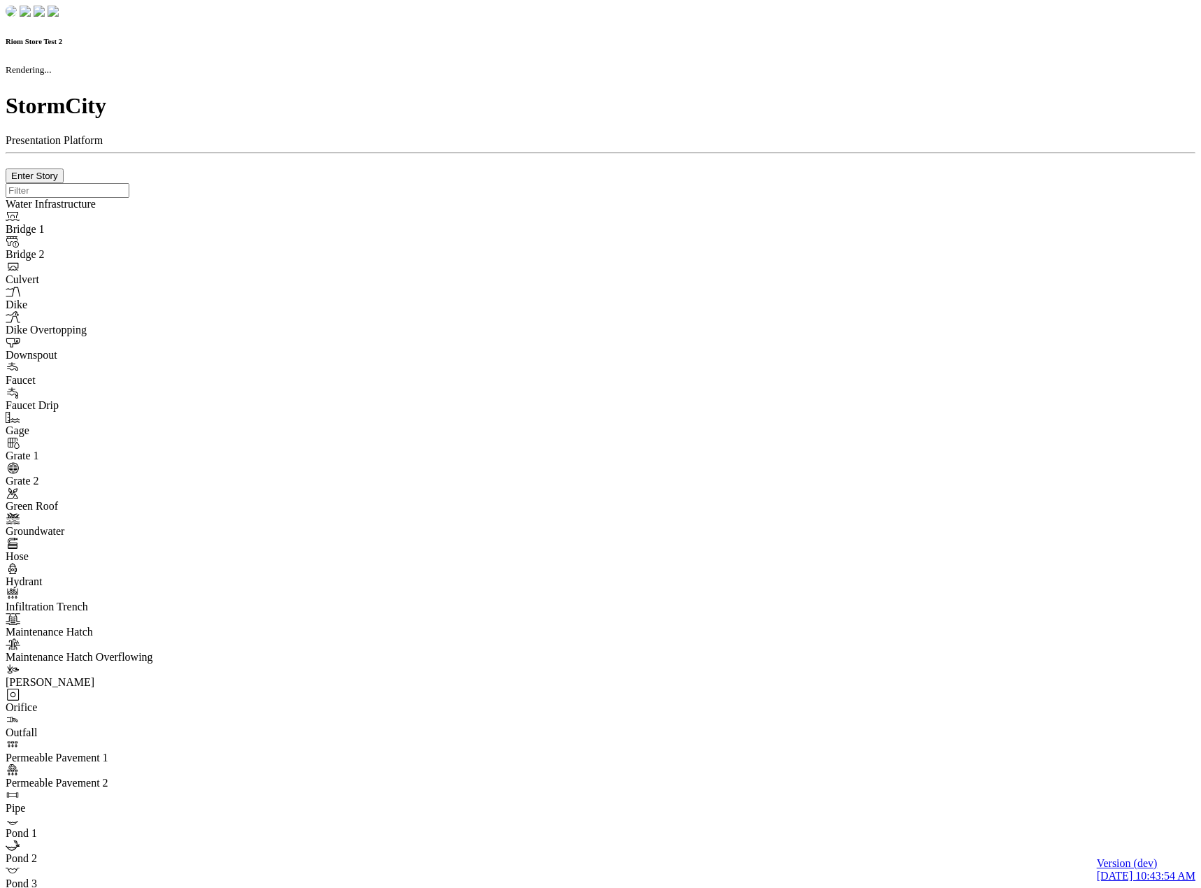
type input "0m"
type textarea "Depth = 0"
checkbox input "true"
select select "CIRCLE"
type input "7"
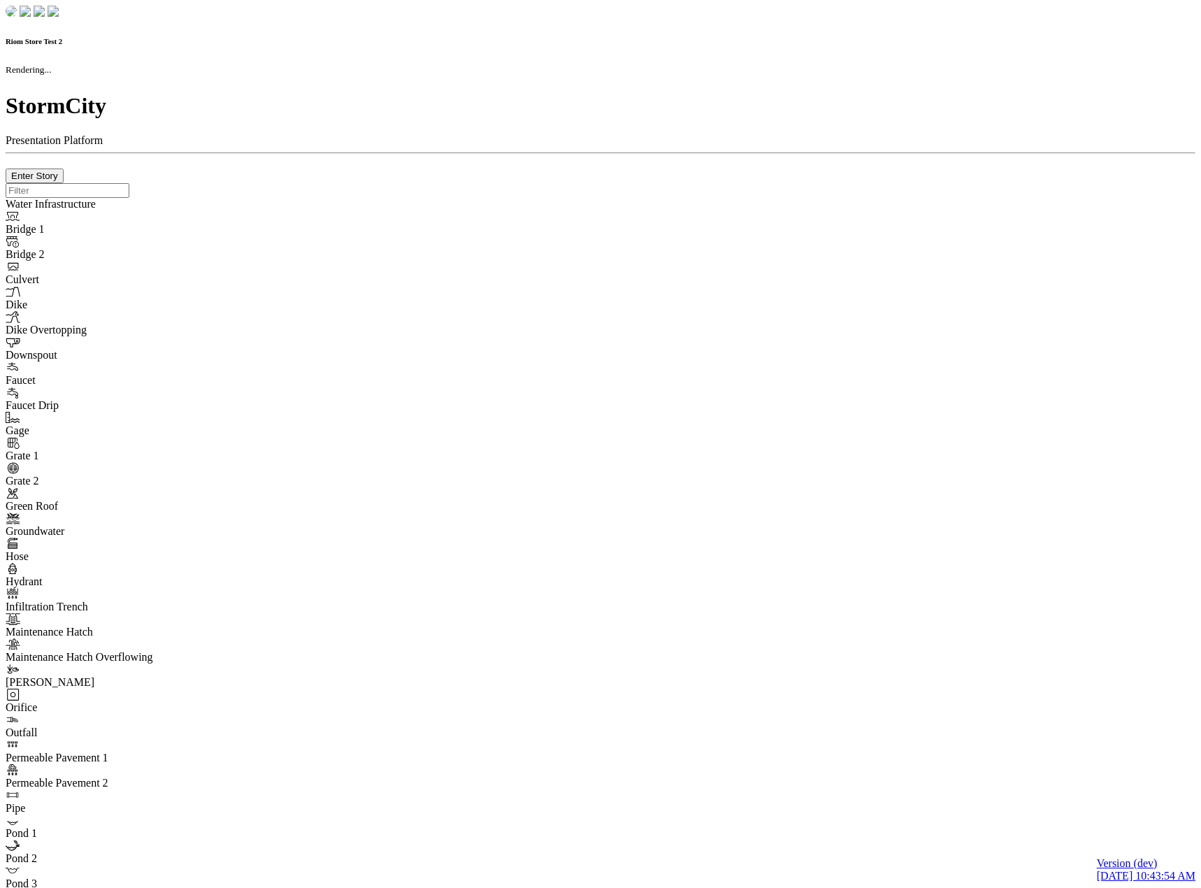
checkbox input "true"
type input "0"
type textarea "<i class="far fa-building"></i>"
type input "7"
select select "None"
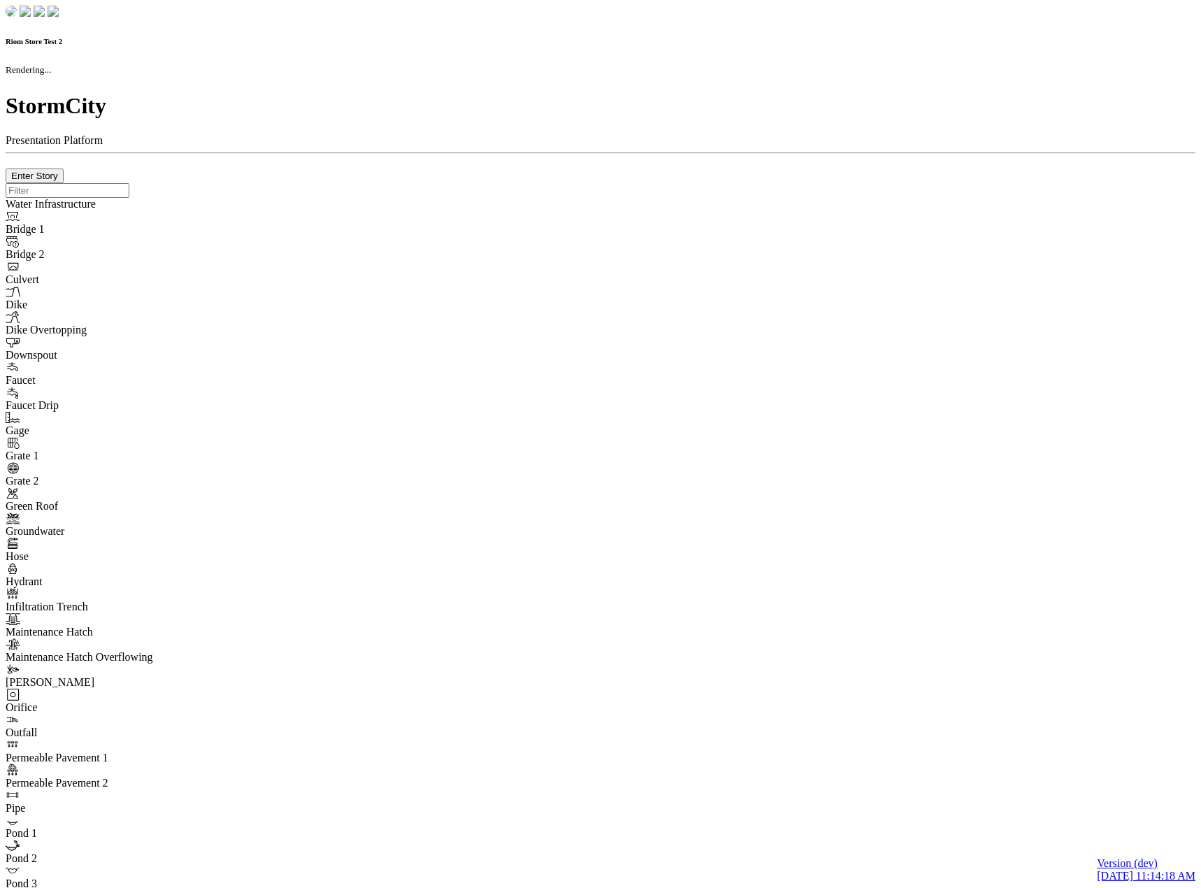
checkbox input "true"
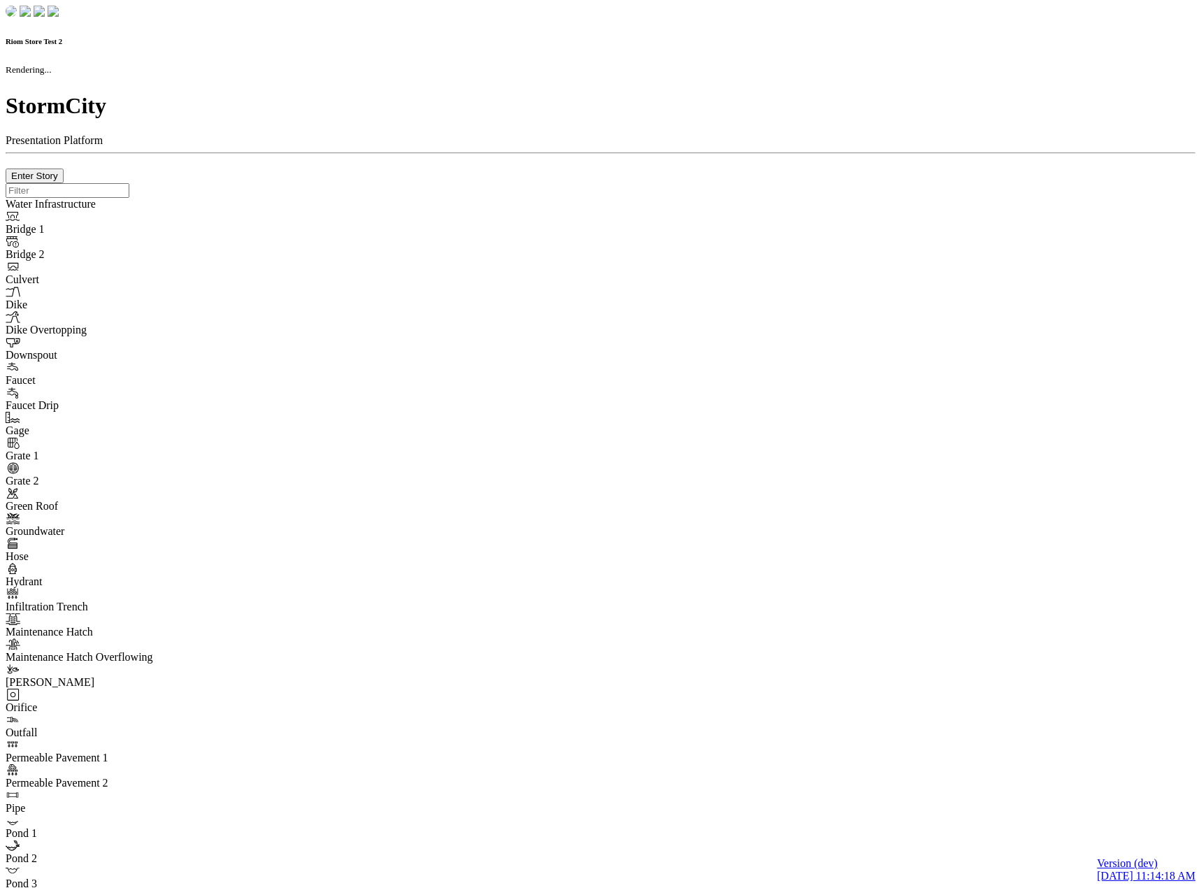
type input "0m"
type textarea "Depth = 0"
checkbox input "true"
select select "CIRCLE"
type input "7"
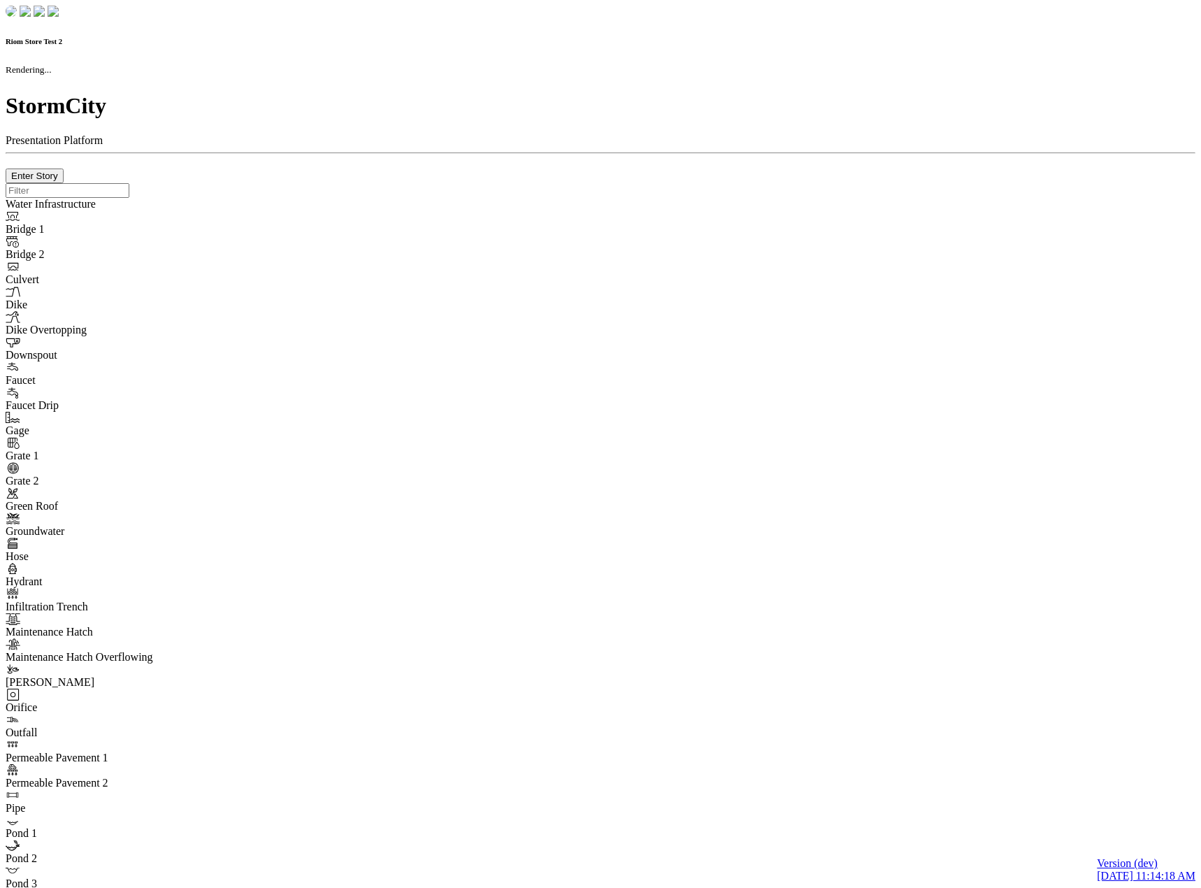
checkbox input "true"
type input "0"
type textarea "<i class="far fa-building"></i>"
checkbox input "true"
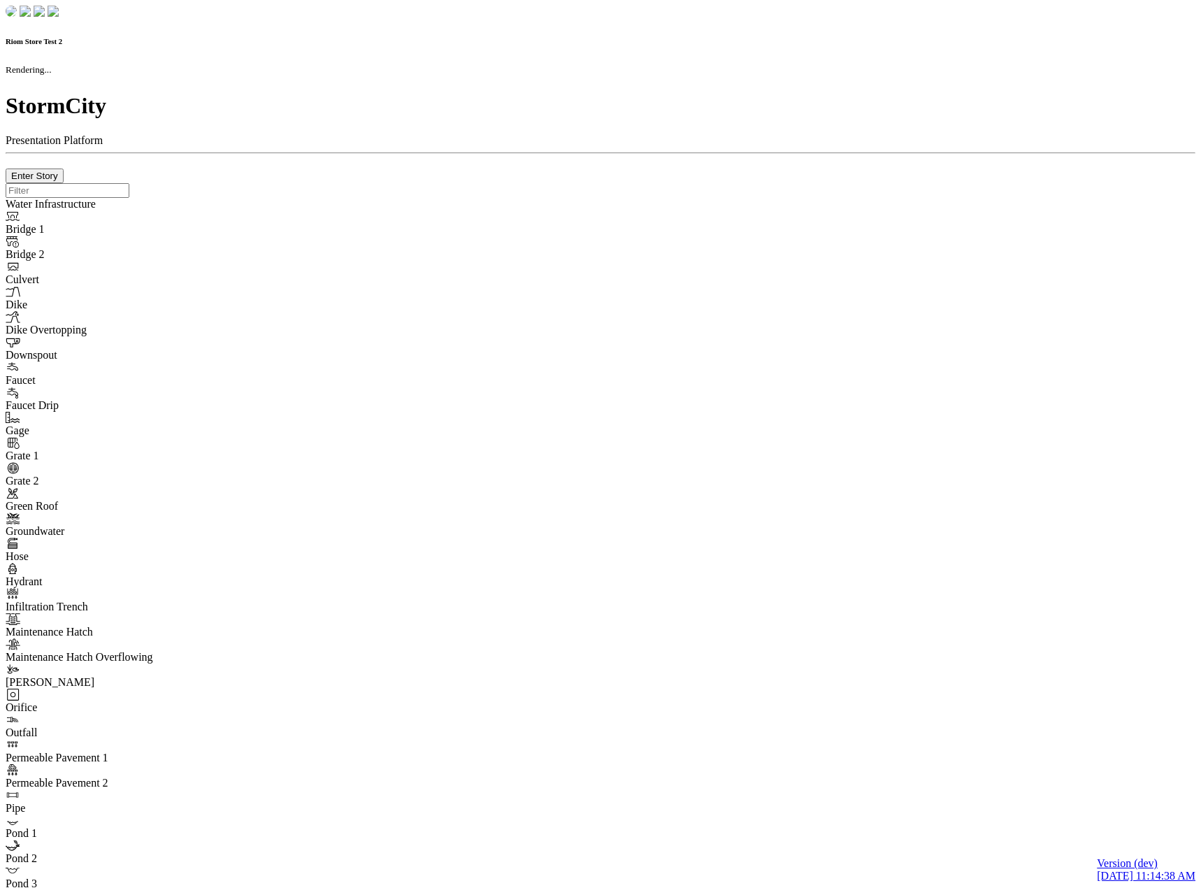
checkbox input "true"
type input "0m"
type textarea "Depth = 0"
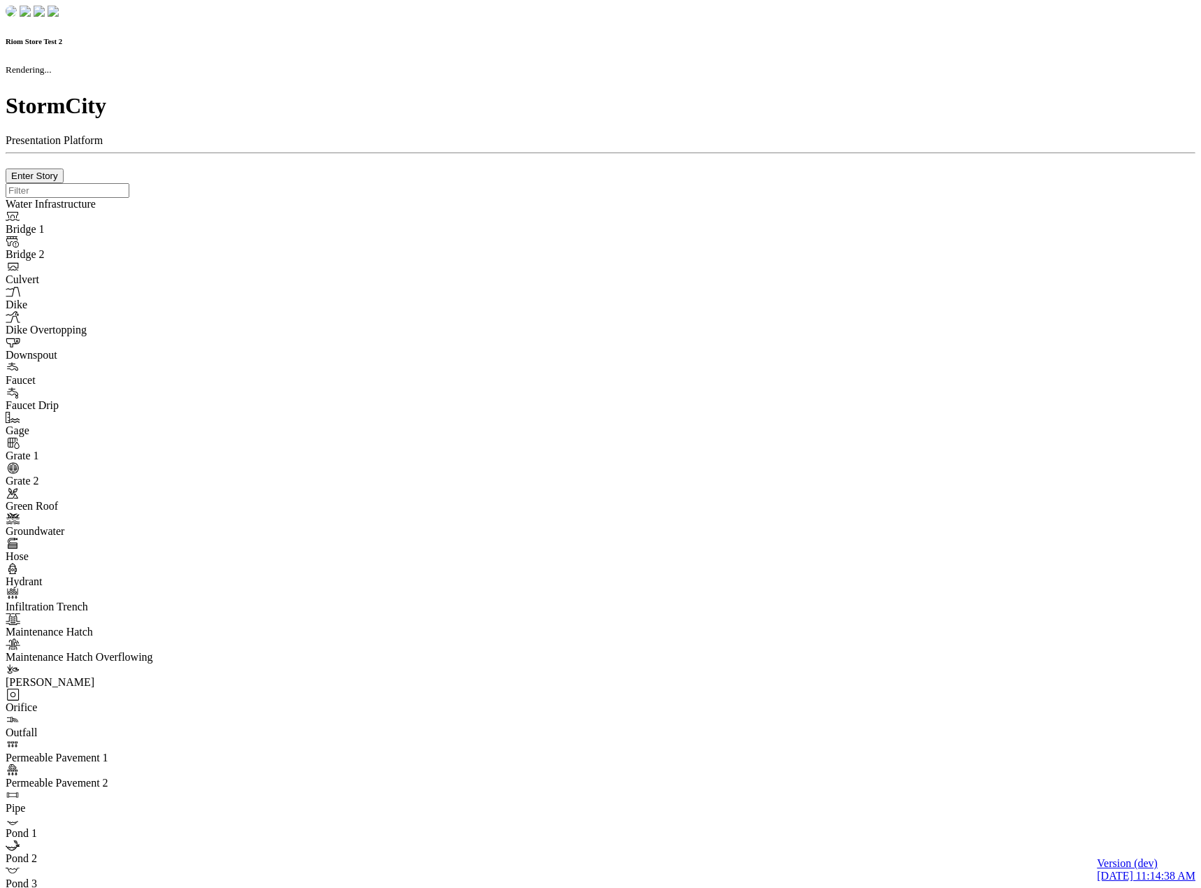
checkbox input "true"
select select "CIRCLE"
type input "7"
checkbox input "true"
type input "0"
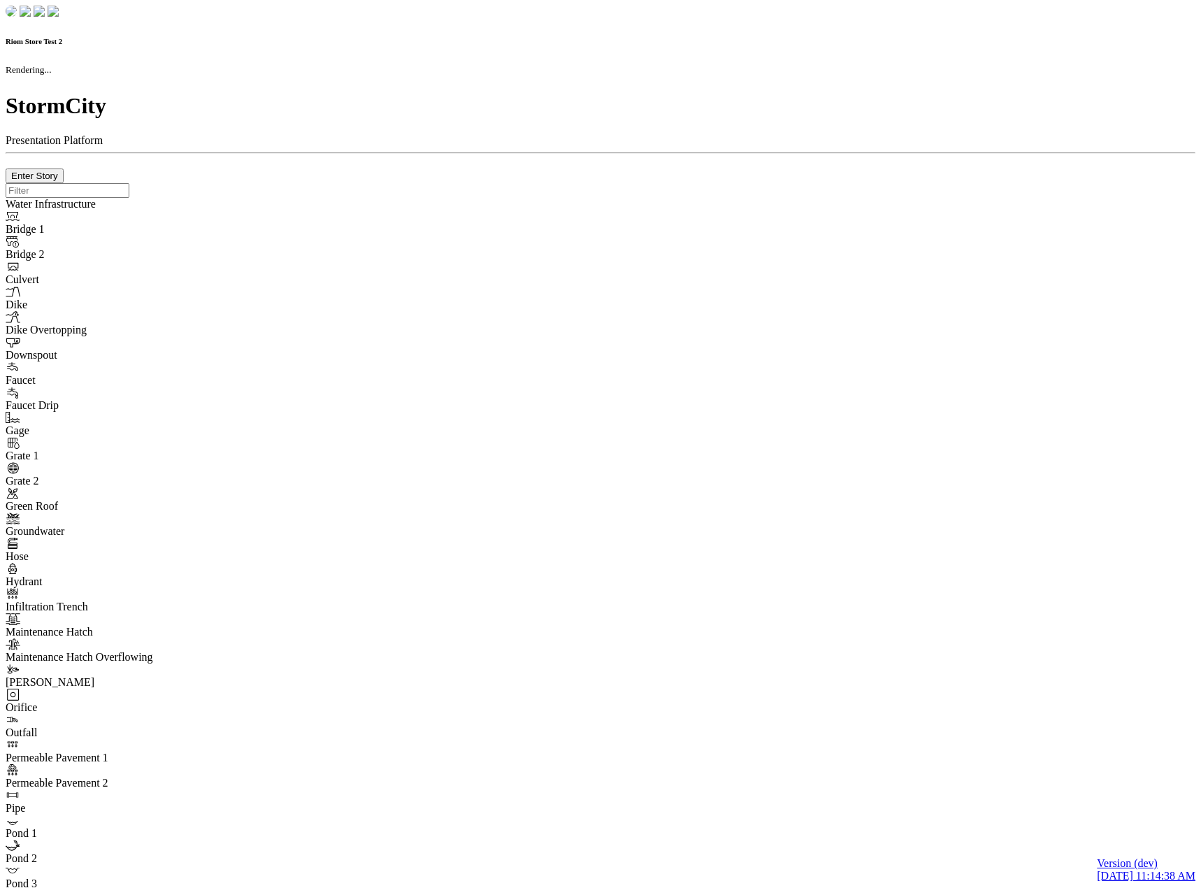
type textarea "<i class="far fa-building"></i>"
select select "None"
type input "7"
checkbox input "false"
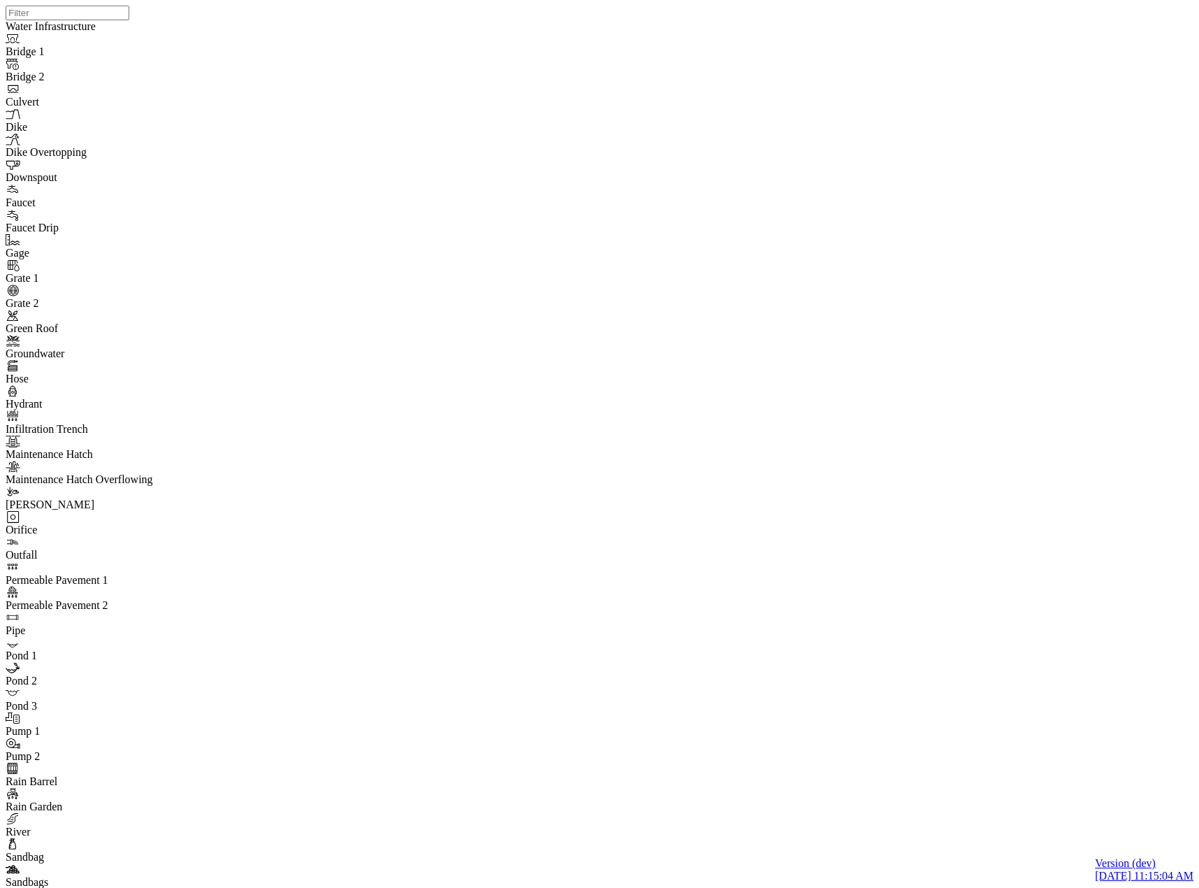
drag, startPoint x: 219, startPoint y: 331, endPoint x: 284, endPoint y: 259, distance: 97.0
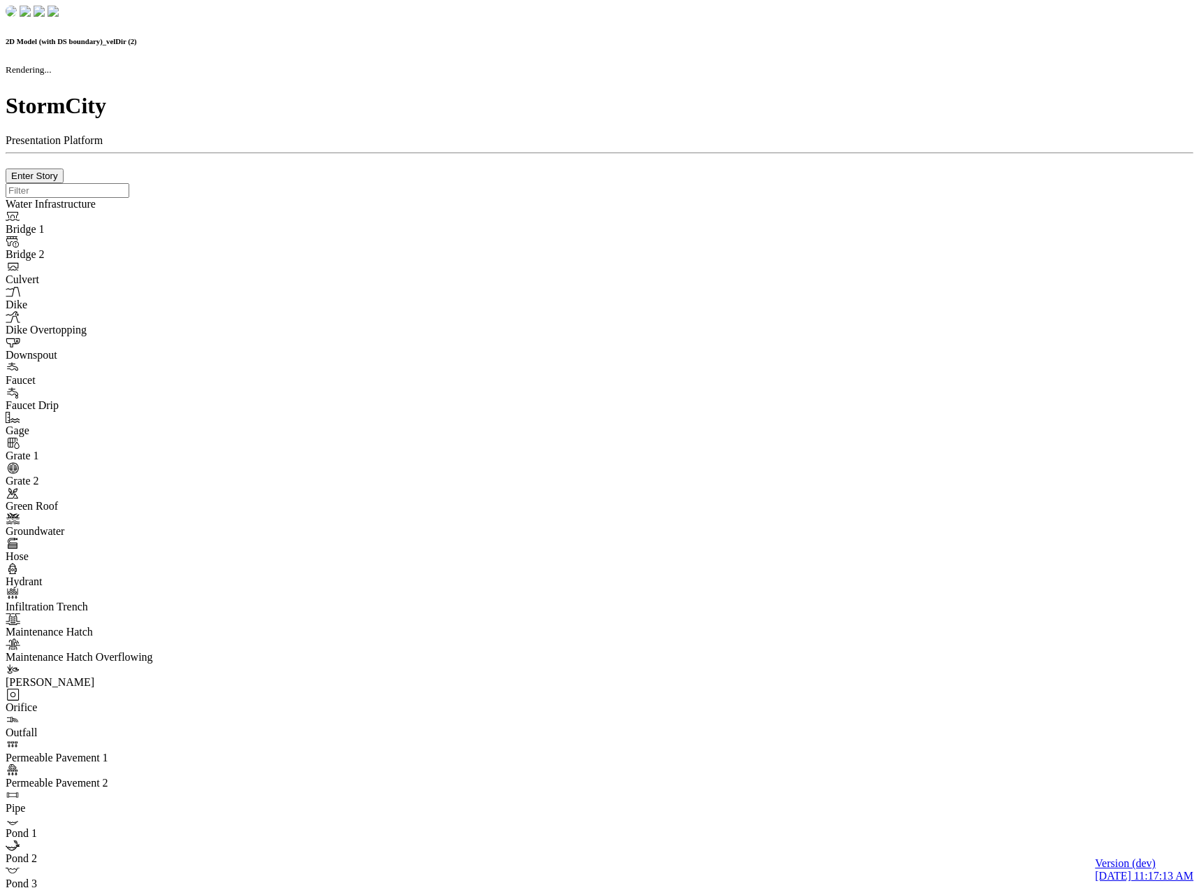
checkbox input "false"
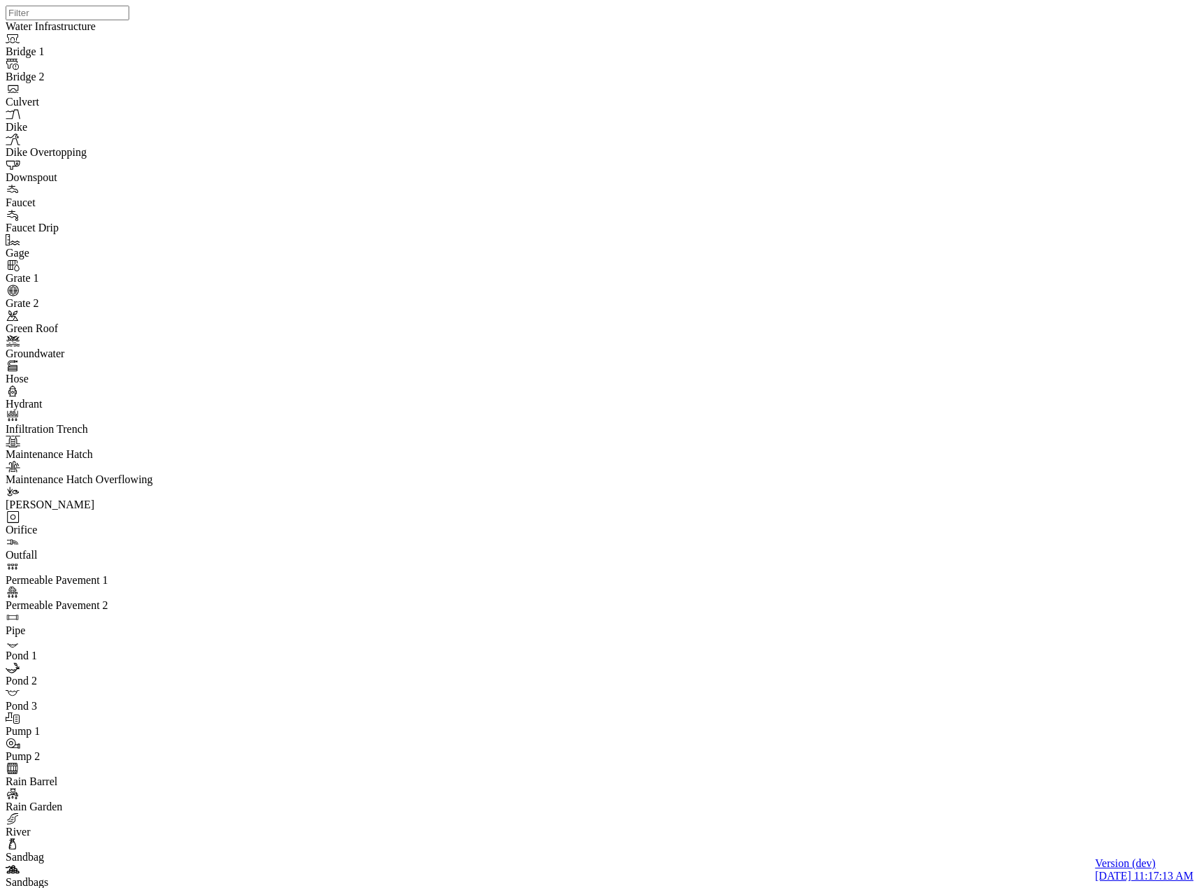
drag, startPoint x: 714, startPoint y: 64, endPoint x: 293, endPoint y: 353, distance: 511.2
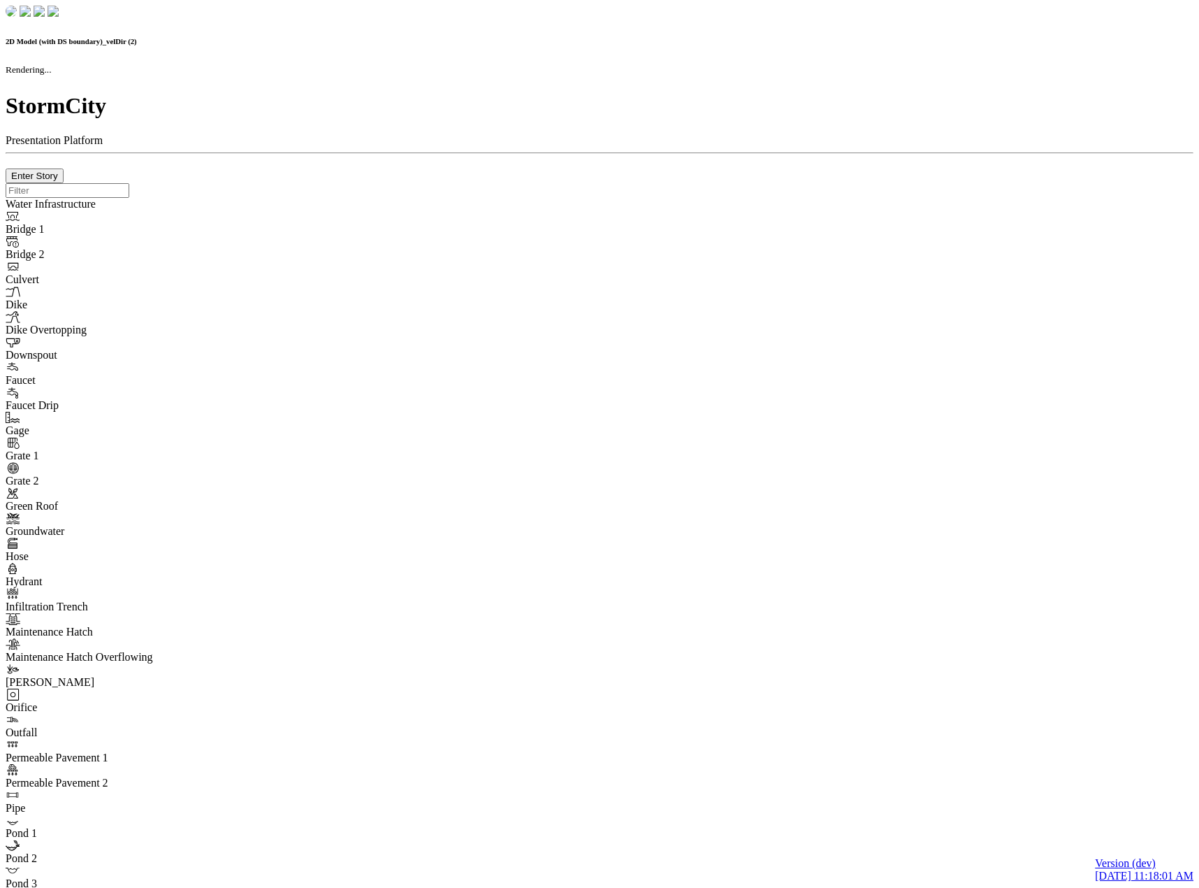
checkbox input "false"
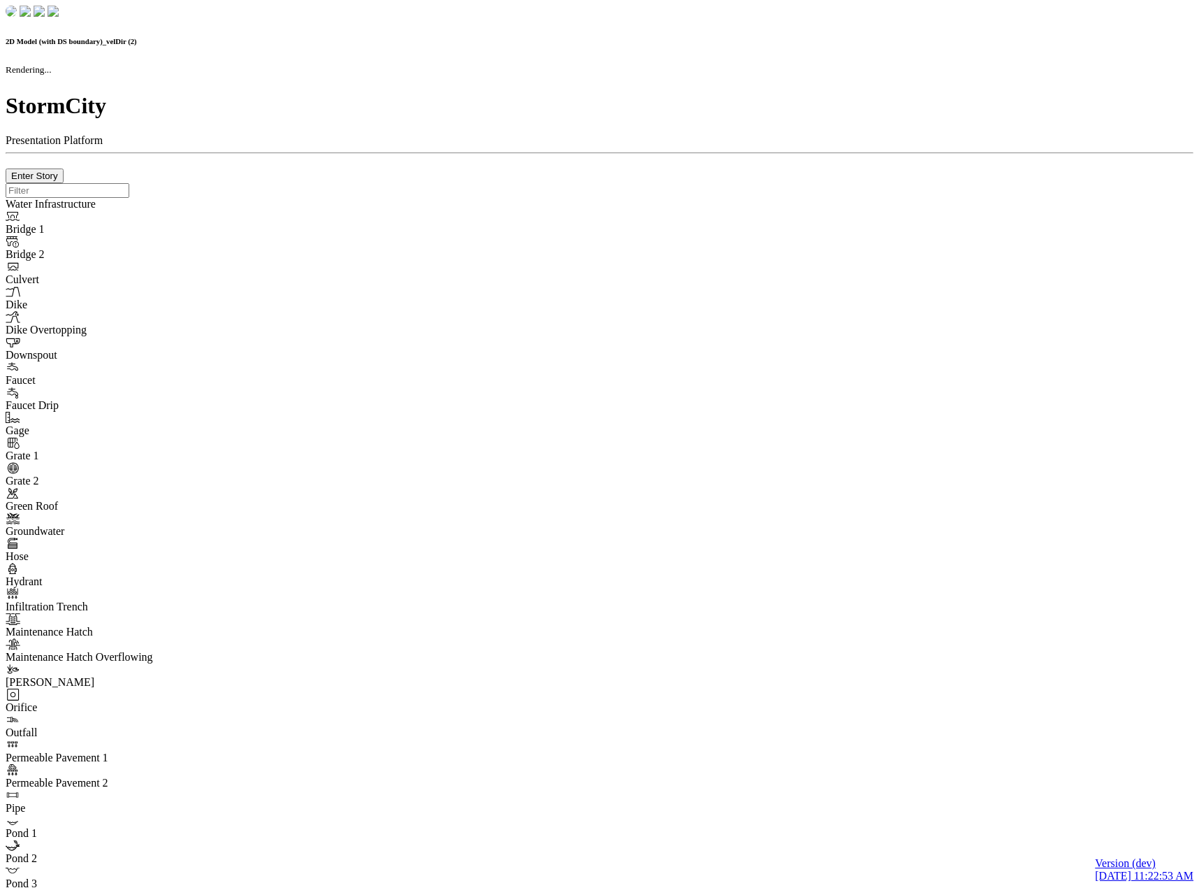
checkbox input "false"
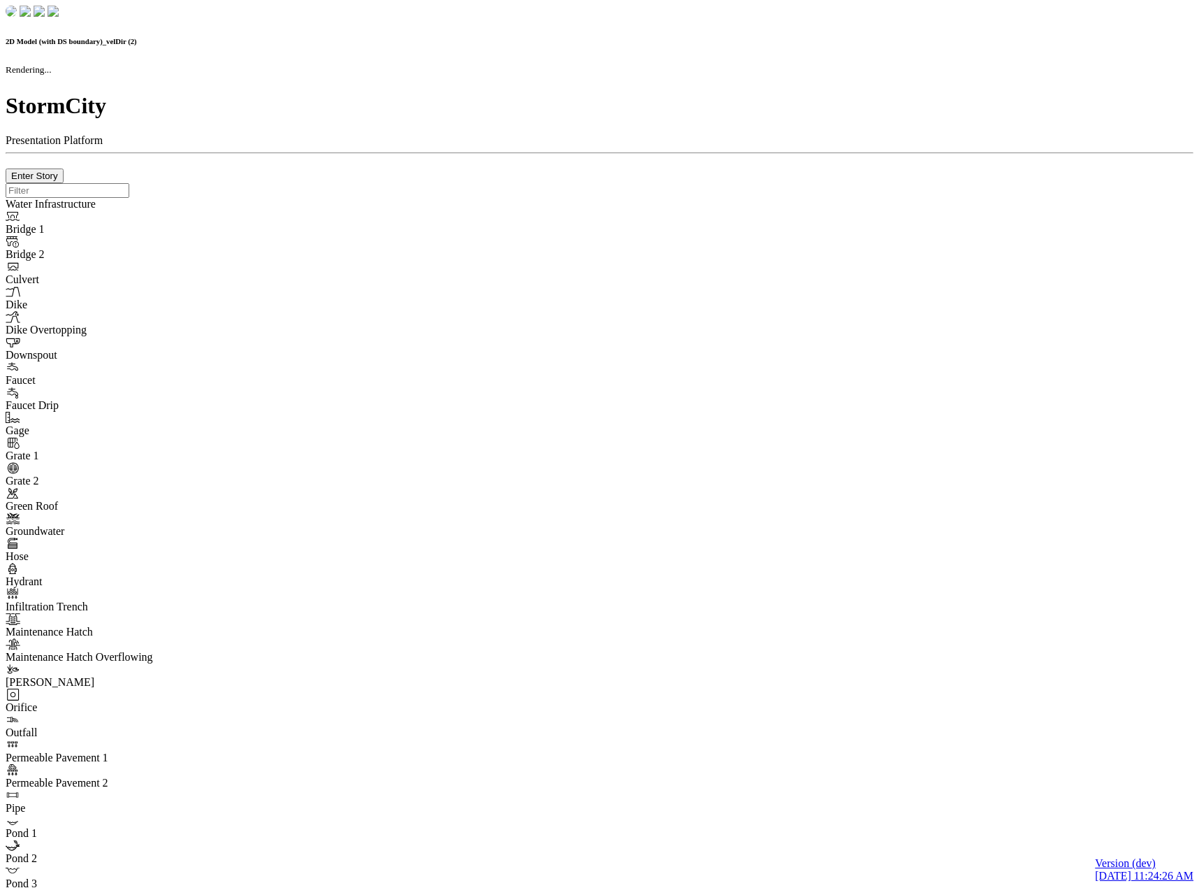
checkbox input "false"
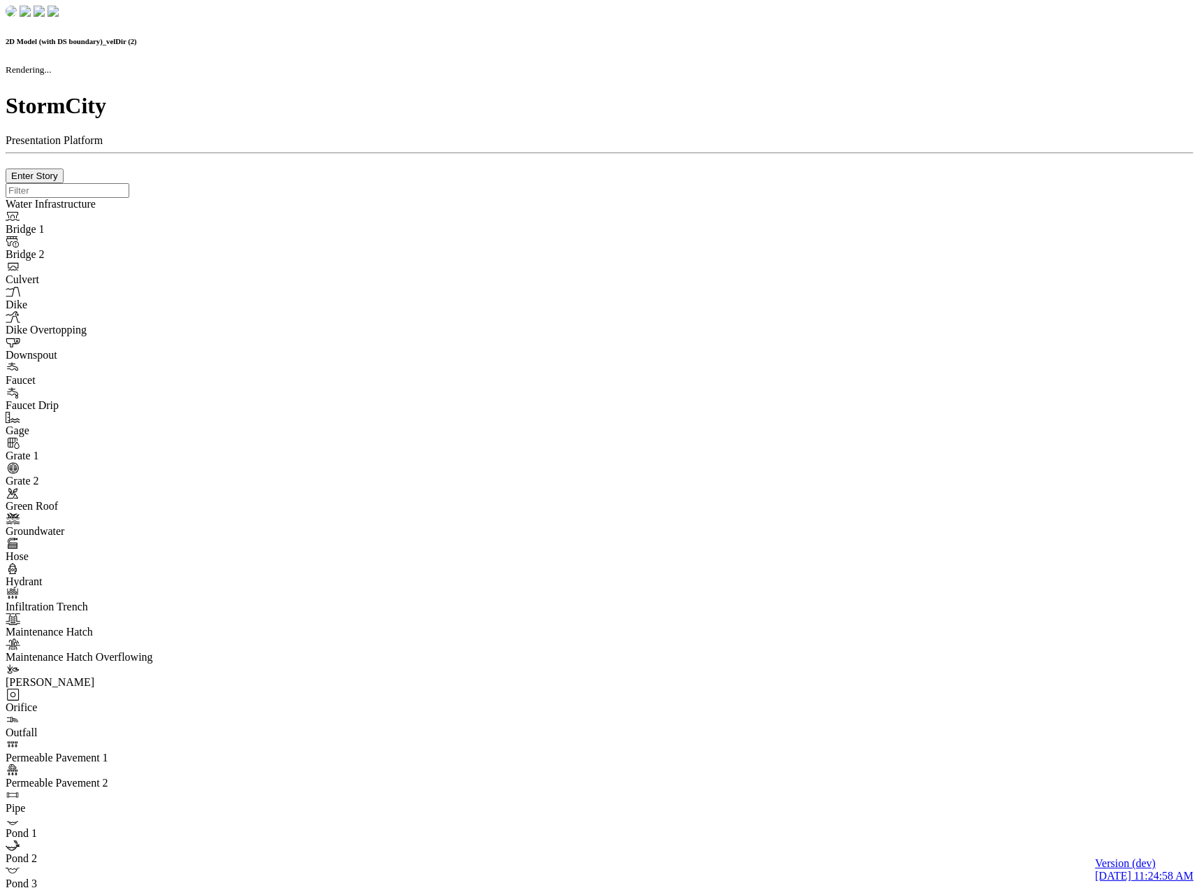
checkbox input "false"
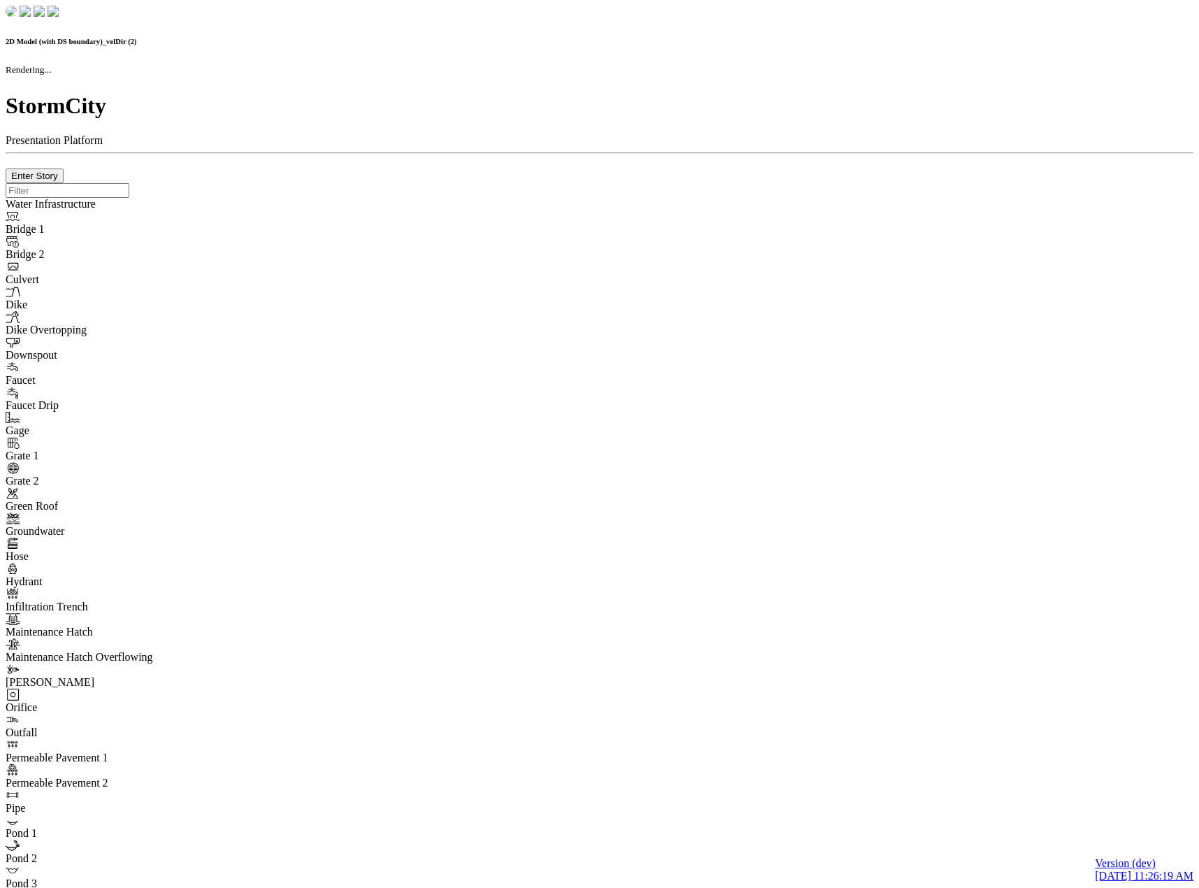
checkbox input "false"
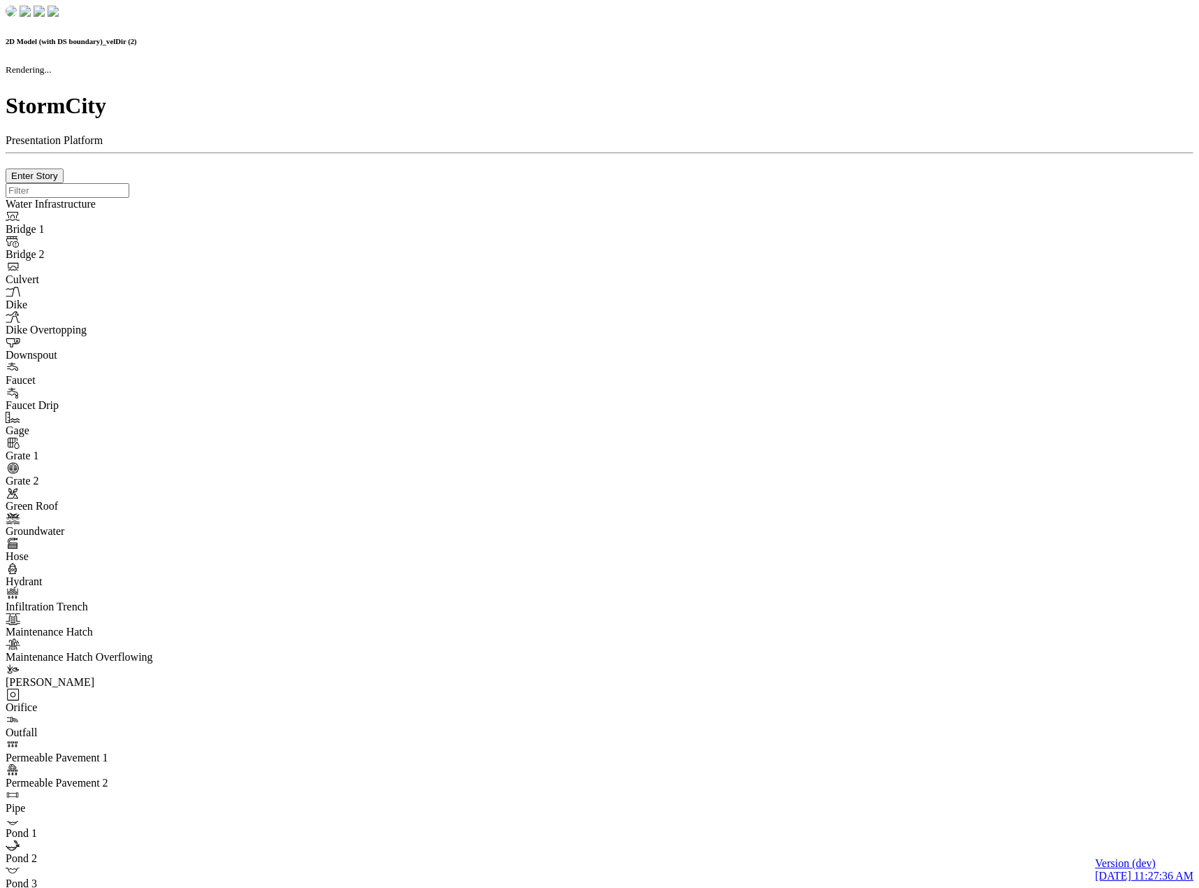
checkbox input "false"
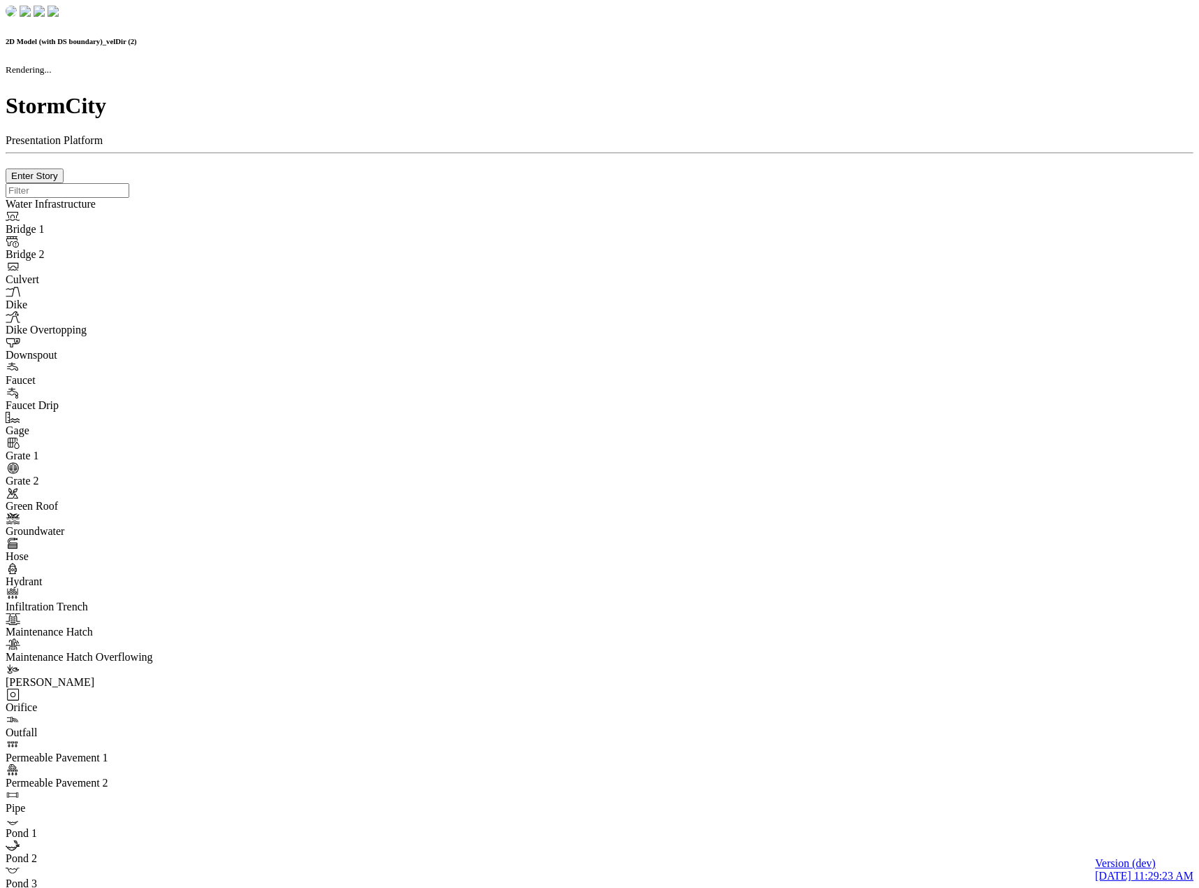
checkbox input "false"
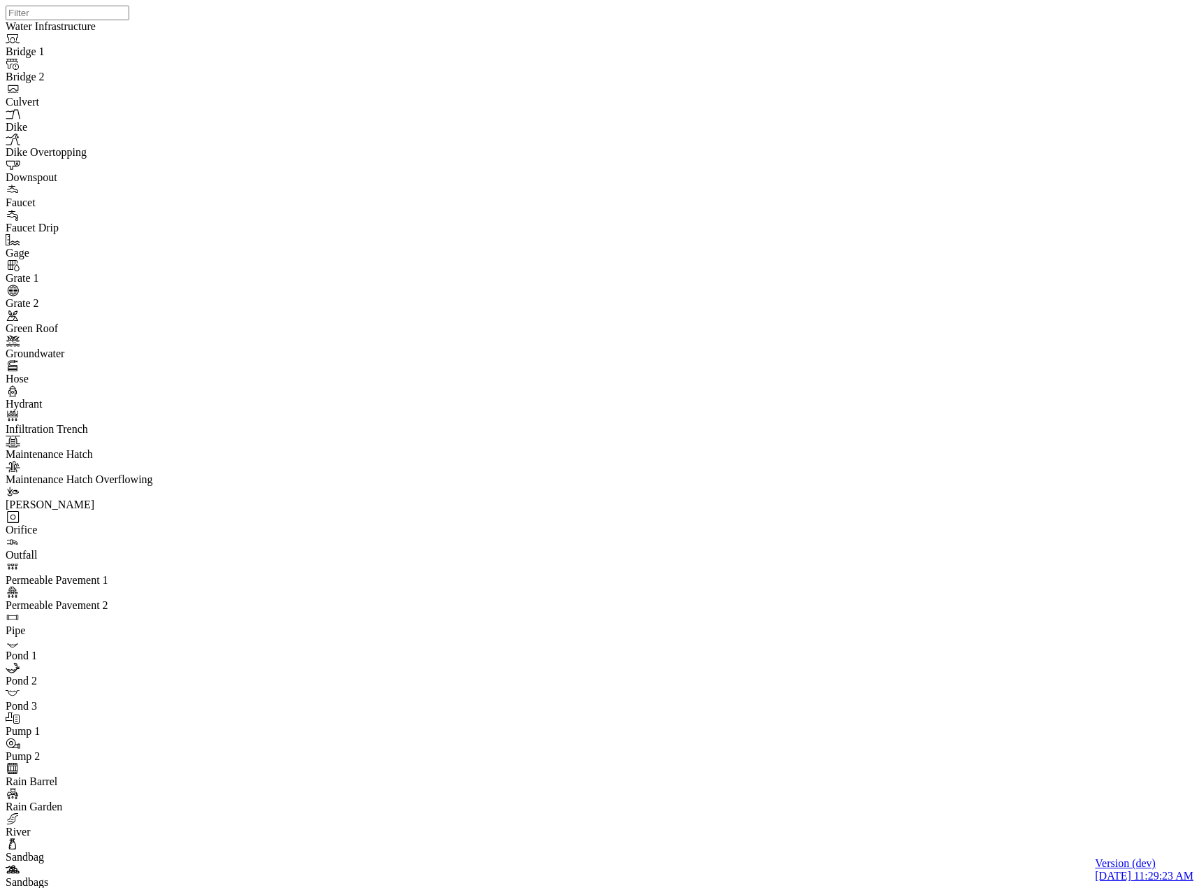
click at [64, 509] on div at bounding box center [605, 426] width 1199 height 852
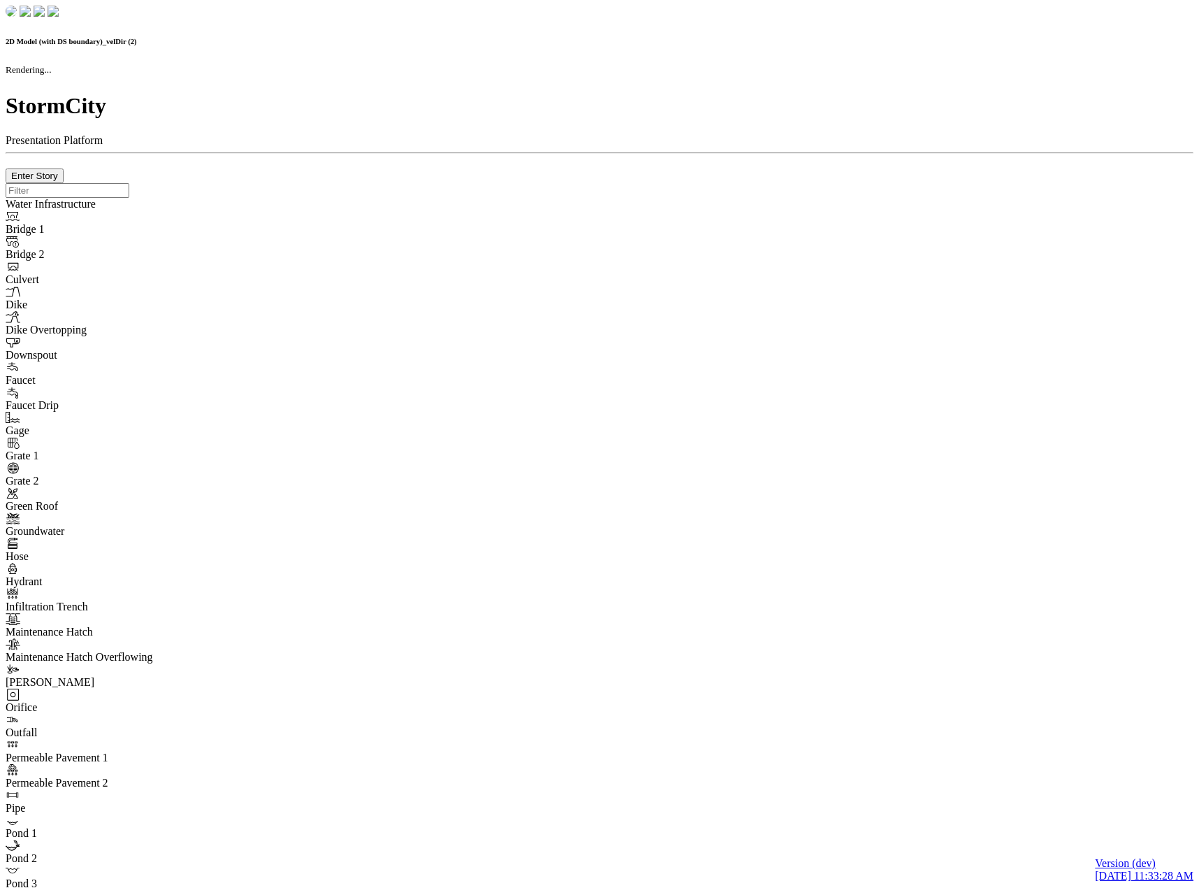
checkbox input "false"
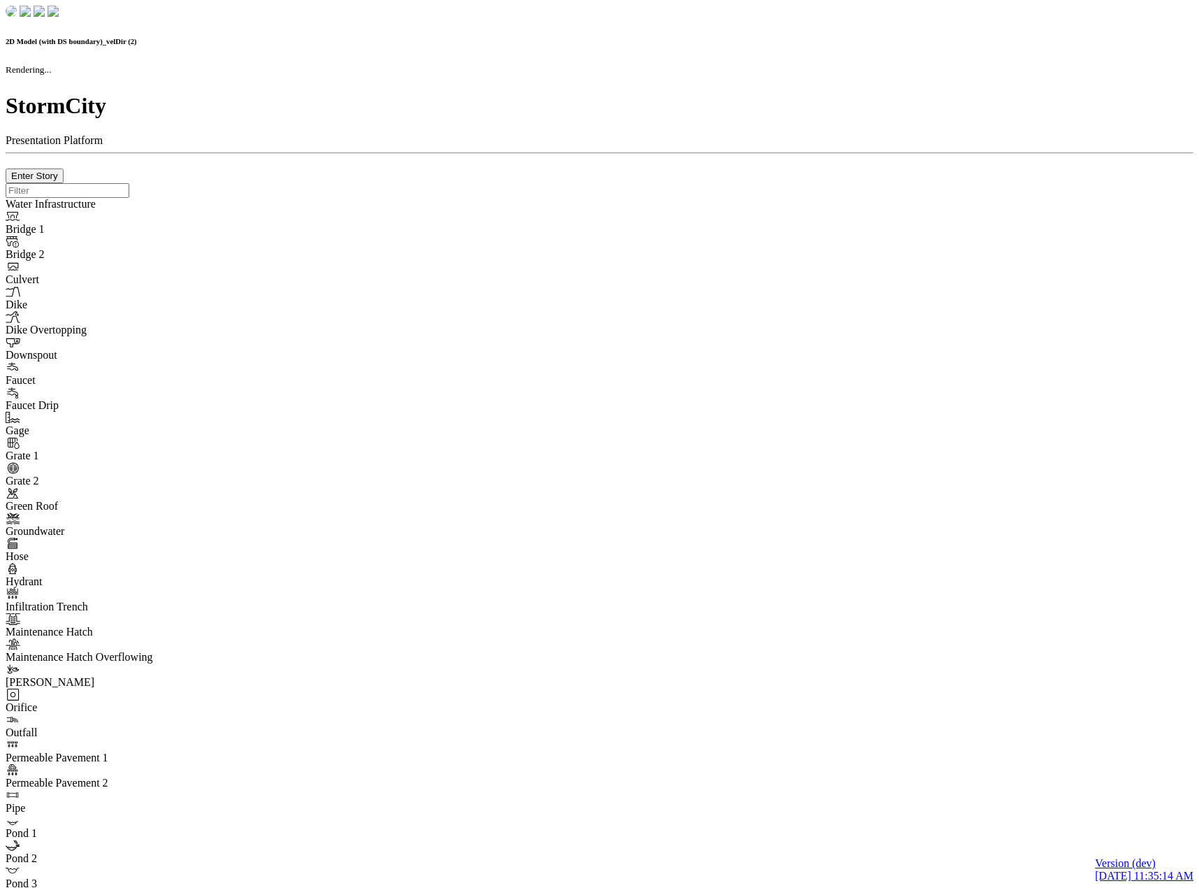
checkbox input "false"
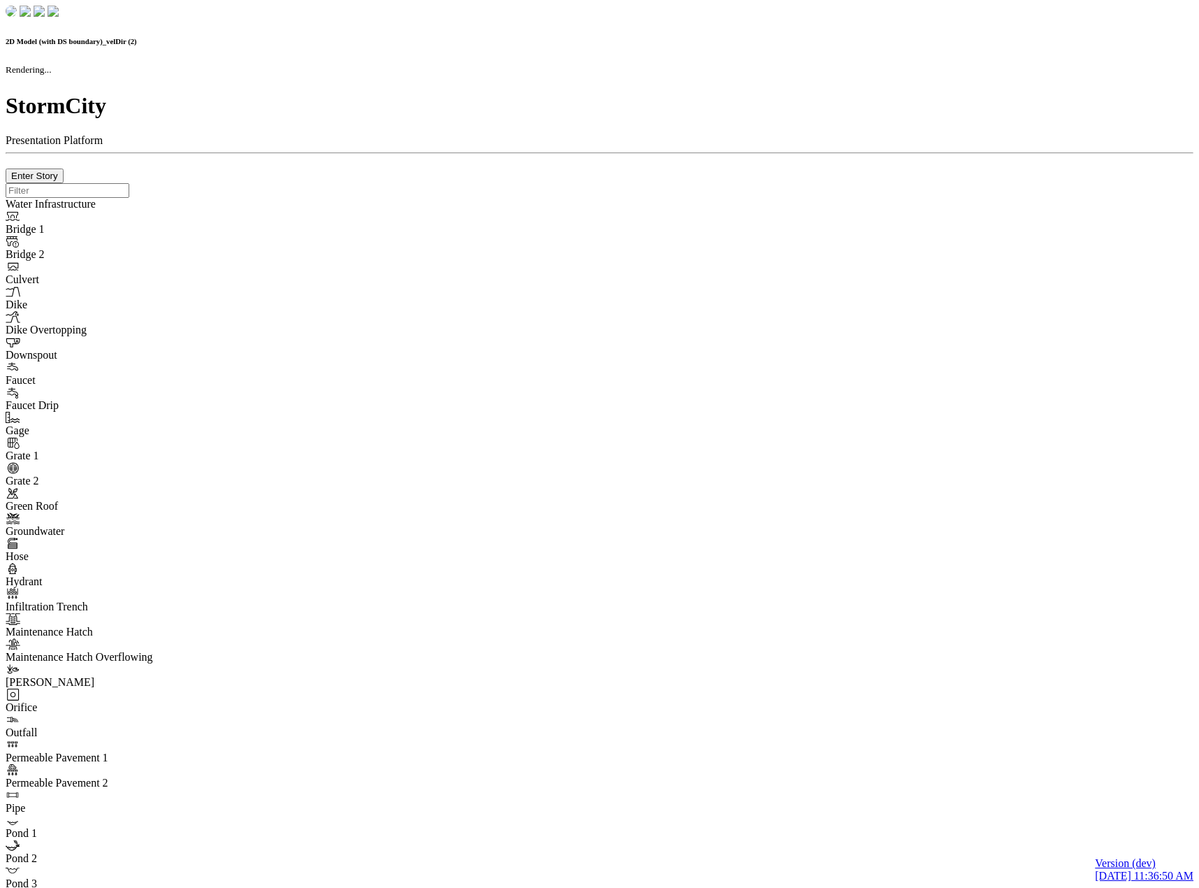
checkbox input "false"
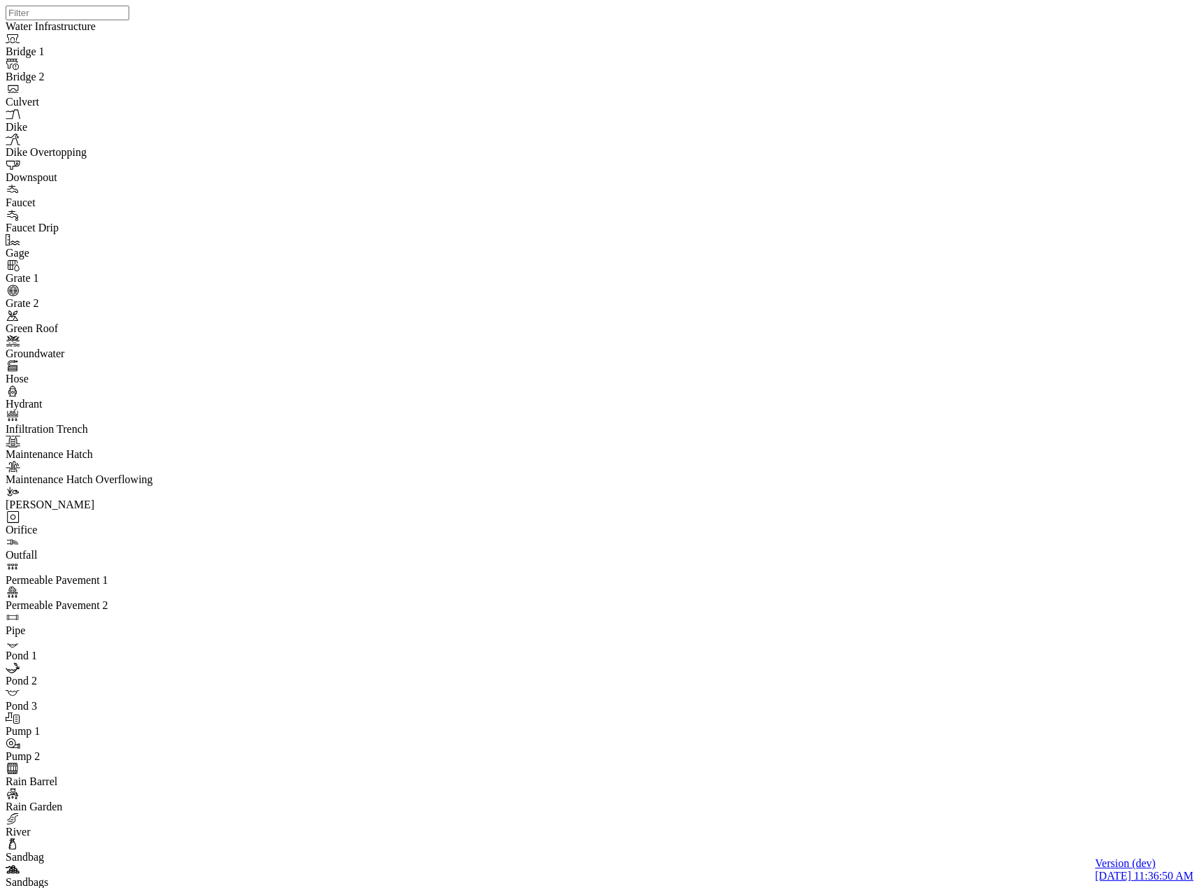
drag, startPoint x: 111, startPoint y: 198, endPoint x: 125, endPoint y: 183, distance: 20.8
click at [260, 218] on div "JC" at bounding box center [605, 426] width 1199 height 852
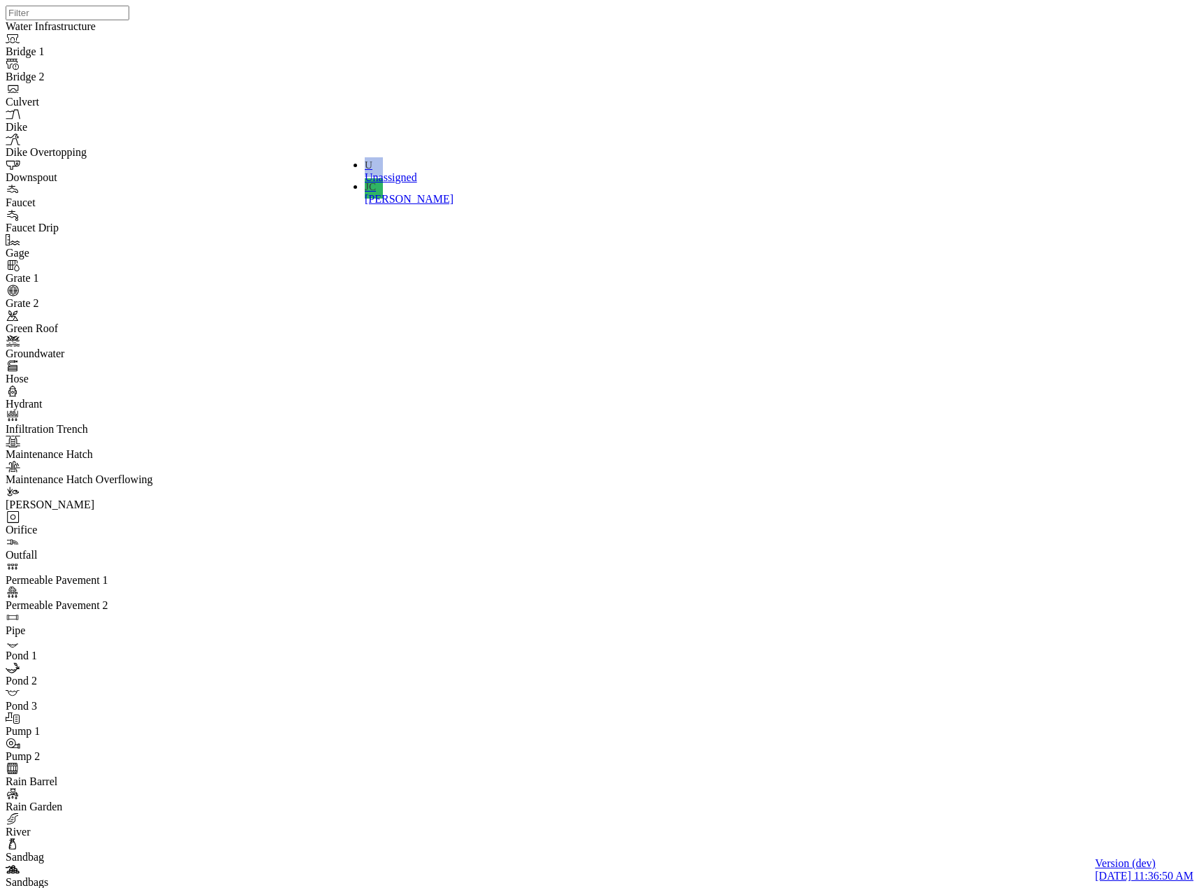
drag, startPoint x: 410, startPoint y: 189, endPoint x: 355, endPoint y: 267, distance: 95.2
click at [410, 193] on span "[PERSON_NAME]" at bounding box center [409, 199] width 89 height 12
drag, startPoint x: 178, startPoint y: 357, endPoint x: 424, endPoint y: 261, distance: 263.4
drag, startPoint x: 718, startPoint y: 52, endPoint x: 284, endPoint y: 291, distance: 495.5
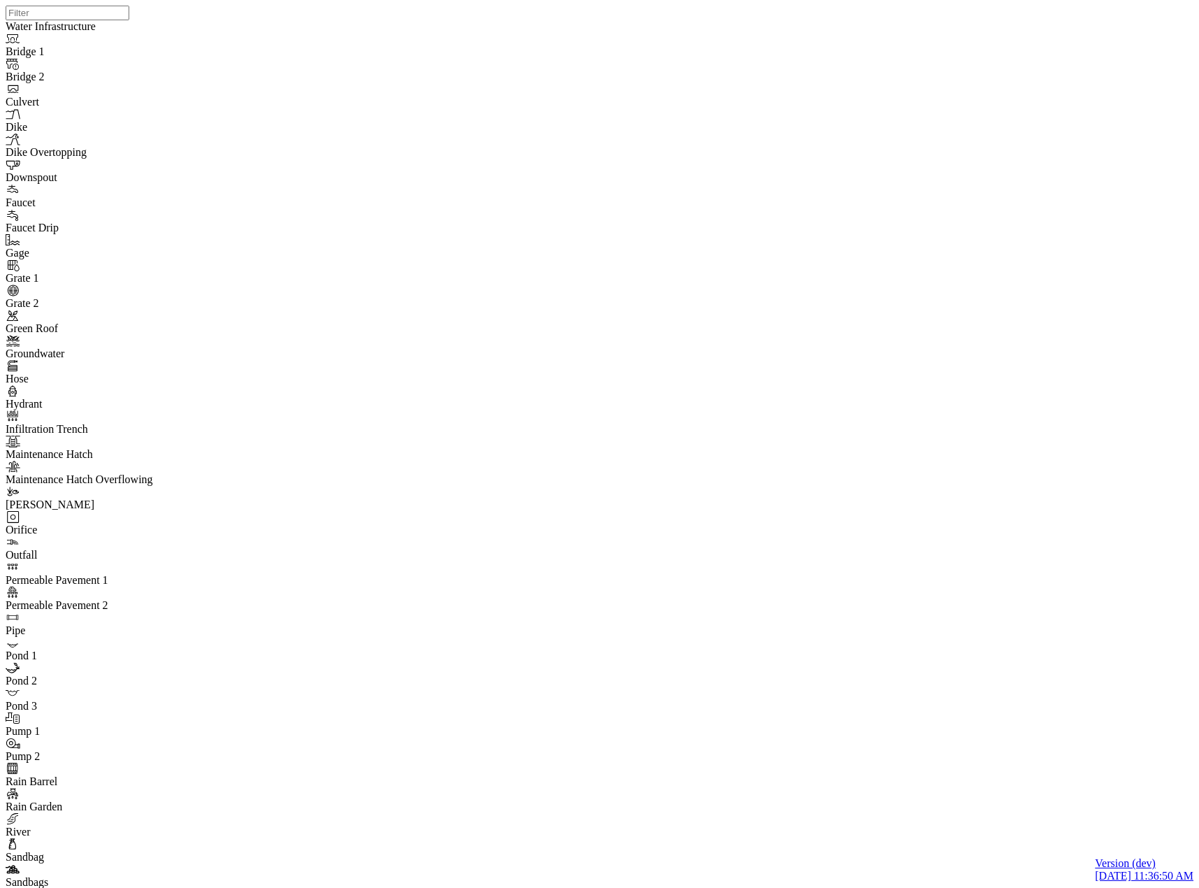
type input "Visible"
checkbox input "true"
select select "CIRCLE"
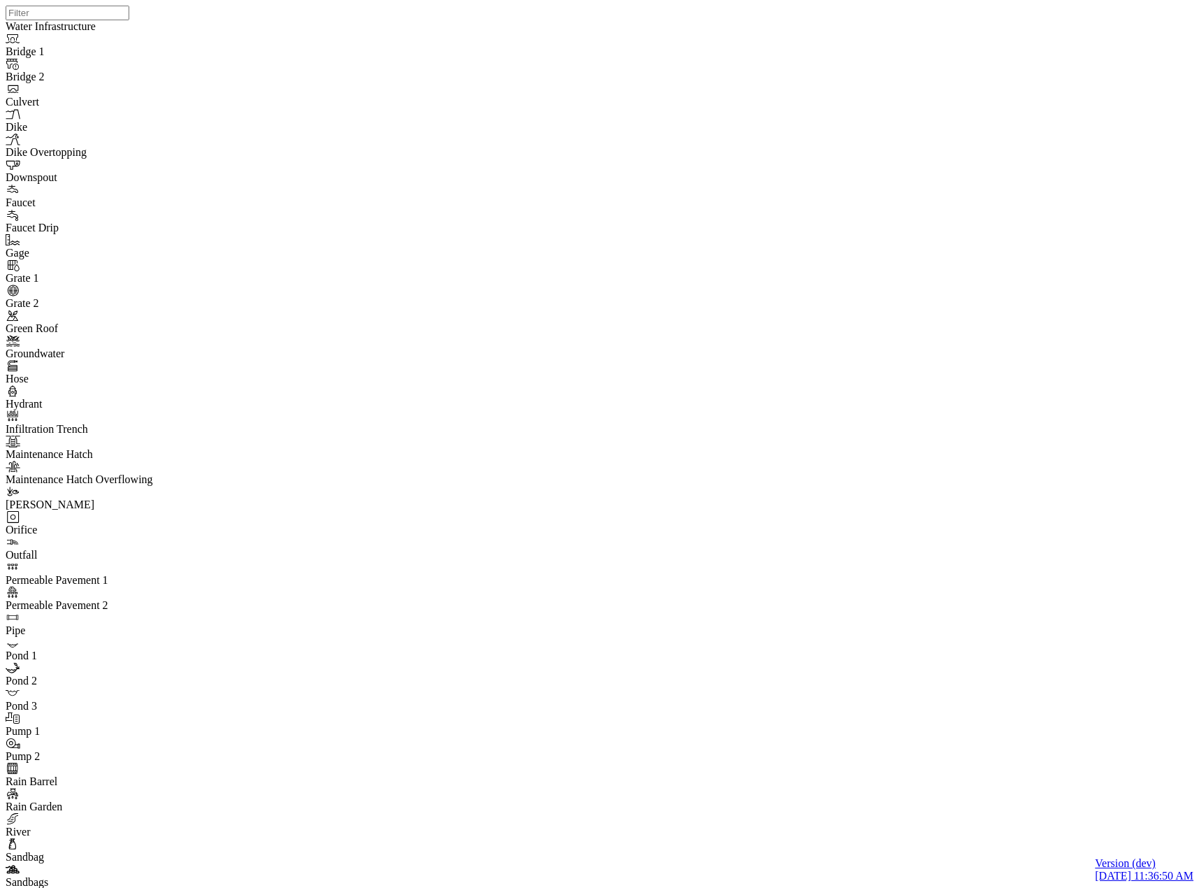
type input "7"
checkbox input "true"
type input "0"
select select "None"
type input "7"
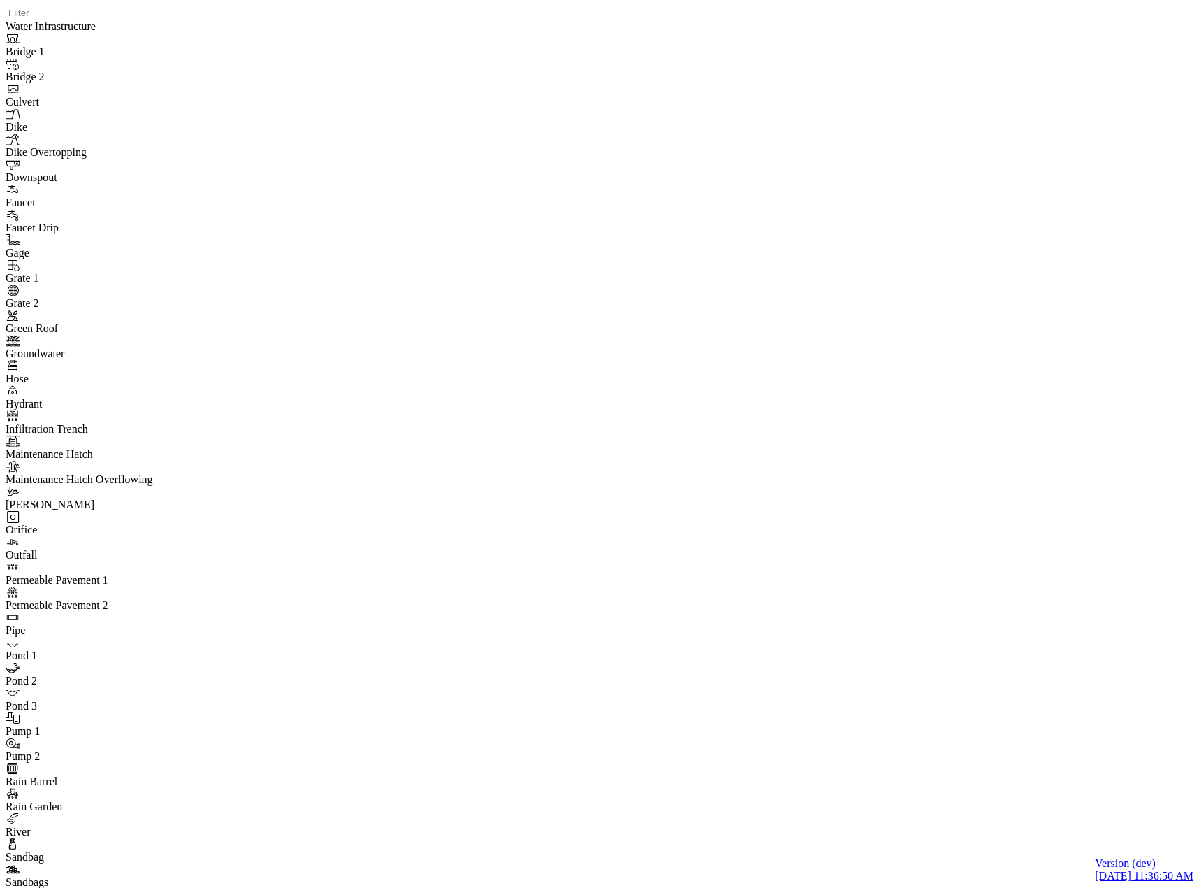
click at [952, 381] on div "JC" at bounding box center [605, 426] width 1199 height 852
click at [939, 438] on div "JC" at bounding box center [605, 426] width 1199 height 852
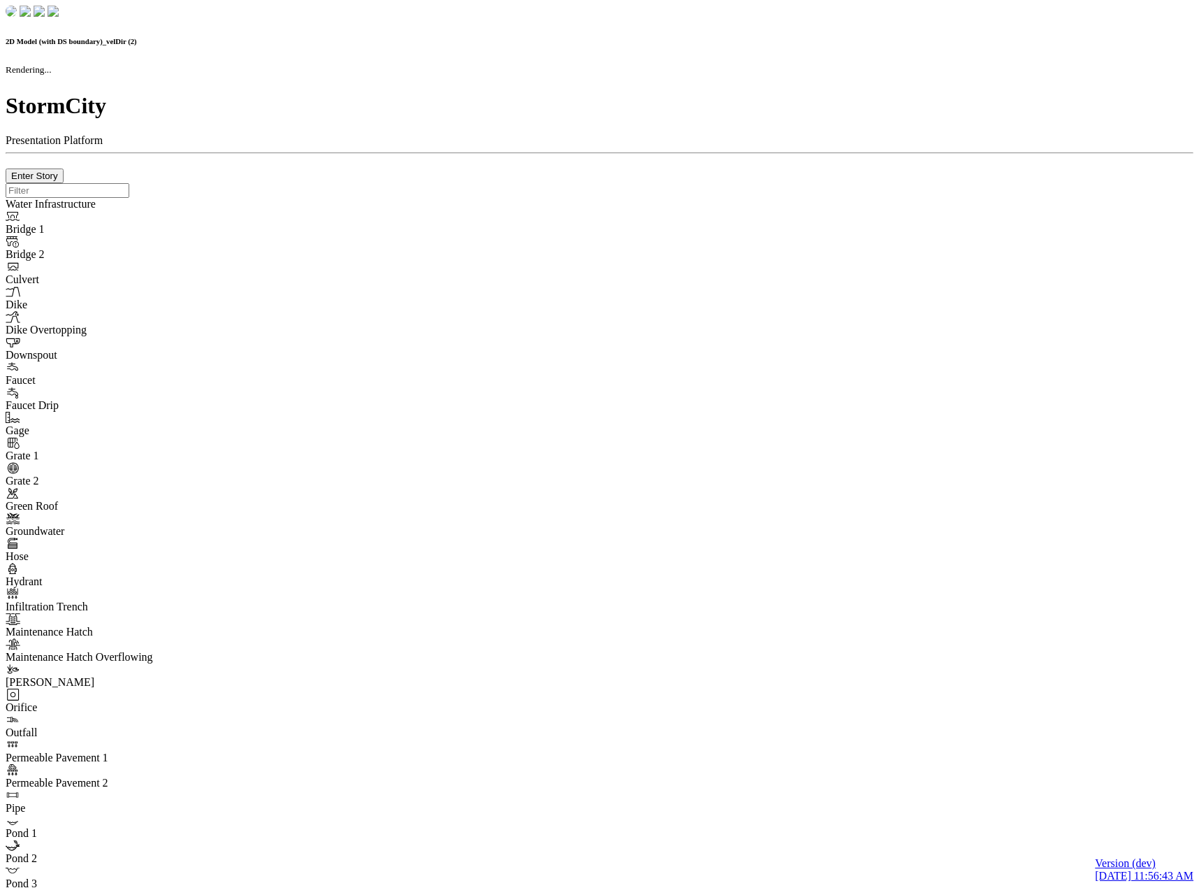
checkbox input "false"
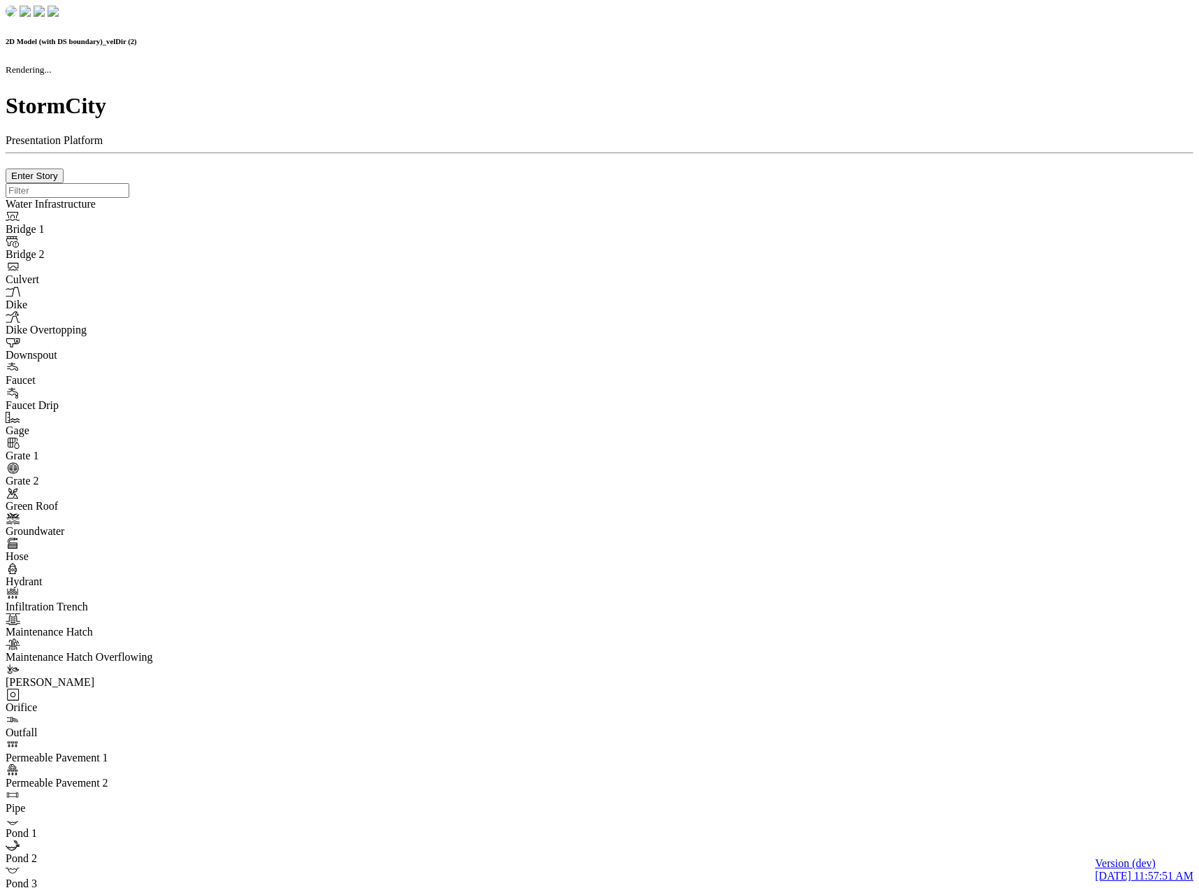
checkbox input "false"
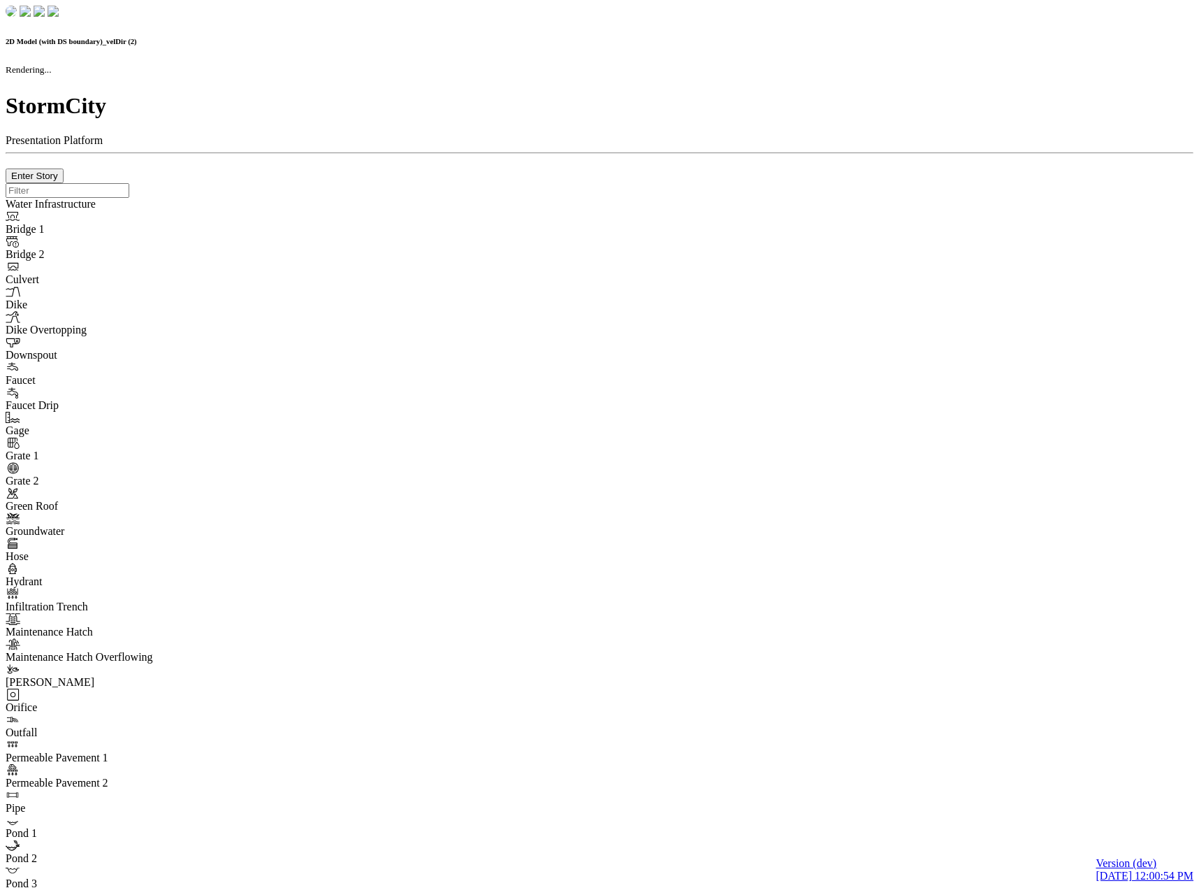
checkbox input "false"
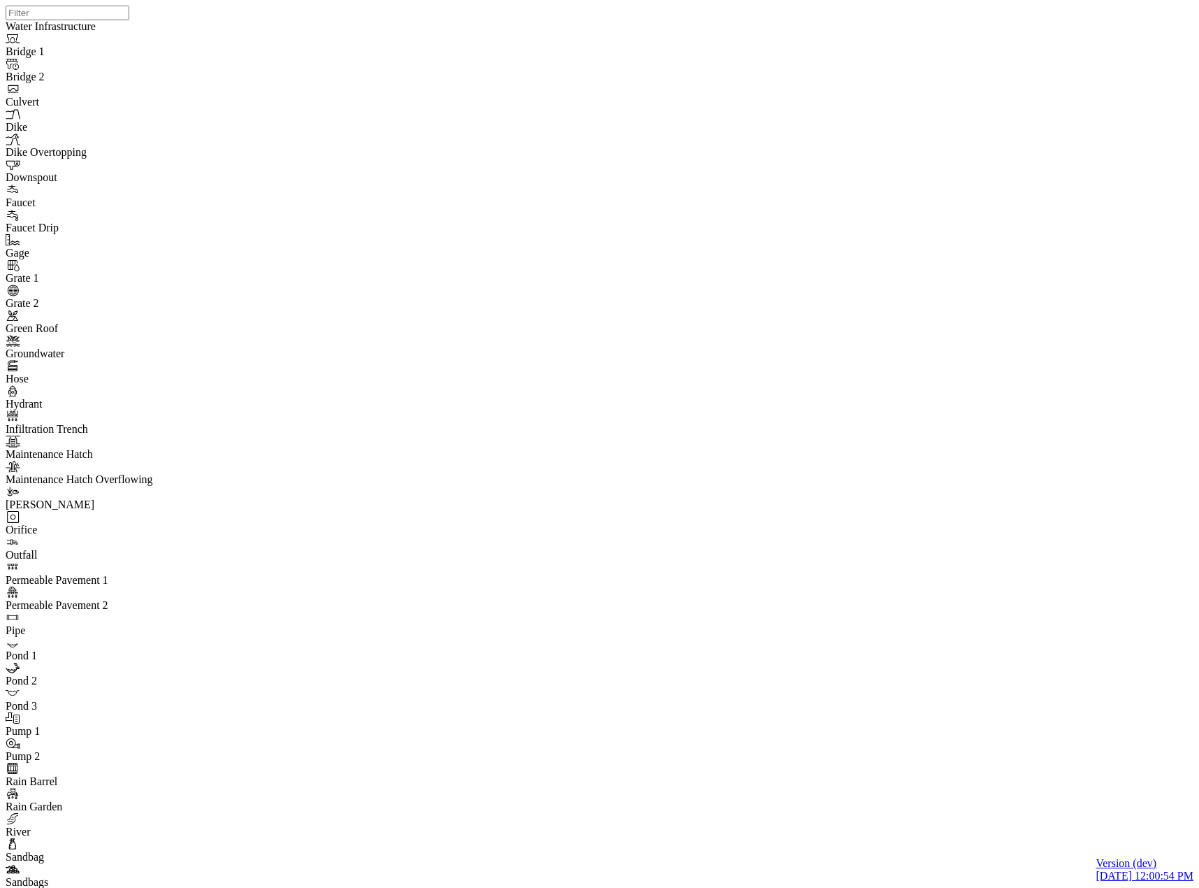
click at [275, 186] on div "JC" at bounding box center [605, 426] width 1199 height 852
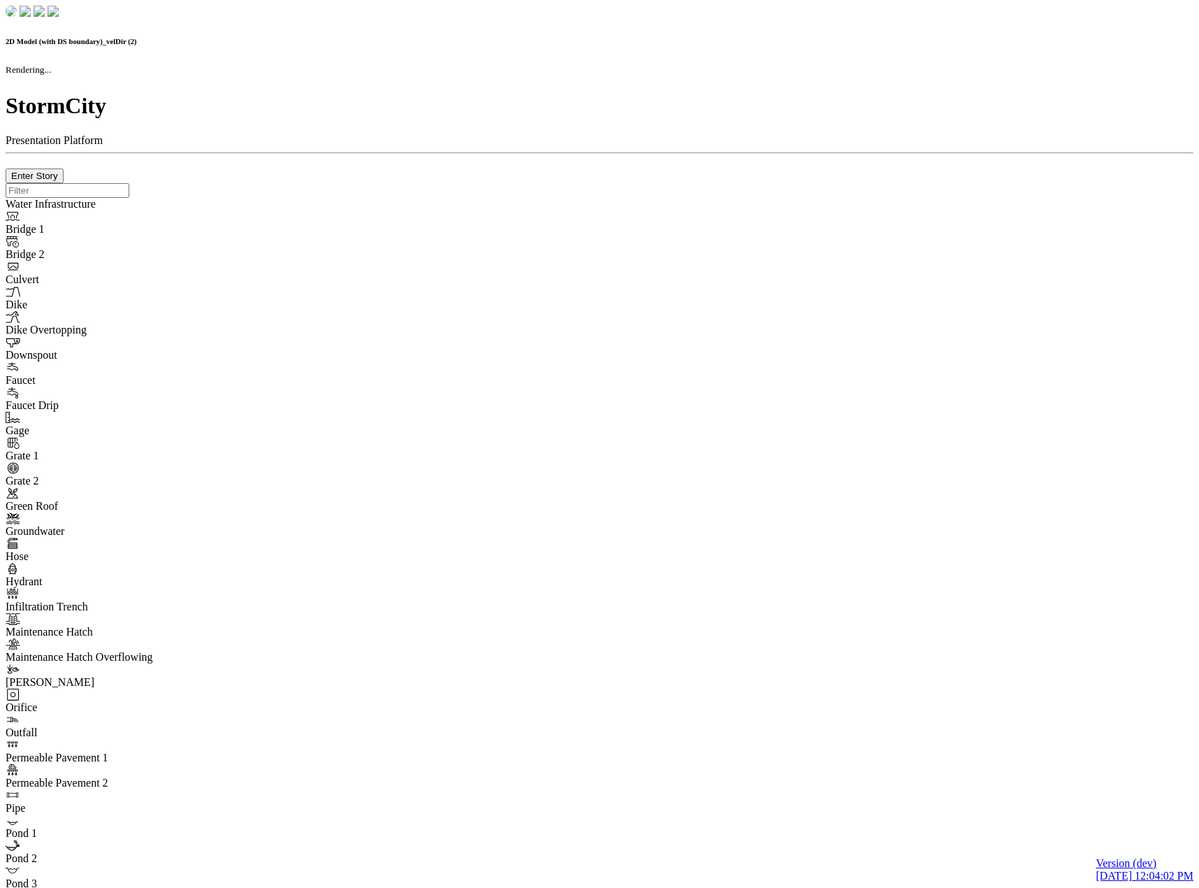
checkbox input "false"
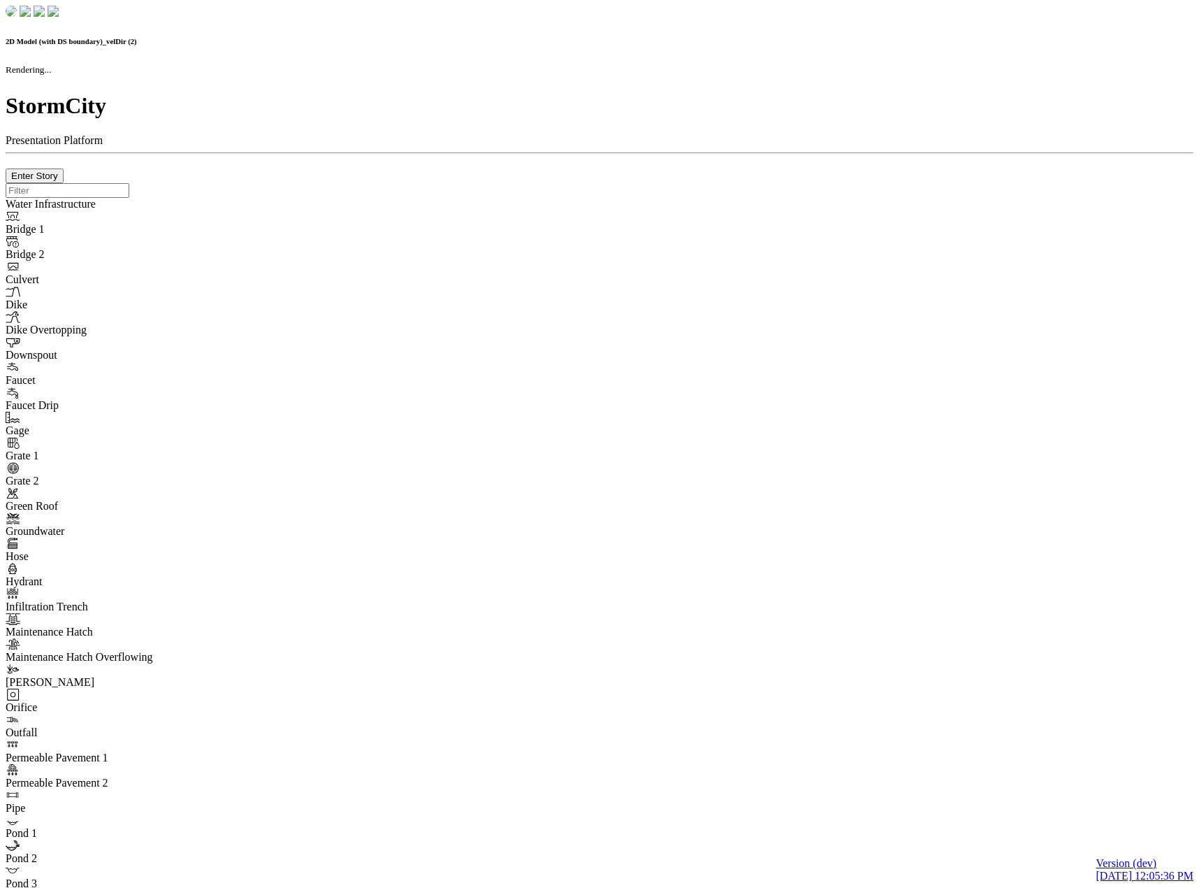
checkbox input "false"
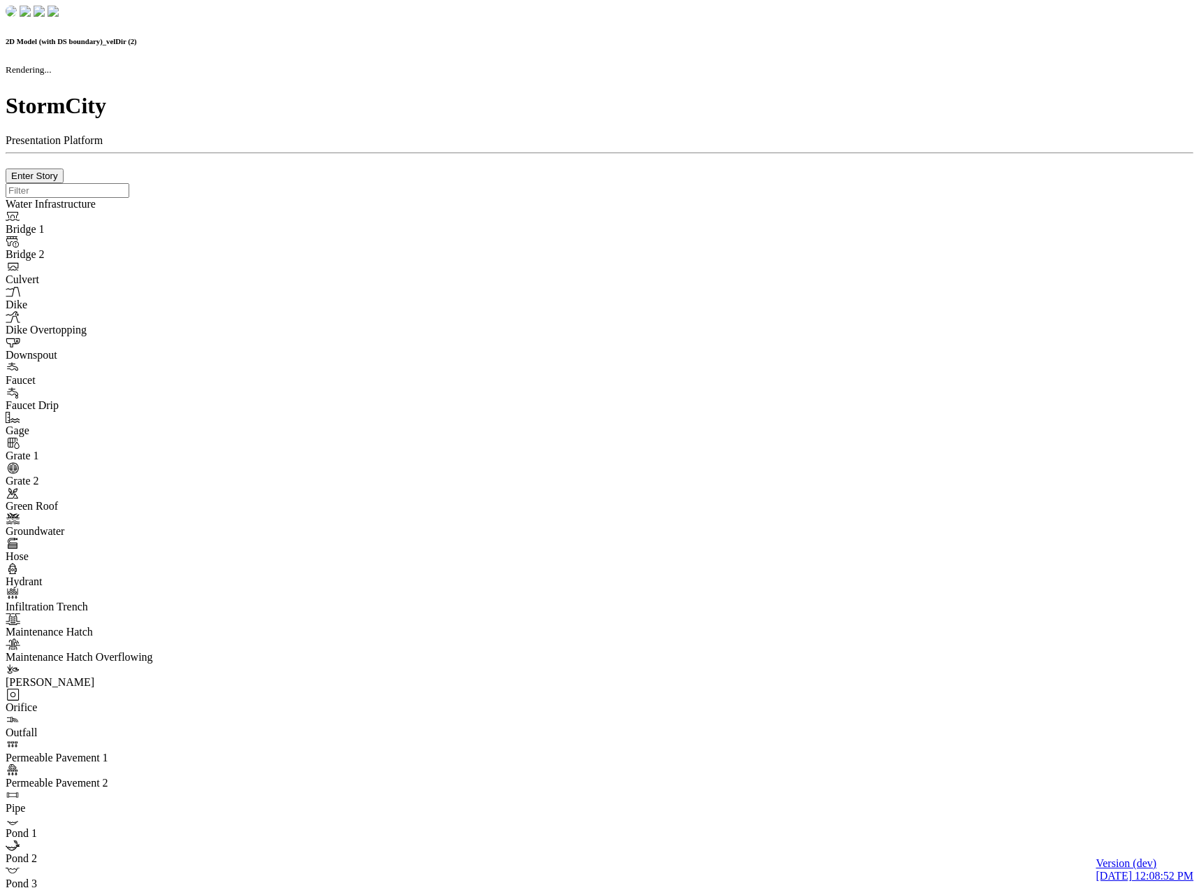
checkbox input "false"
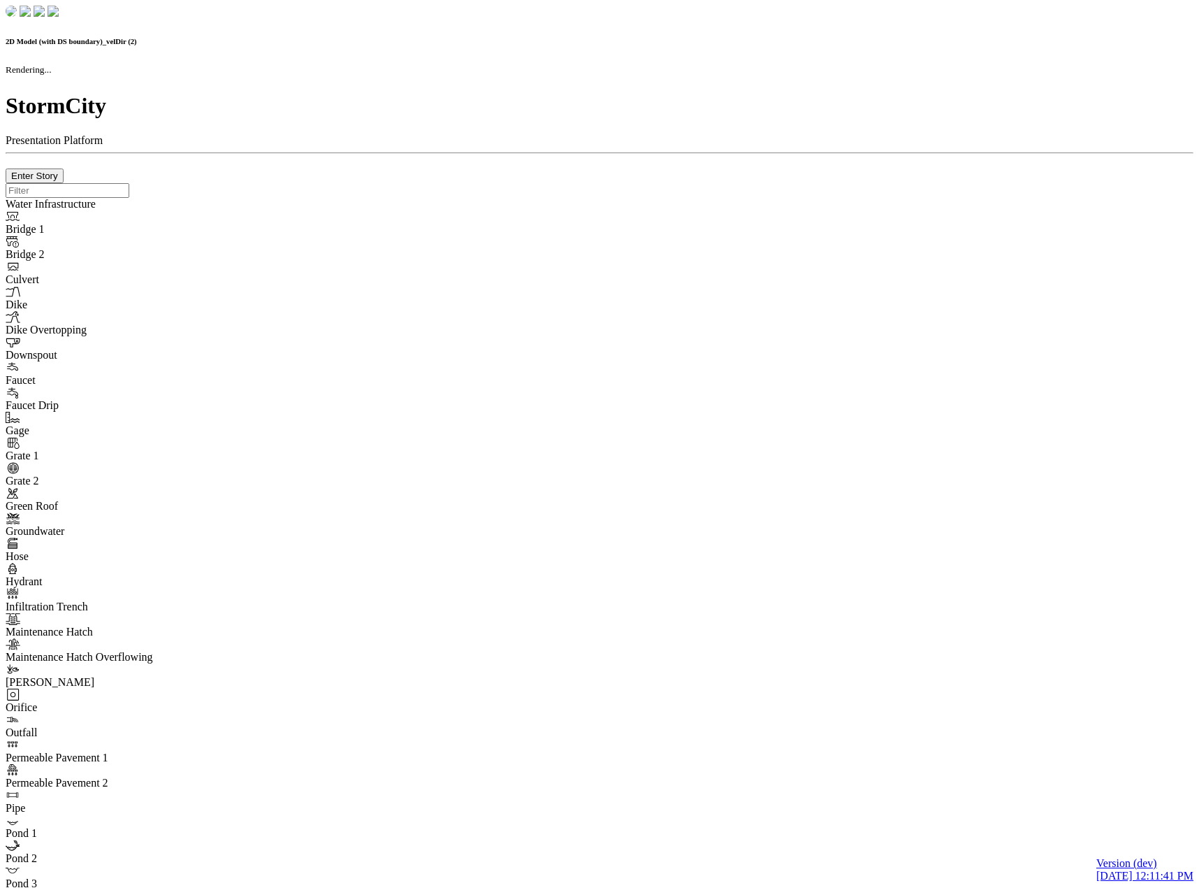
checkbox input "false"
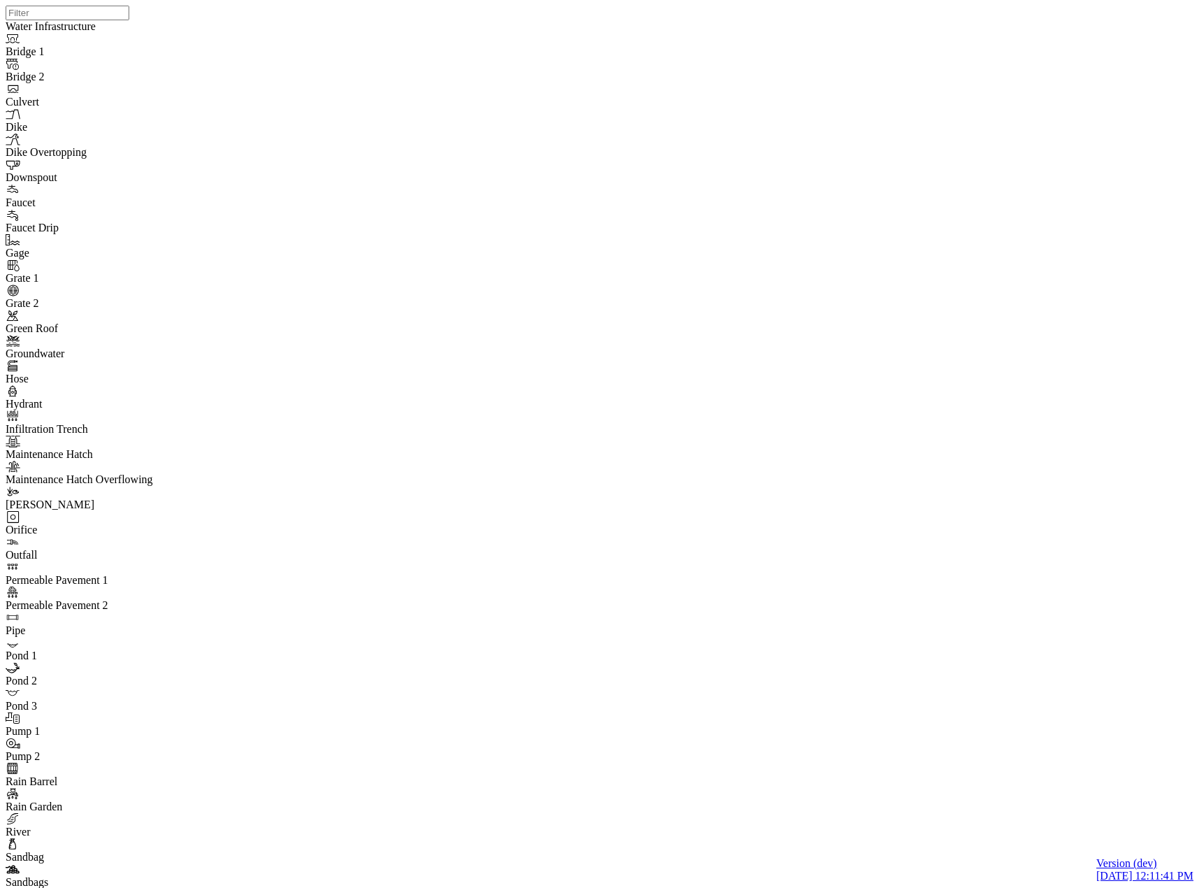
drag, startPoint x: 8, startPoint y: 166, endPoint x: 20, endPoint y: 179, distance: 16.8
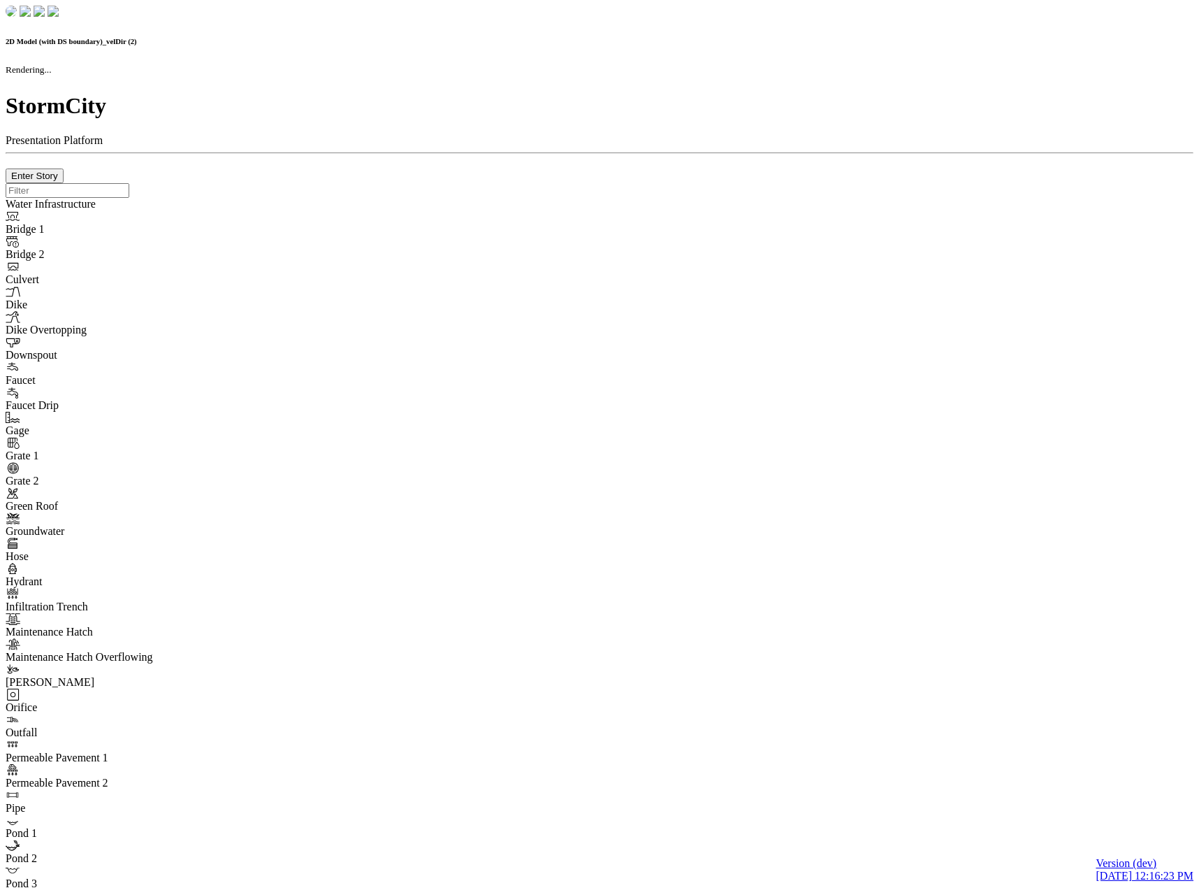
checkbox input "false"
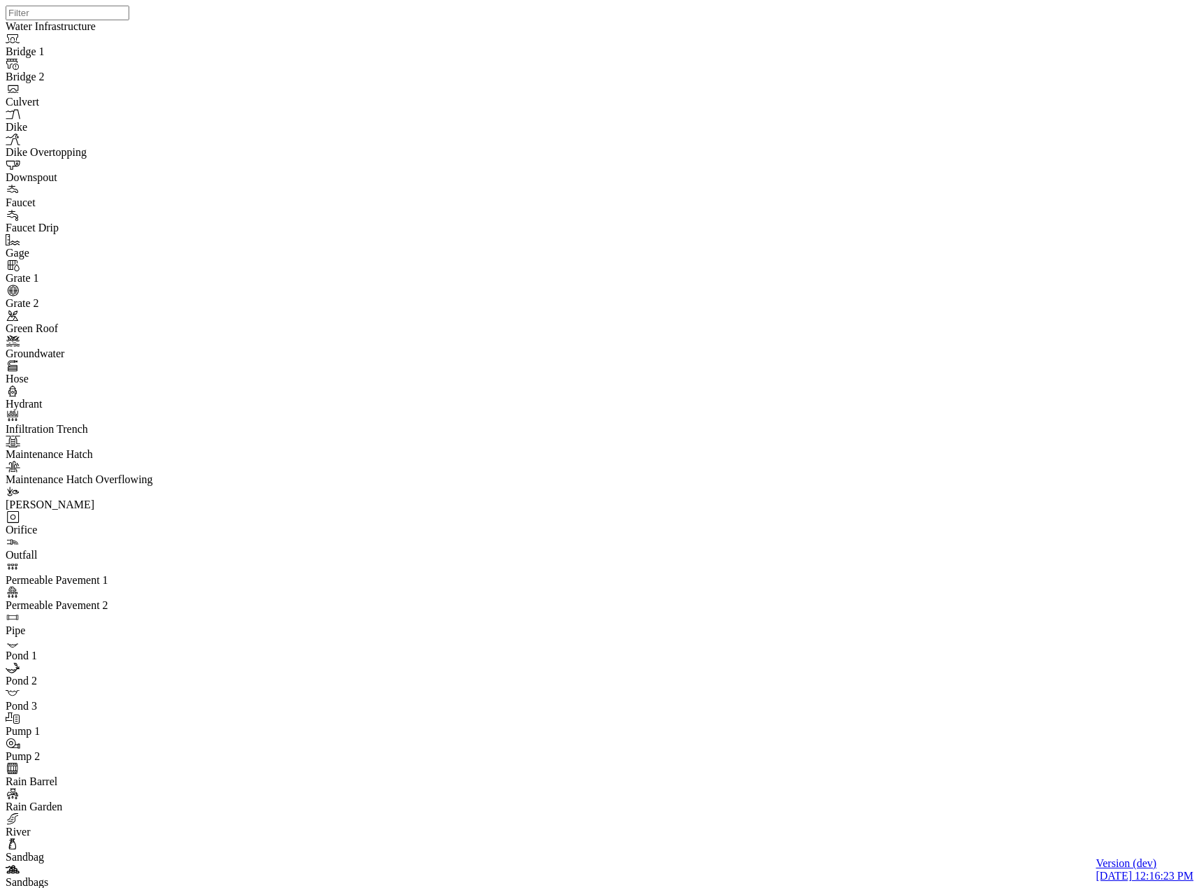
drag, startPoint x: 103, startPoint y: 222, endPoint x: 105, endPoint y: 201, distance: 20.3
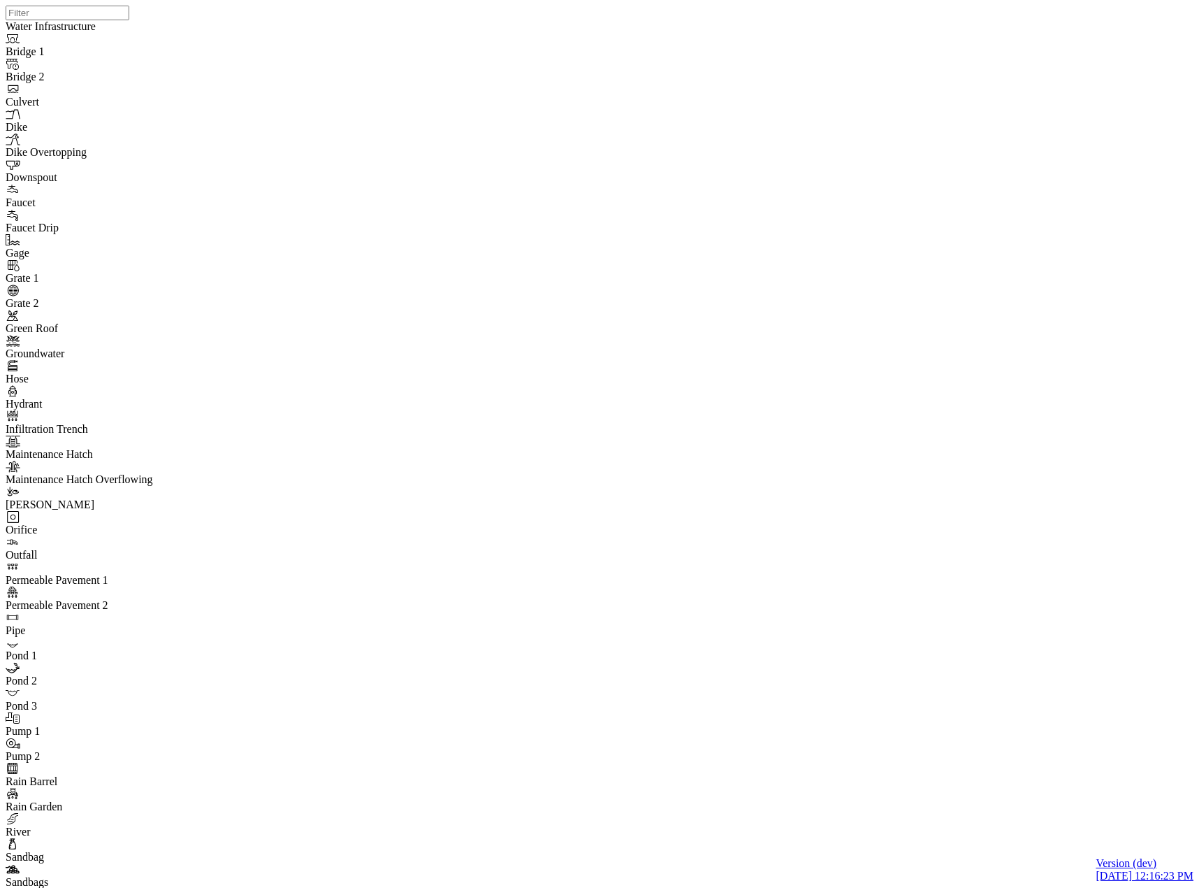
drag, startPoint x: 185, startPoint y: 260, endPoint x: 165, endPoint y: 424, distance: 165.4
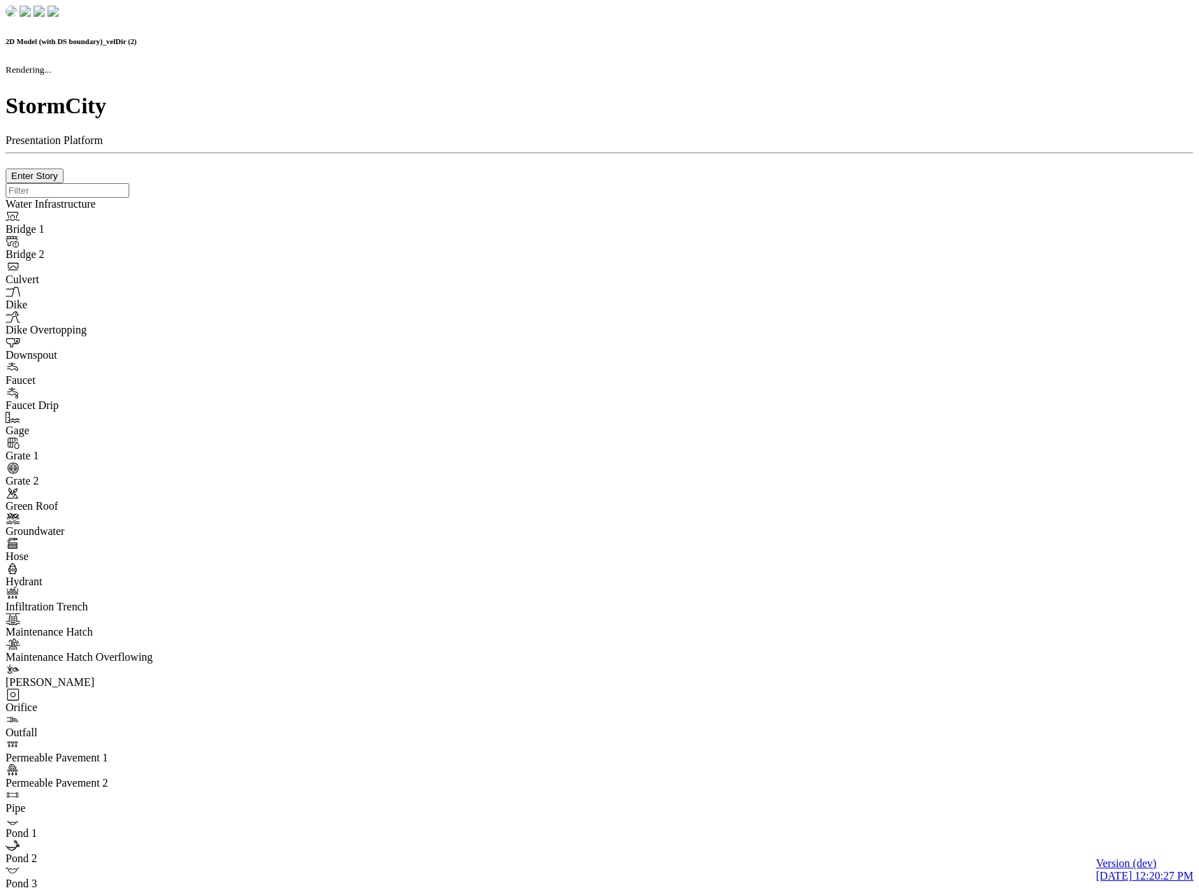
checkbox input "false"
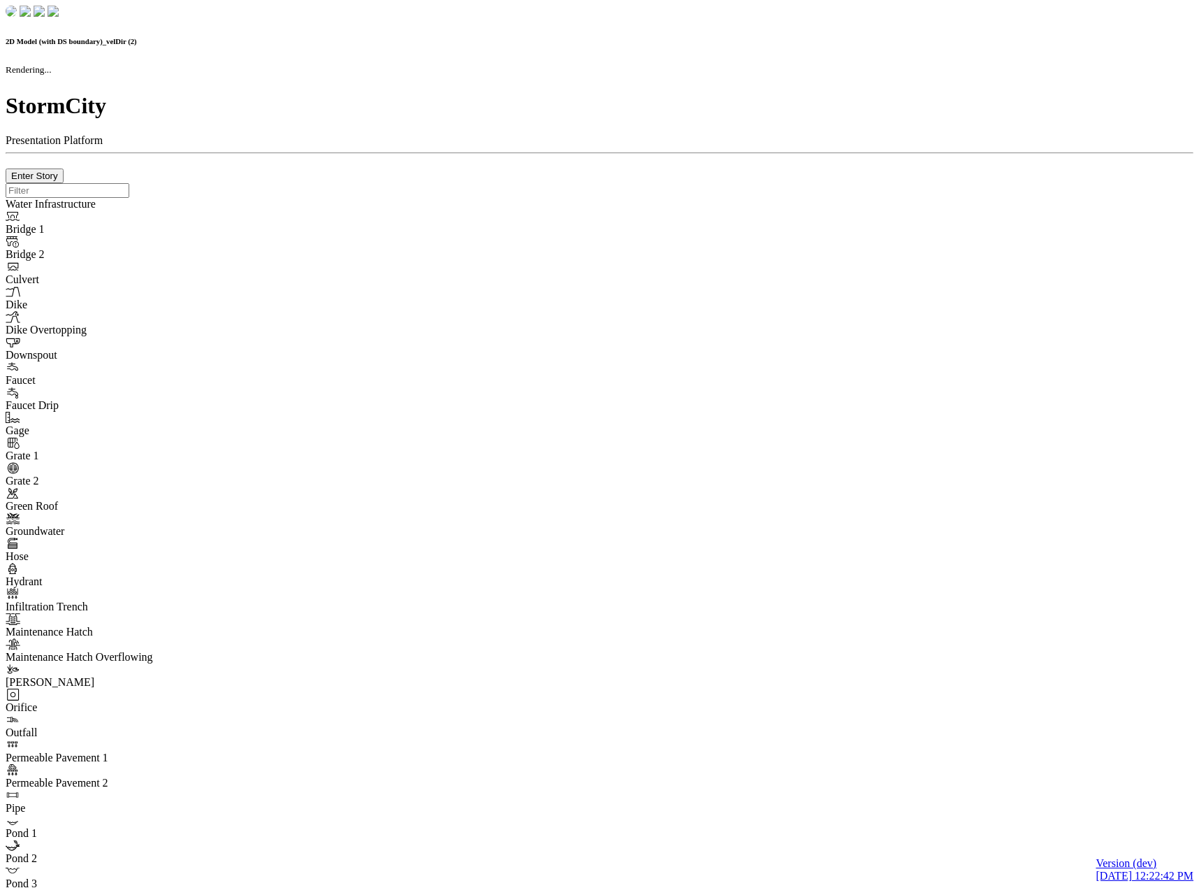
checkbox input "false"
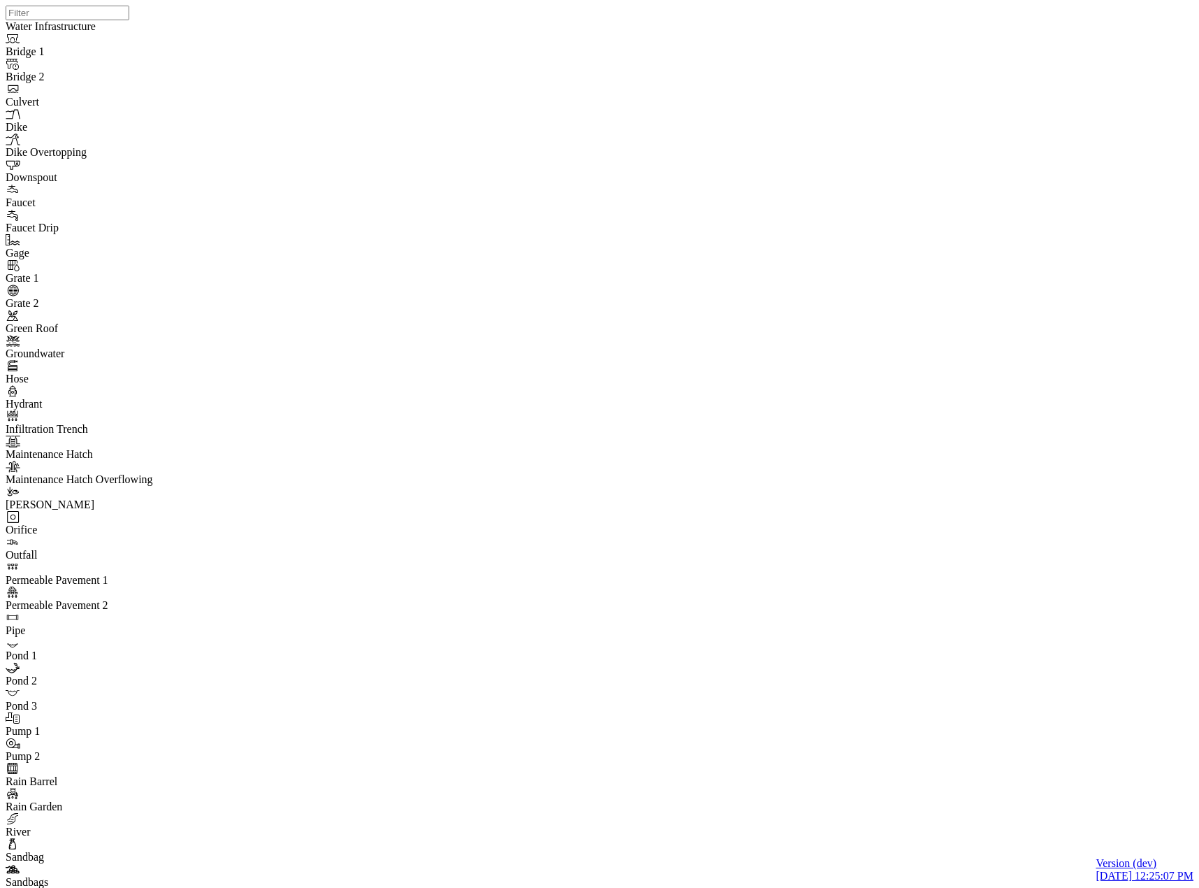
click at [277, 207] on div "JC" at bounding box center [605, 426] width 1199 height 852
drag, startPoint x: 569, startPoint y: 54, endPoint x: 440, endPoint y: 187, distance: 185.4
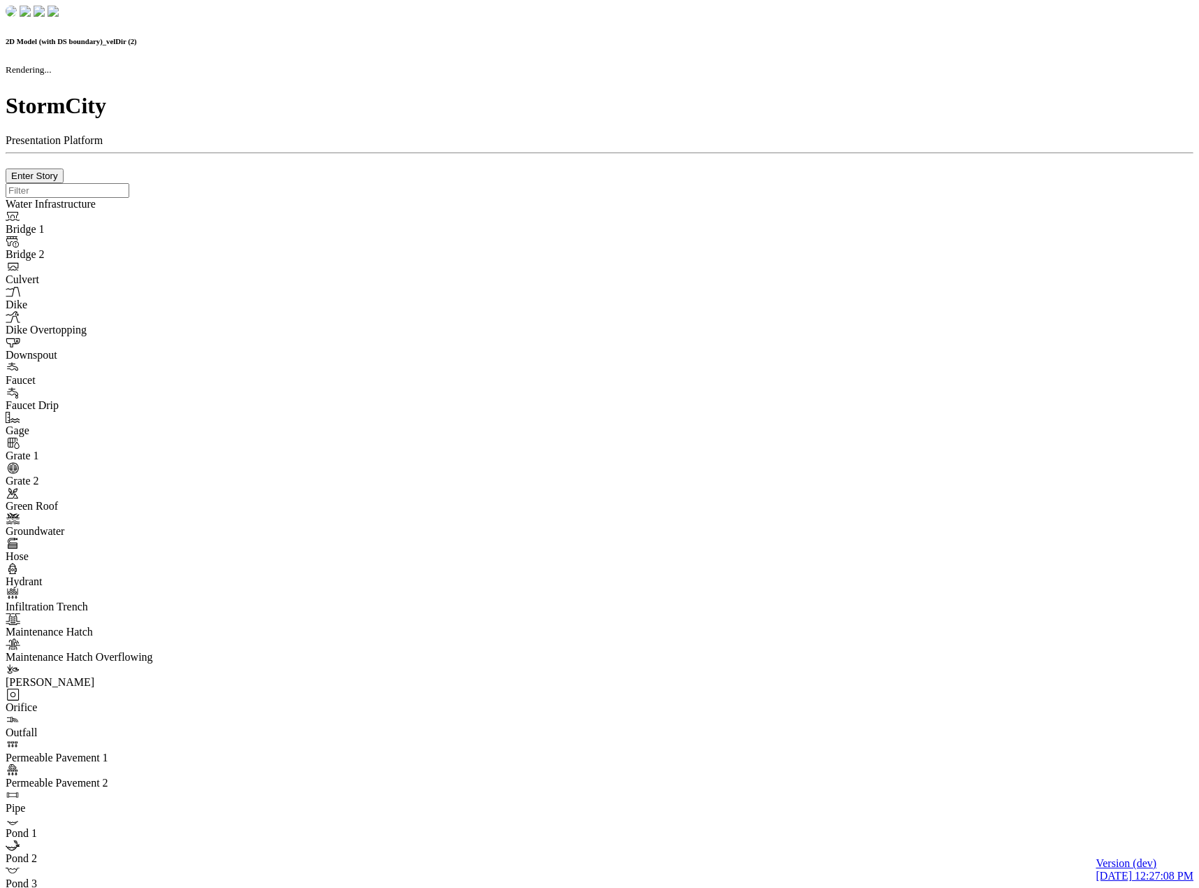
checkbox input "false"
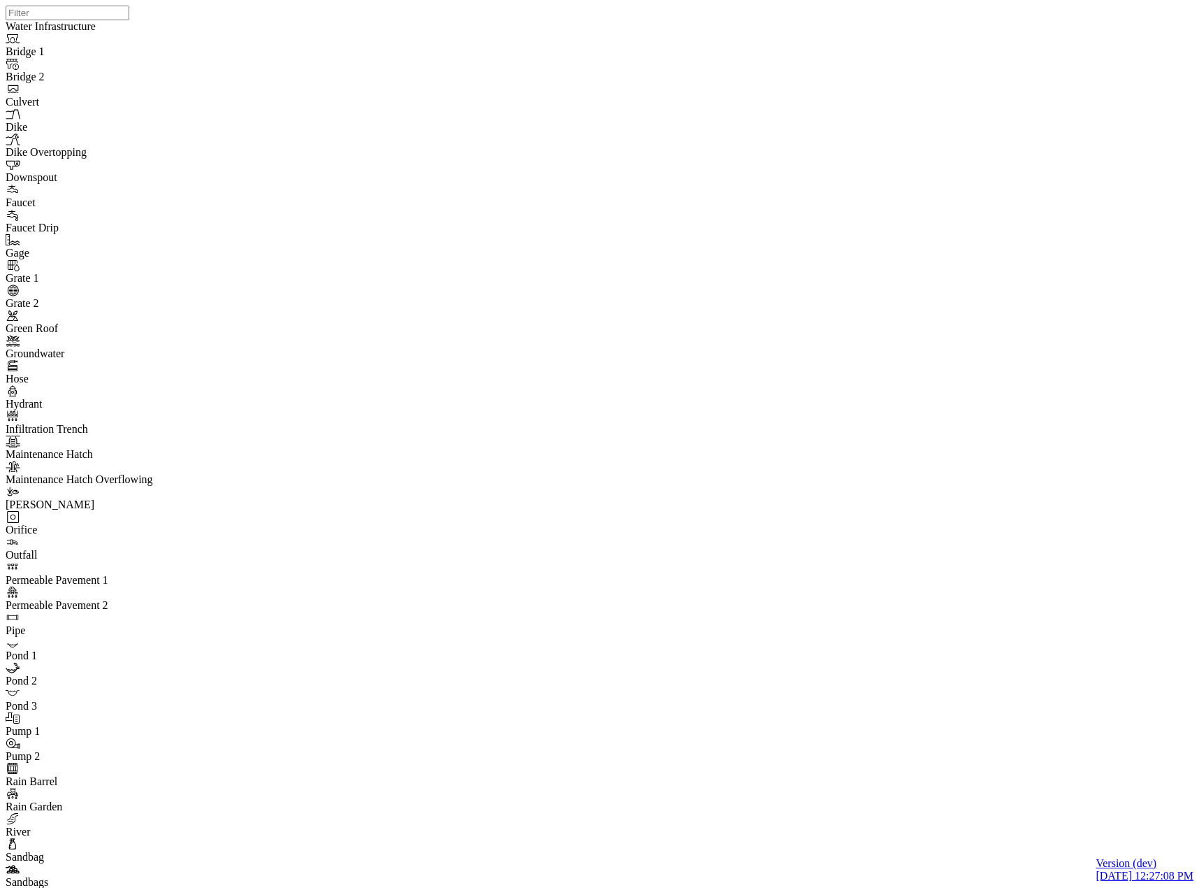
drag, startPoint x: 13, startPoint y: 172, endPoint x: 20, endPoint y: 180, distance: 10.9
click at [272, 189] on div "JC" at bounding box center [605, 426] width 1199 height 852
